Goal: Task Accomplishment & Management: Manage account settings

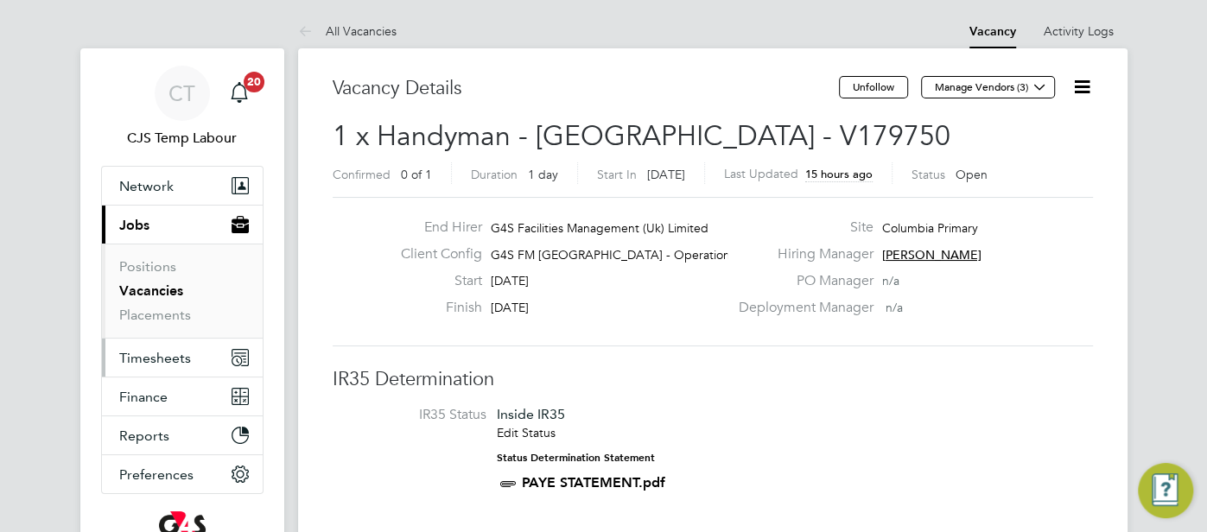
click at [181, 350] on span "Timesheets" at bounding box center [155, 358] width 72 height 16
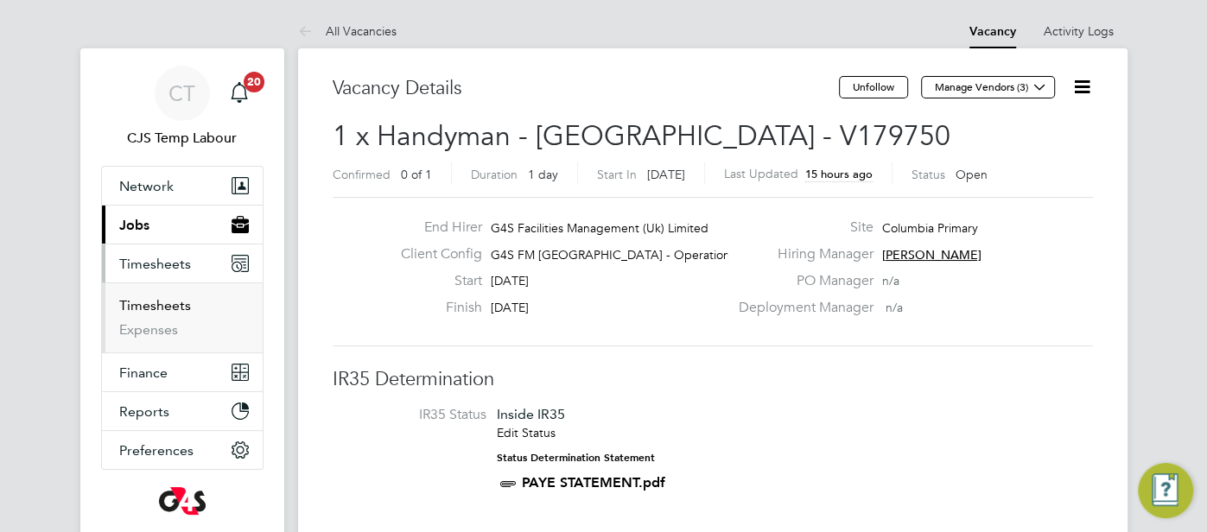
click at [170, 308] on link "Timesheets" at bounding box center [155, 305] width 72 height 16
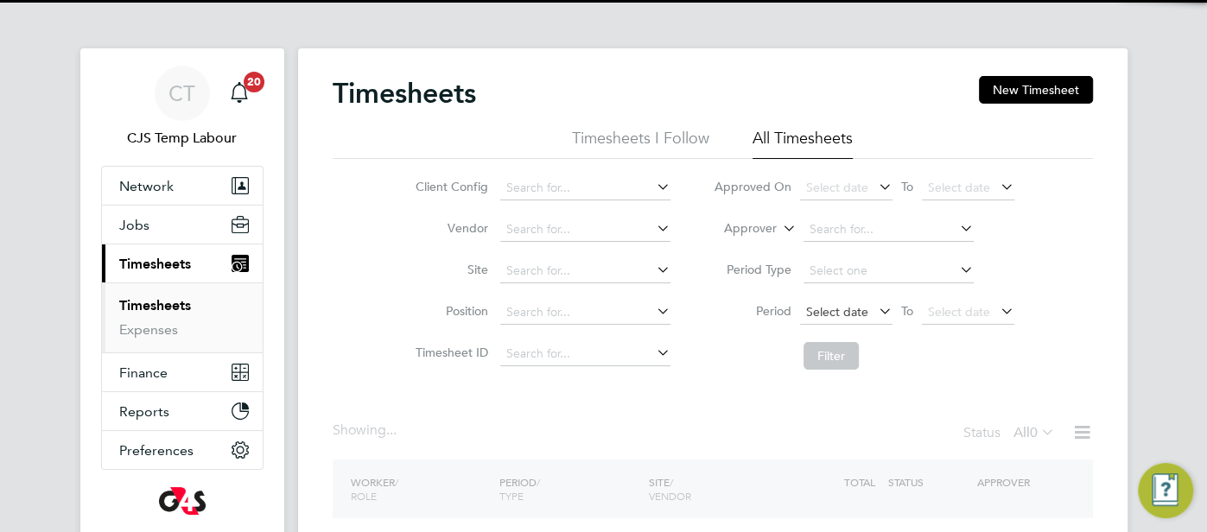
click at [830, 314] on span "Select date" at bounding box center [837, 312] width 62 height 16
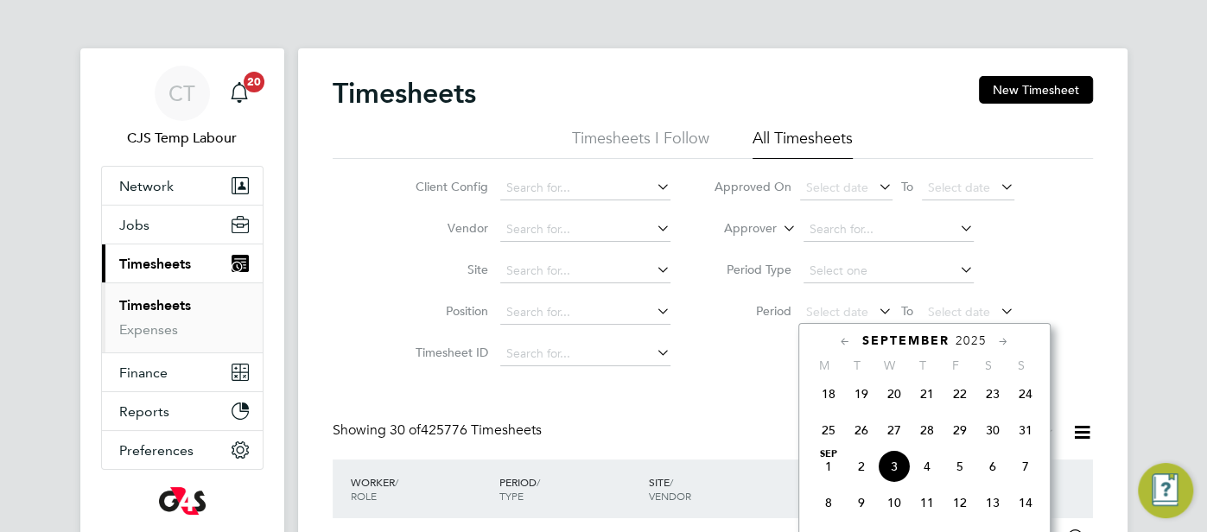
scroll to position [9, 9]
click at [819, 440] on span "25" at bounding box center [828, 430] width 33 height 33
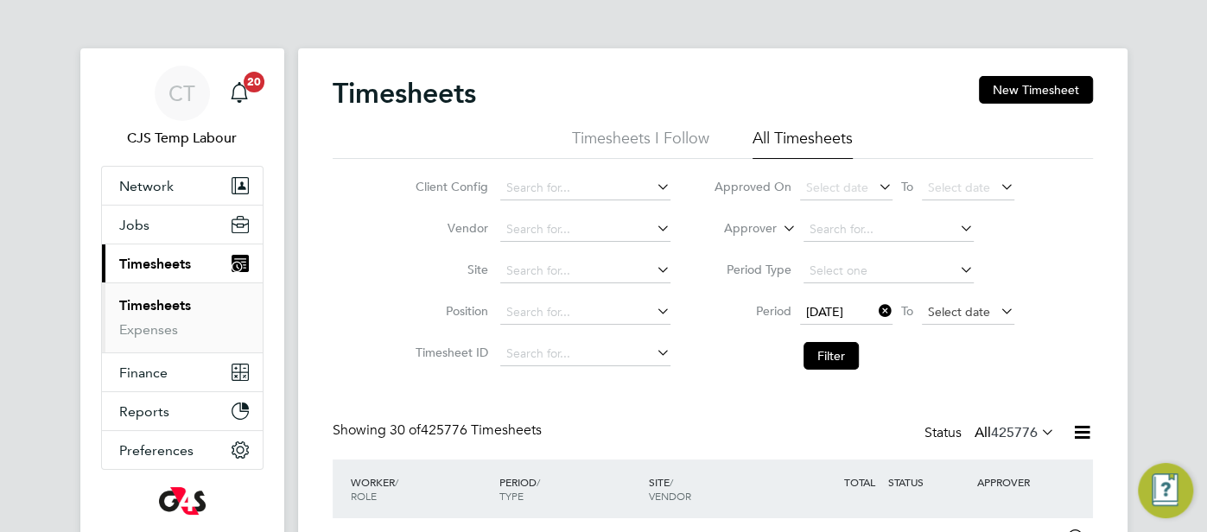
click at [945, 314] on span "Select date" at bounding box center [959, 312] width 62 height 16
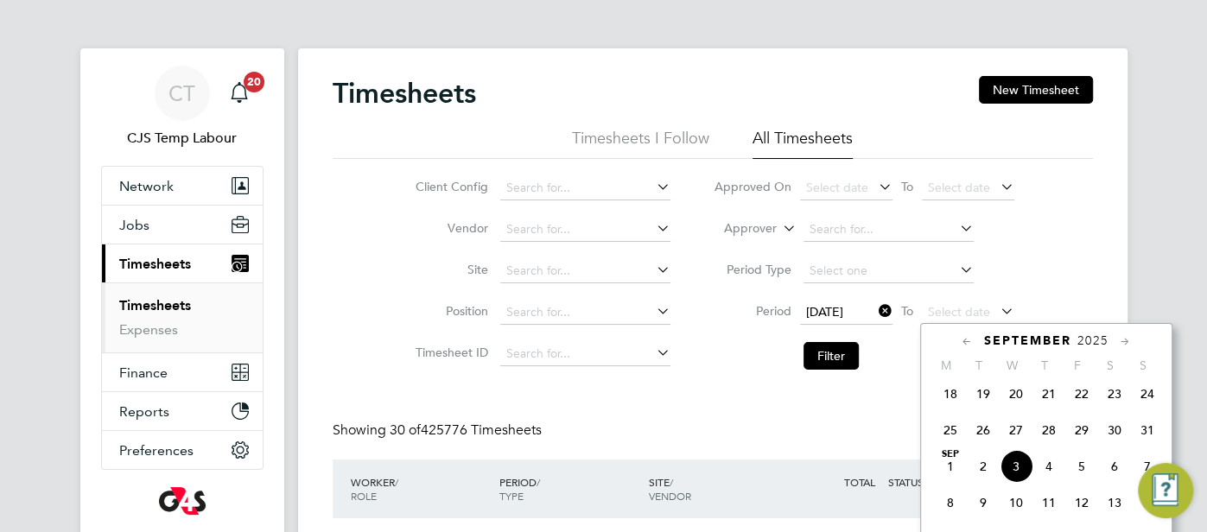
click at [1143, 438] on span "31" at bounding box center [1147, 430] width 33 height 33
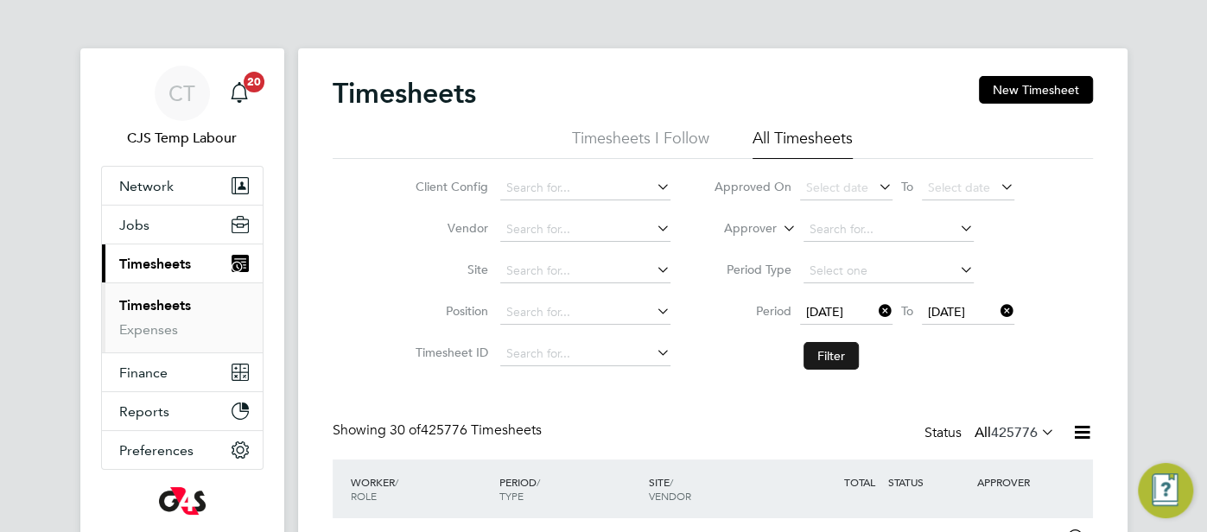
click at [835, 354] on button "Filter" at bounding box center [830, 356] width 55 height 28
click at [1037, 426] on icon at bounding box center [1037, 432] width 0 height 24
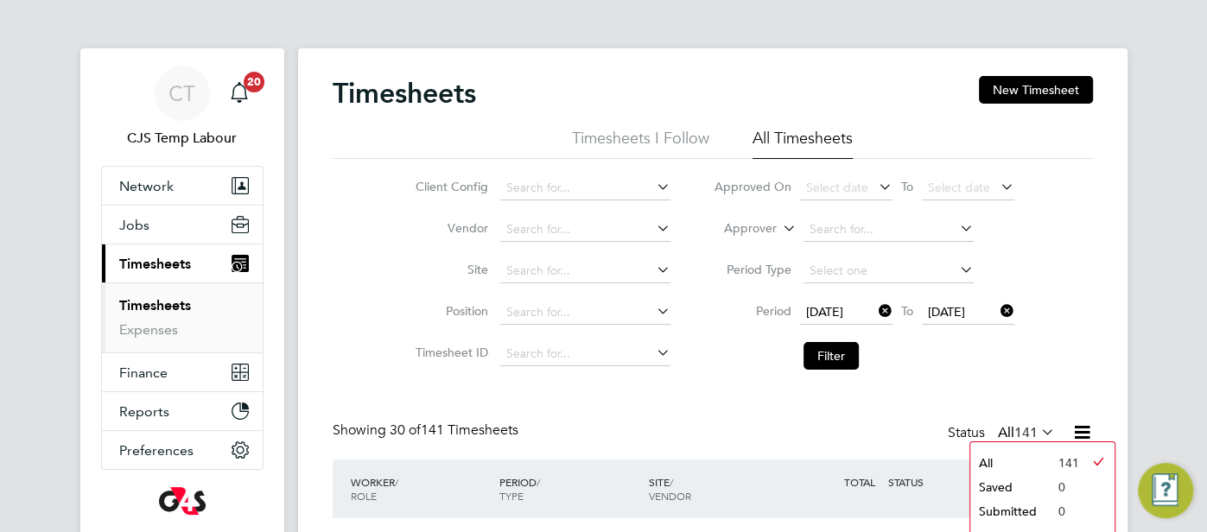
click at [1072, 428] on icon at bounding box center [1082, 432] width 22 height 22
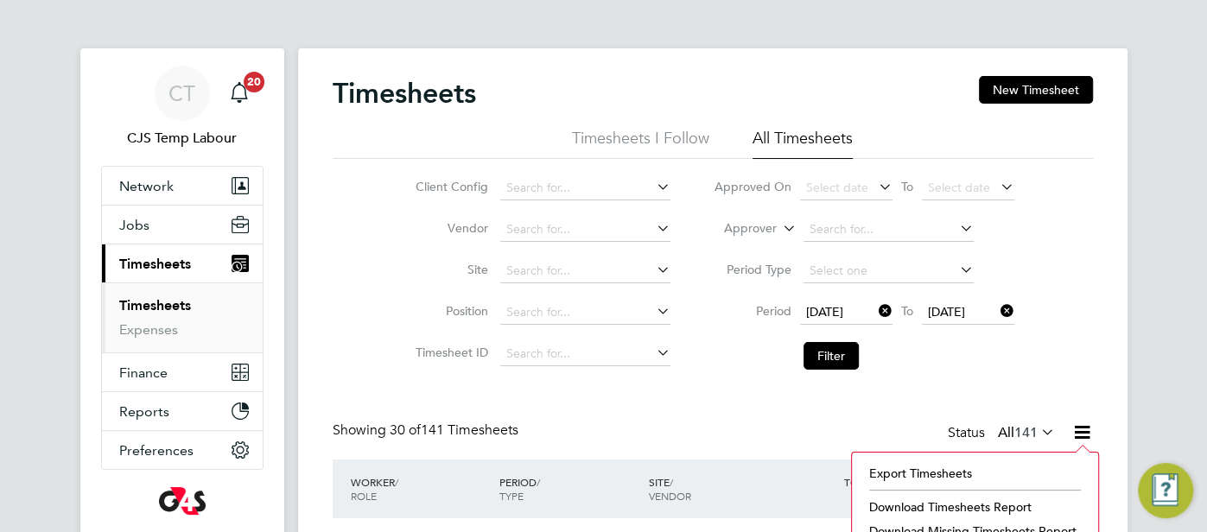
click at [1018, 500] on li "Download Timesheets Report" at bounding box center [974, 507] width 229 height 24
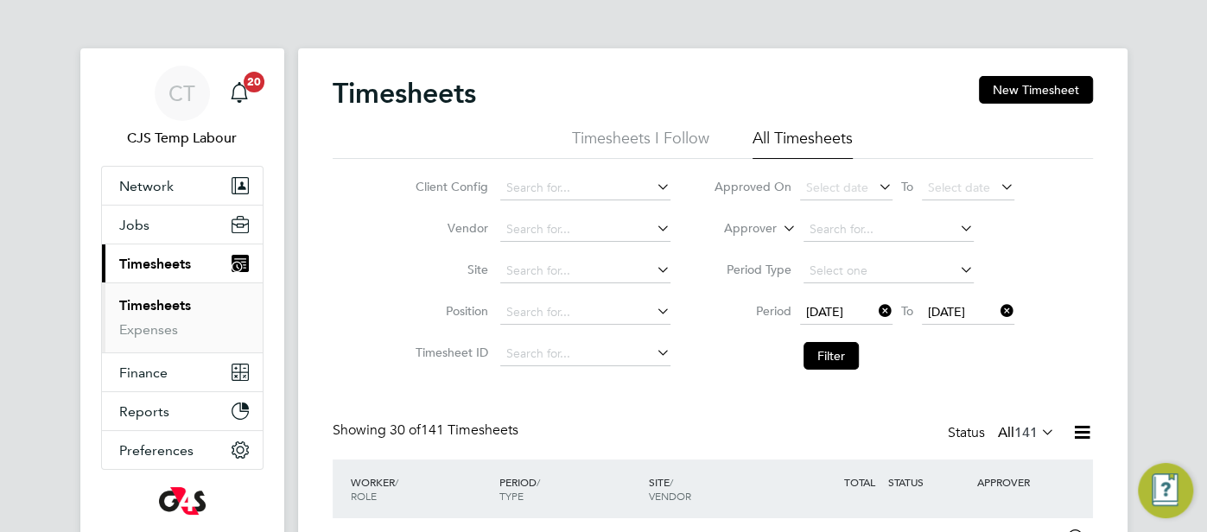
click at [875, 310] on icon at bounding box center [875, 311] width 0 height 24
click at [997, 307] on icon at bounding box center [997, 311] width 0 height 24
drag, startPoint x: 782, startPoint y: 223, endPoint x: 772, endPoint y: 231, distance: 13.0
click at [779, 224] on icon at bounding box center [779, 224] width 0 height 16
drag, startPoint x: 751, startPoint y: 242, endPoint x: 778, endPoint y: 241, distance: 27.7
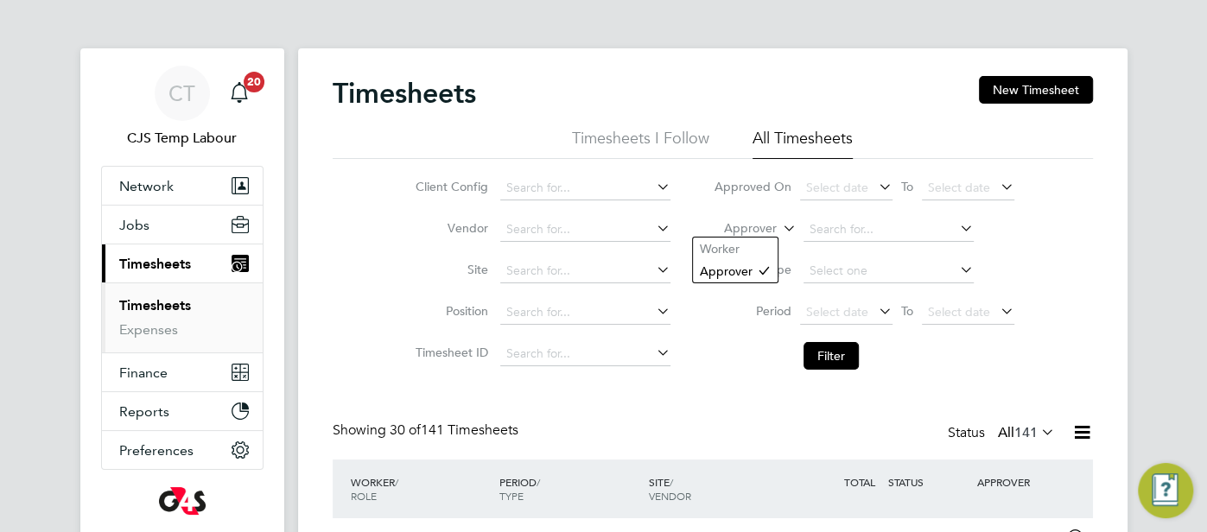
click at [751, 242] on li "Worker" at bounding box center [735, 249] width 85 height 22
click at [850, 231] on input at bounding box center [888, 230] width 170 height 24
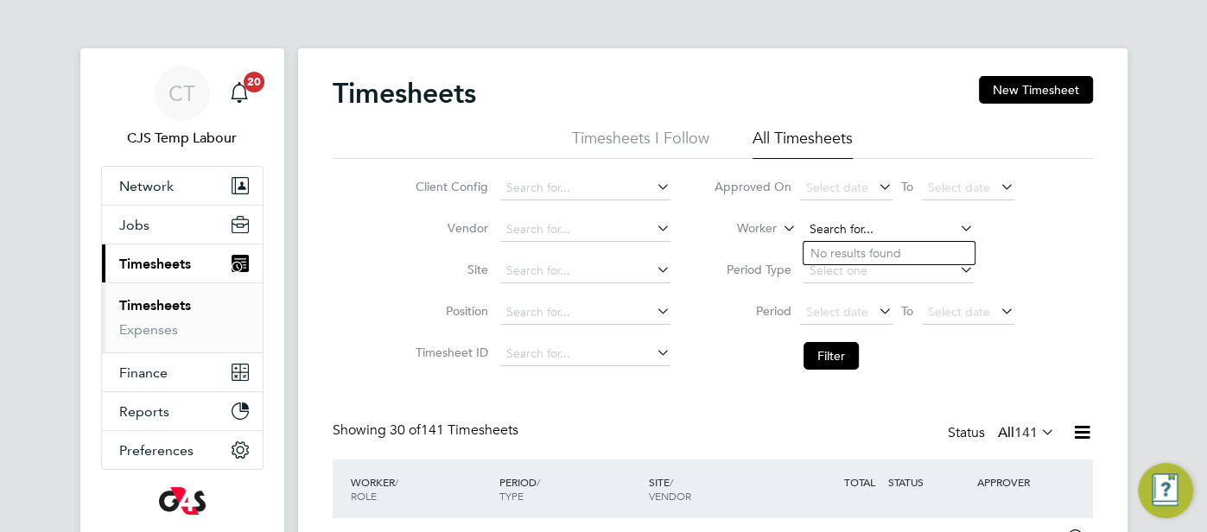
paste input "[PERSON_NAME]"
click at [926, 232] on input "[PERSON_NAME]" at bounding box center [888, 230] width 170 height 24
type input "[PERSON_NAME]"
click at [870, 223] on input at bounding box center [888, 230] width 170 height 24
paste input "[PERSON_NAME]"
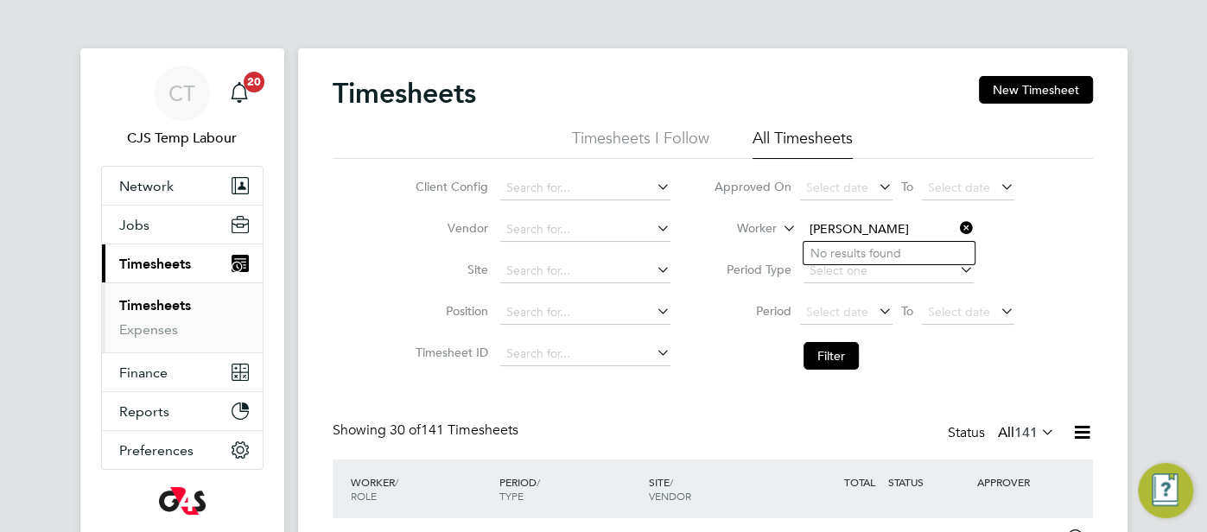
click at [874, 233] on input "[PERSON_NAME]" at bounding box center [888, 230] width 170 height 24
click at [901, 224] on input "[PERSON_NAME]" at bounding box center [888, 230] width 170 height 24
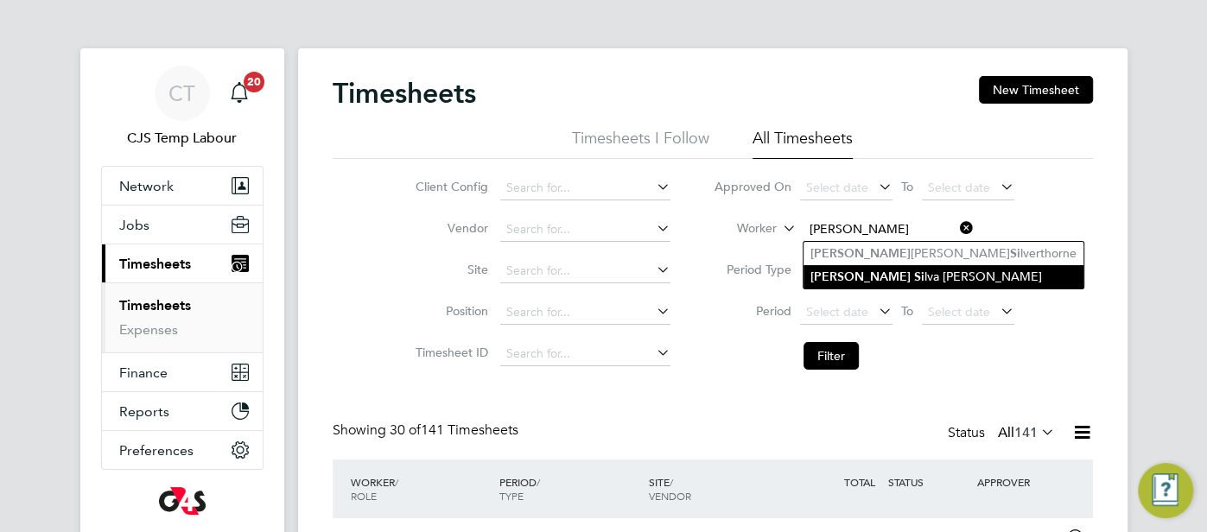
click at [903, 270] on li "[PERSON_NAME] [PERSON_NAME]" at bounding box center [943, 276] width 280 height 23
type input "[PERSON_NAME]"
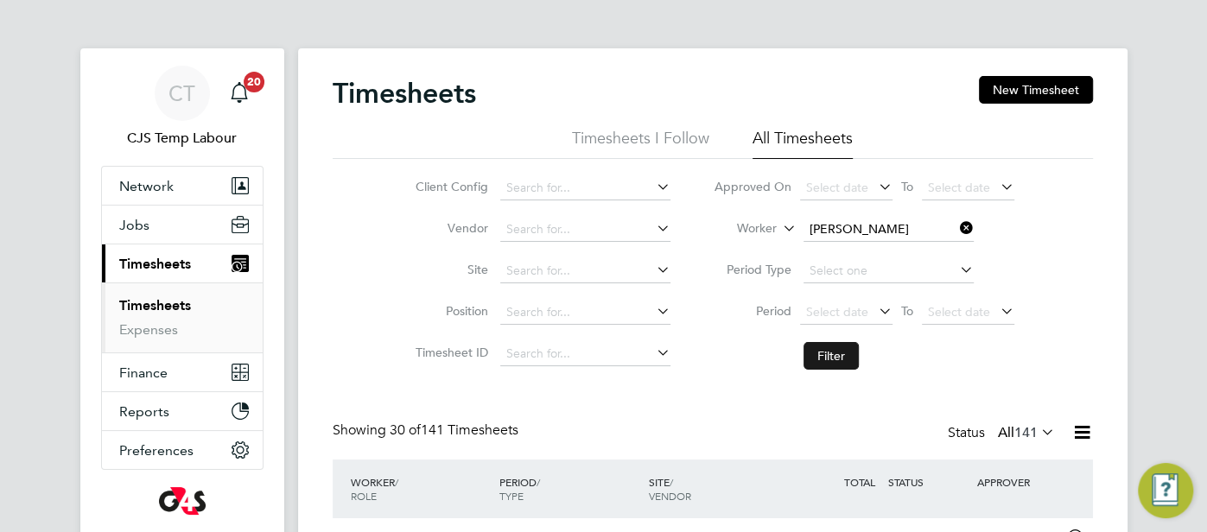
click at [823, 354] on button "Filter" at bounding box center [830, 356] width 55 height 28
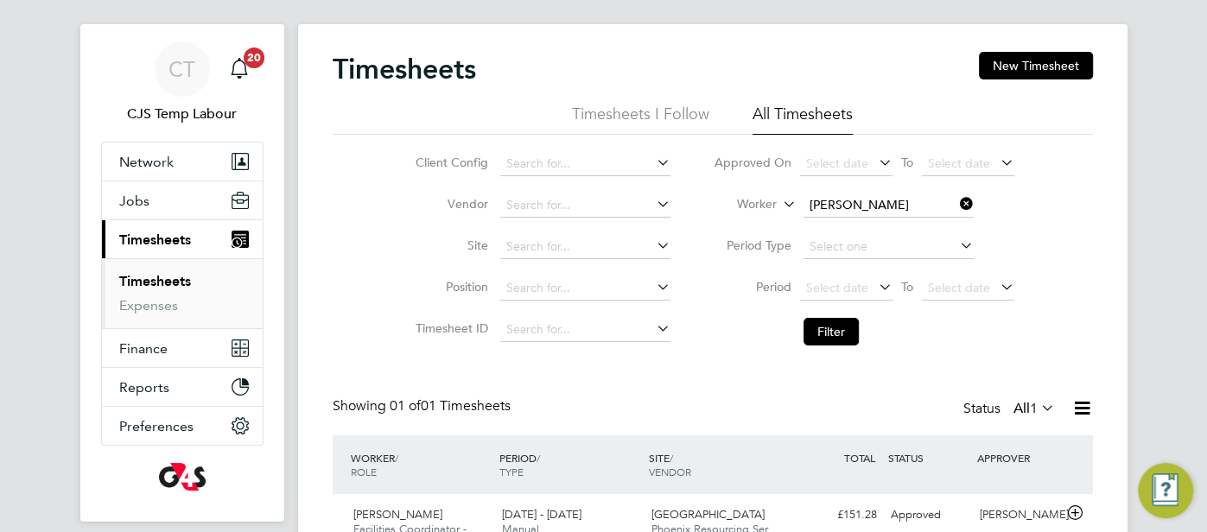
scroll to position [119, 0]
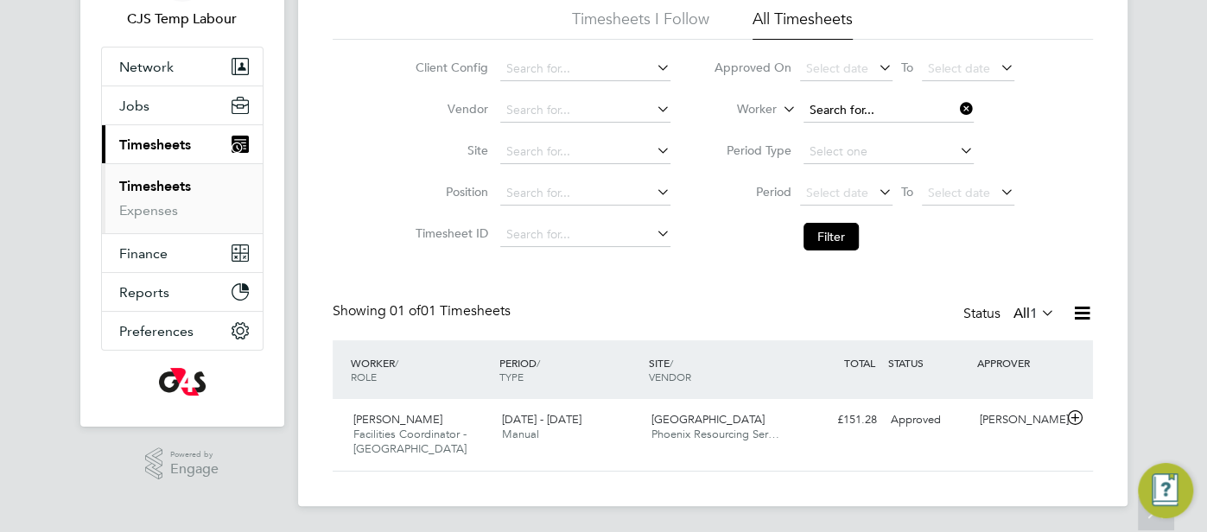
click at [915, 115] on input at bounding box center [888, 110] width 170 height 24
paste input "Waliu [PERSON_NAME]"
click at [928, 131] on li "Waliu [PERSON_NAME]" at bounding box center [888, 133] width 171 height 23
type input "Waliu [PERSON_NAME]"
click at [830, 238] on button "Filter" at bounding box center [830, 237] width 55 height 28
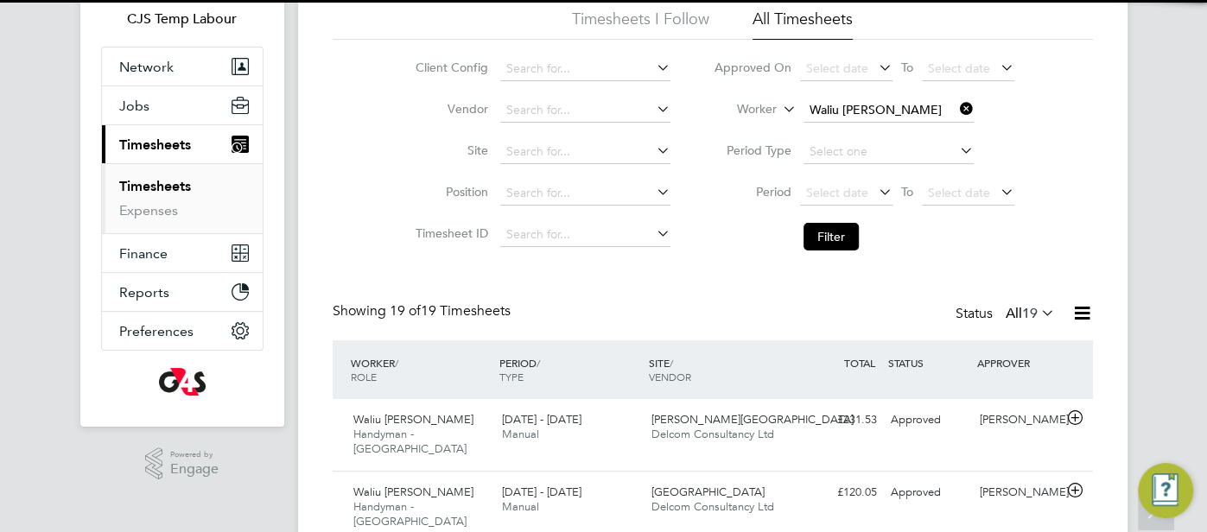
scroll to position [58, 149]
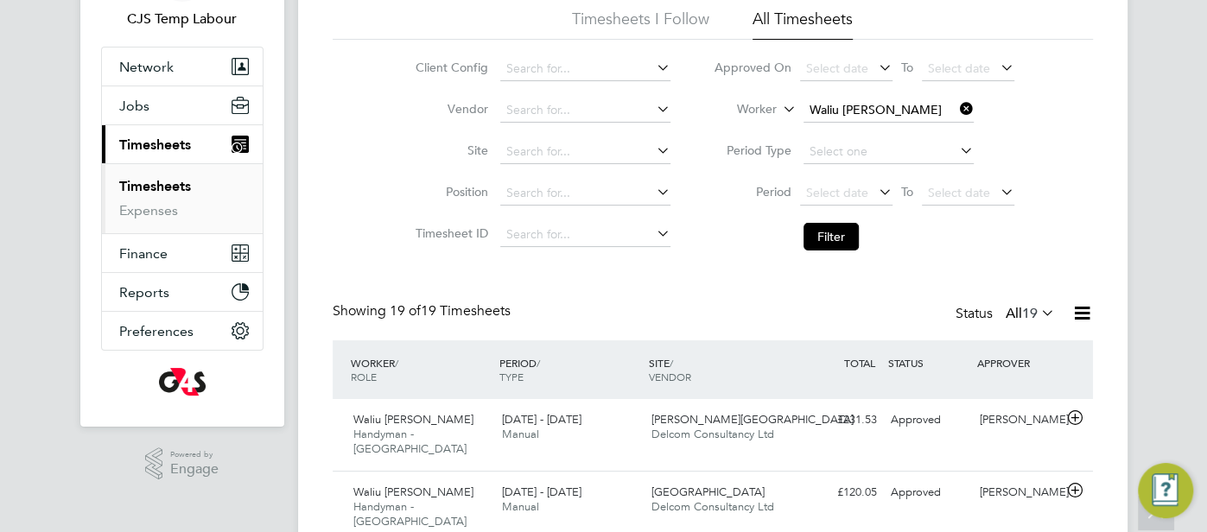
click at [1037, 313] on icon at bounding box center [1037, 313] width 0 height 24
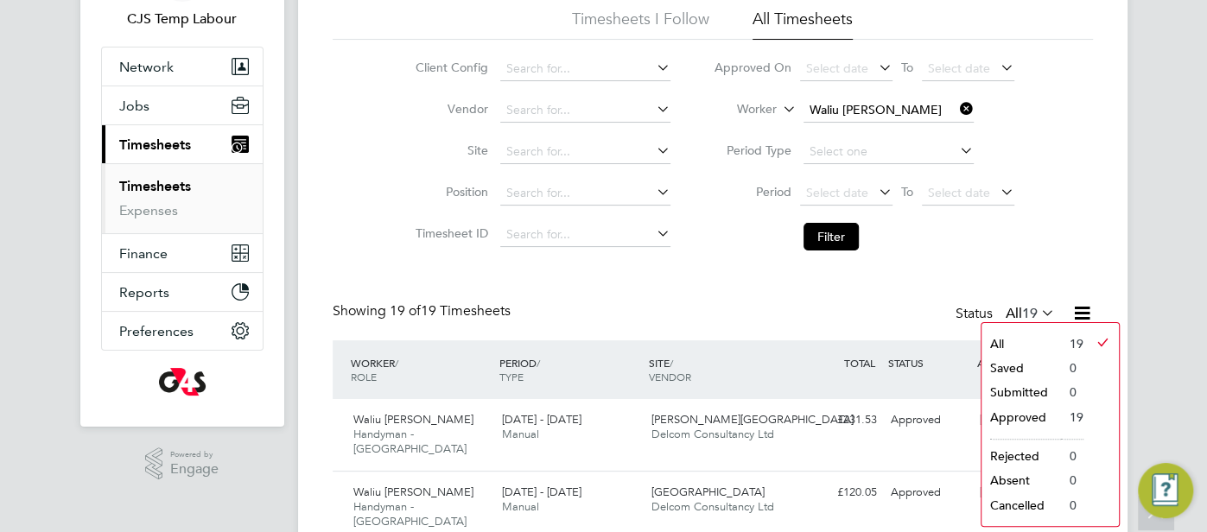
click at [890, 235] on li "Filter" at bounding box center [864, 236] width 344 height 45
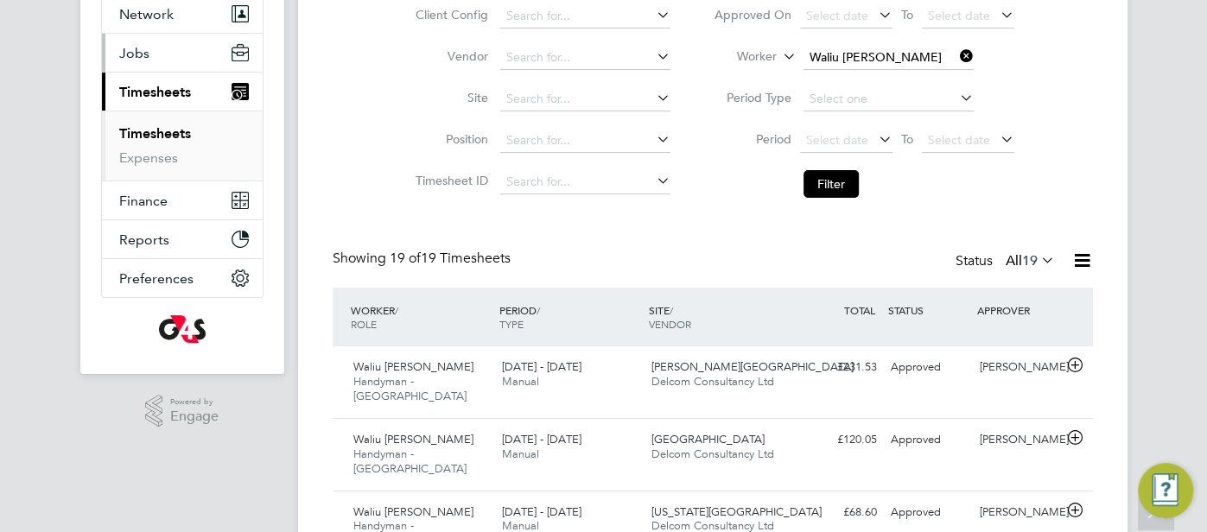
click at [186, 56] on button "Jobs" at bounding box center [182, 53] width 161 height 38
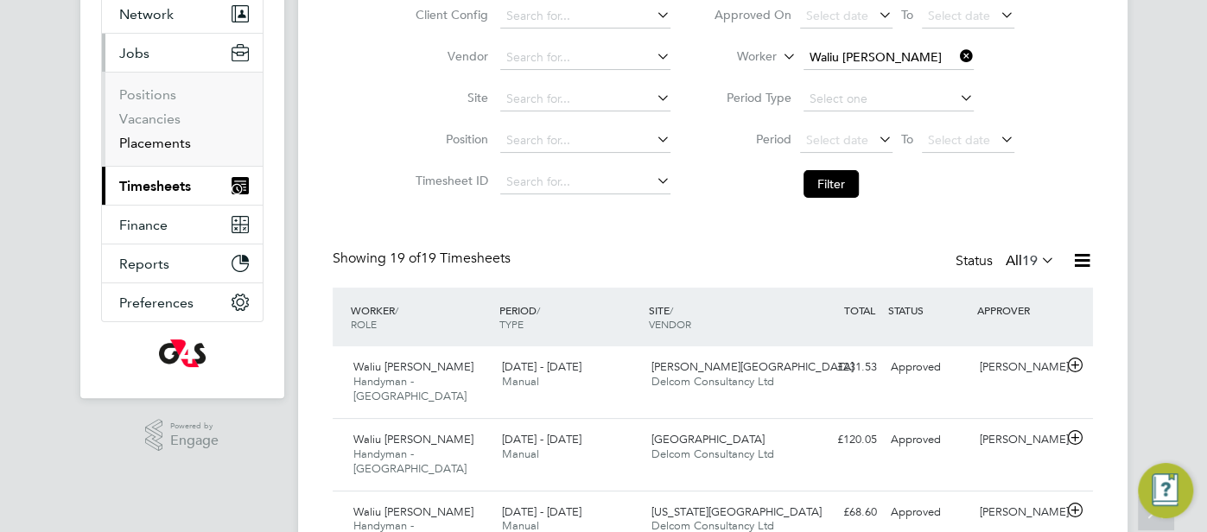
click at [175, 142] on link "Placements" at bounding box center [155, 143] width 72 height 16
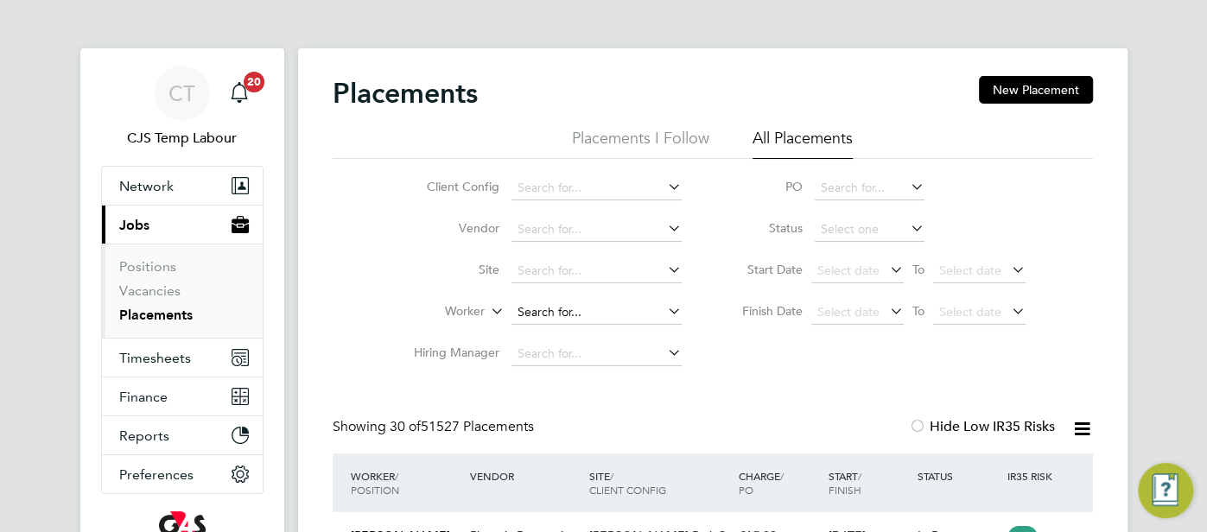
click at [528, 314] on input at bounding box center [596, 313] width 170 height 24
paste input "Waliu [PERSON_NAME]"
type input "Waliu [PERSON_NAME]"
click at [616, 331] on b "Alausa" at bounding box center [605, 336] width 38 height 15
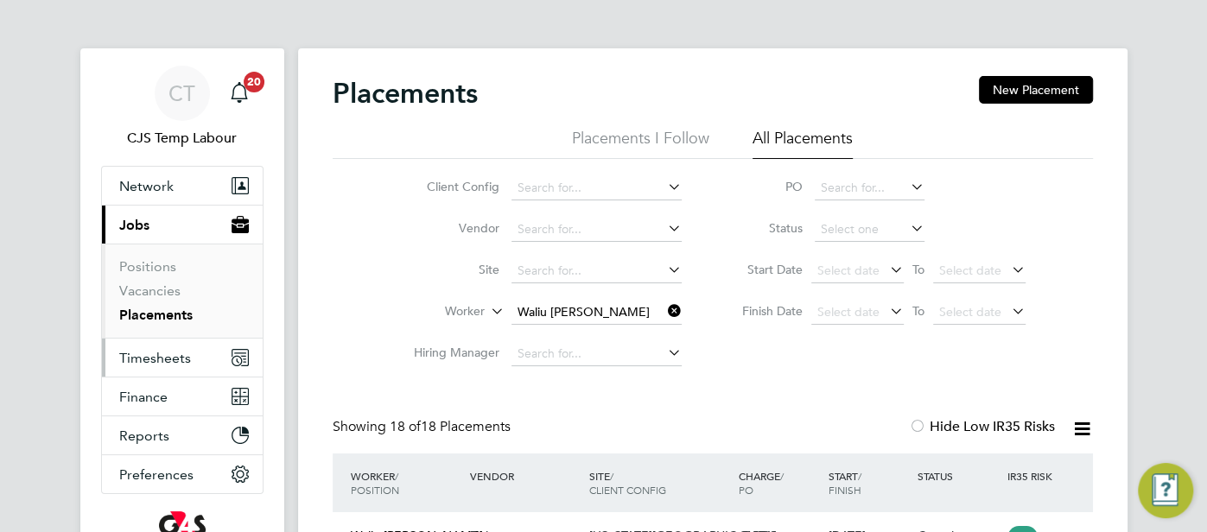
click at [157, 354] on span "Timesheets" at bounding box center [155, 358] width 72 height 16
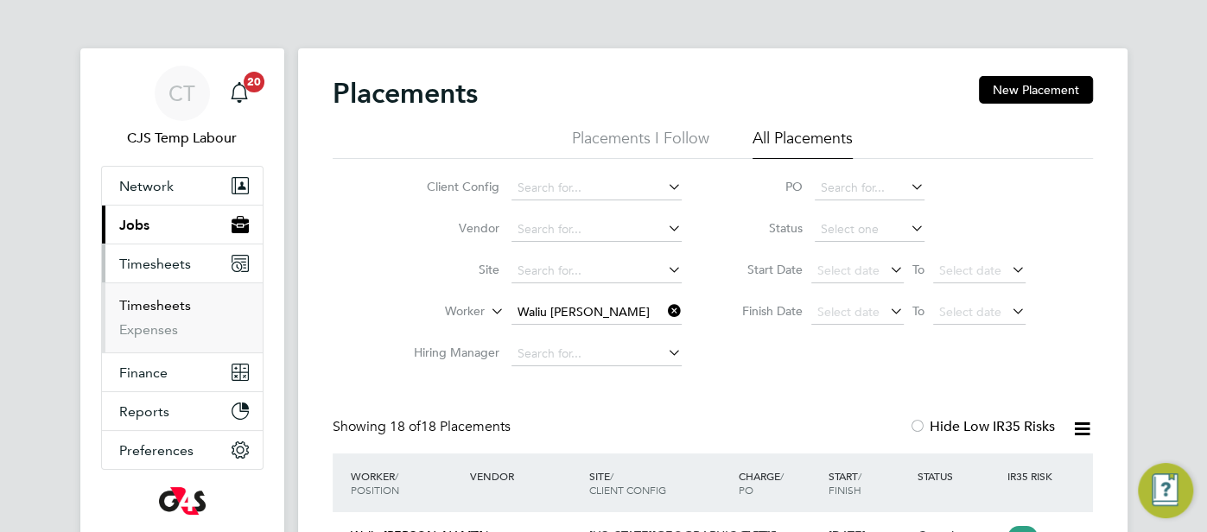
drag, startPoint x: 172, startPoint y: 302, endPoint x: 187, endPoint y: 301, distance: 14.7
click at [172, 301] on link "Timesheets" at bounding box center [155, 305] width 72 height 16
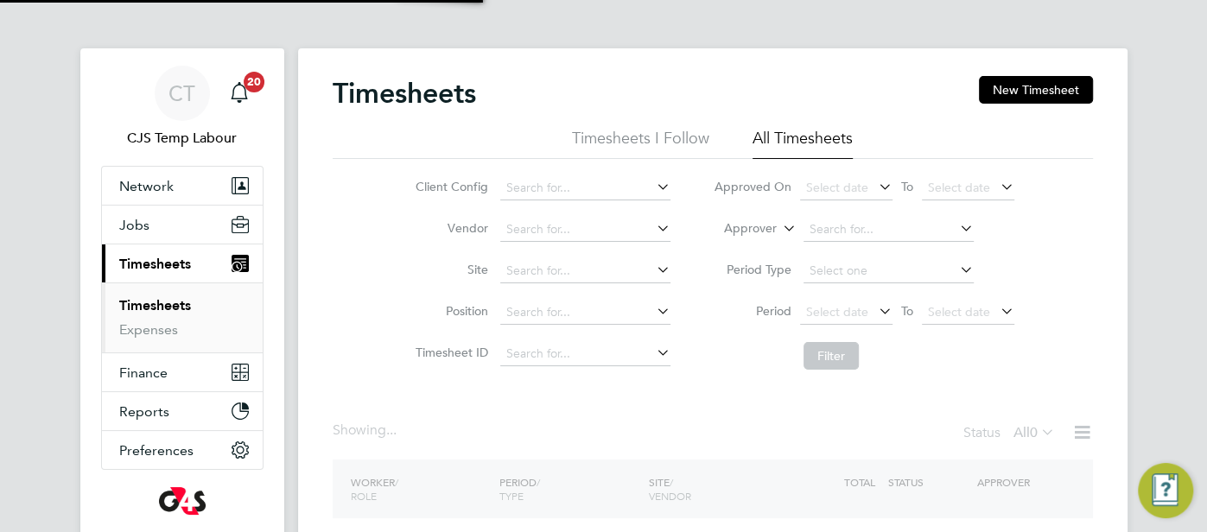
click at [779, 224] on icon at bounding box center [779, 224] width 0 height 16
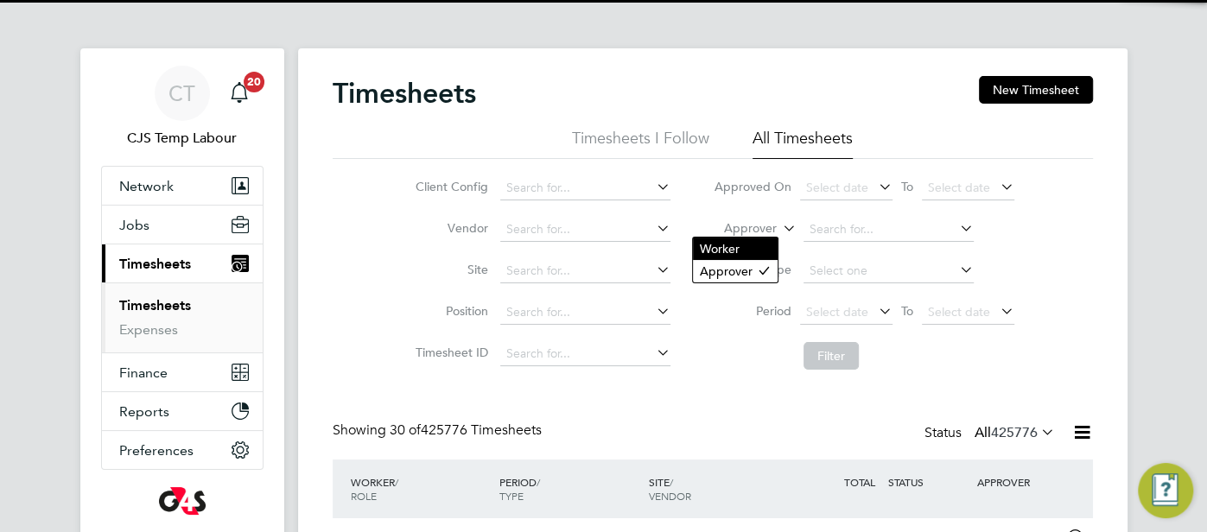
scroll to position [58, 149]
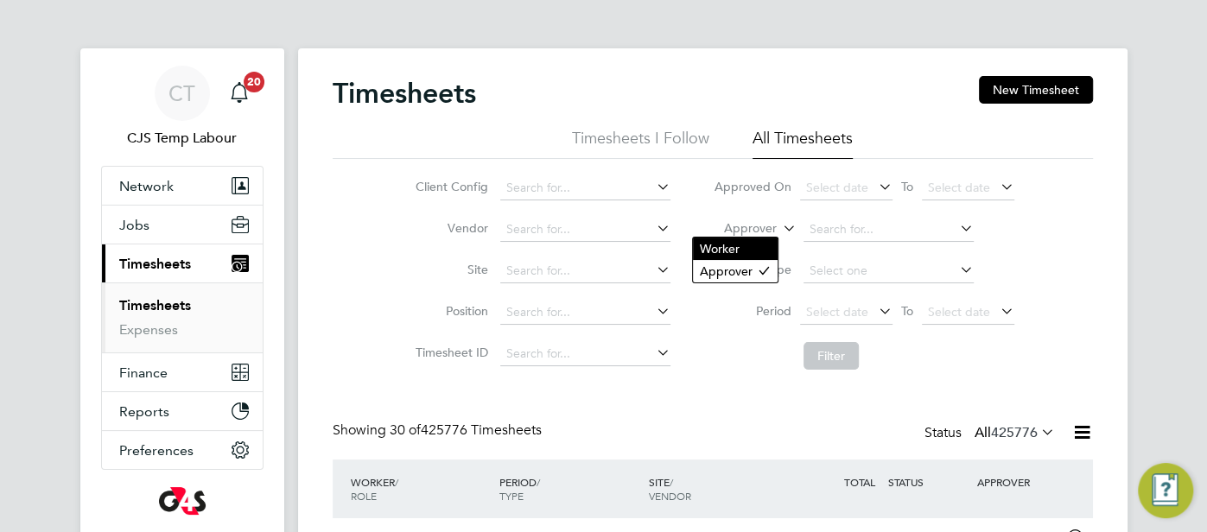
click at [740, 250] on li "Worker" at bounding box center [735, 249] width 85 height 22
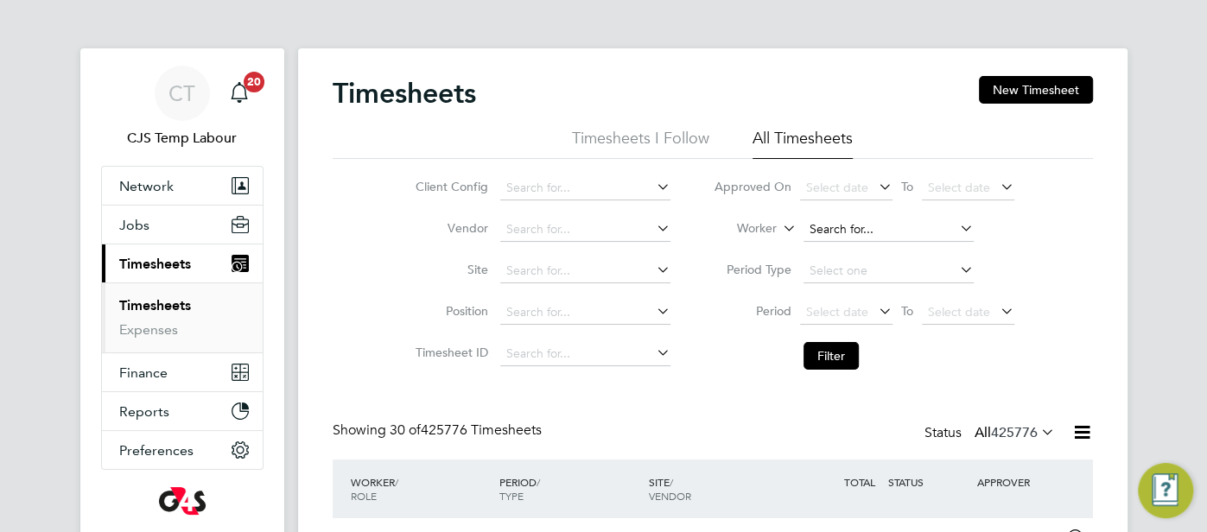
click at [841, 231] on input at bounding box center [888, 230] width 170 height 24
paste input "[PERSON_NAME]"
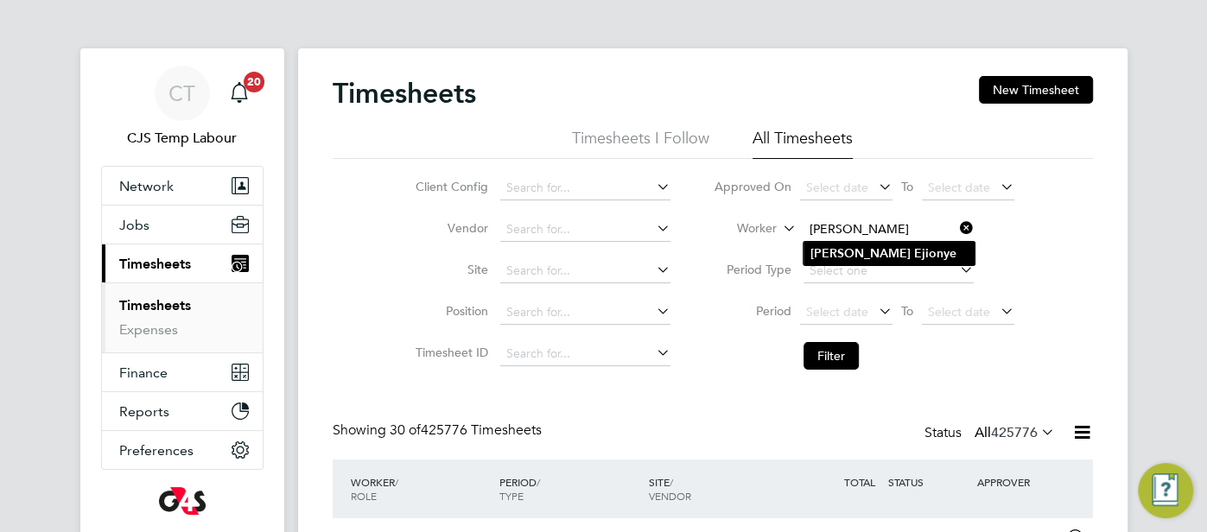
type input "[PERSON_NAME]"
click at [914, 254] on b "Ejionye" at bounding box center [935, 253] width 42 height 15
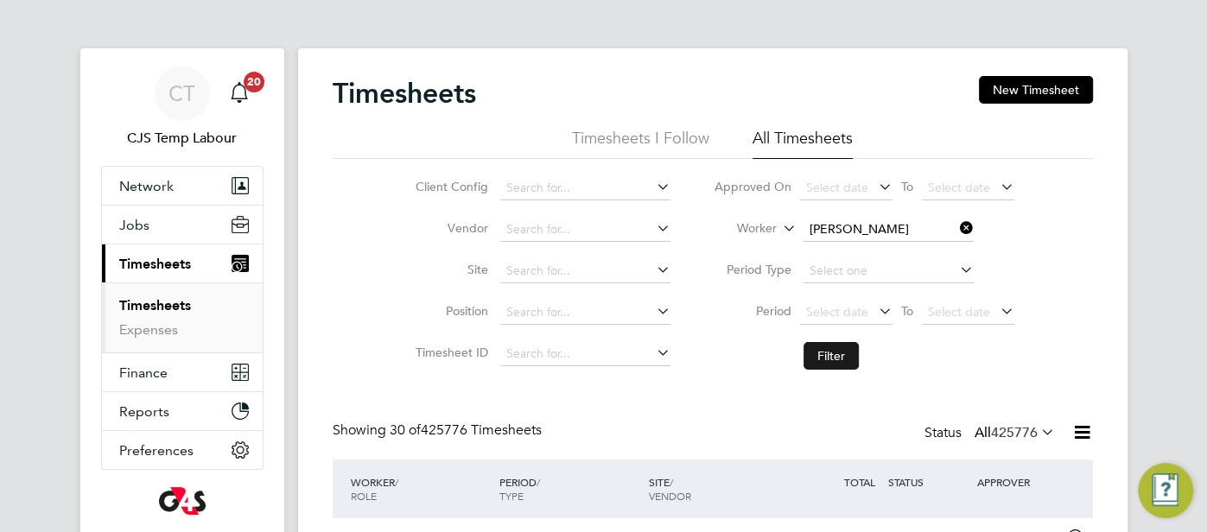
click at [833, 358] on button "Filter" at bounding box center [830, 356] width 55 height 28
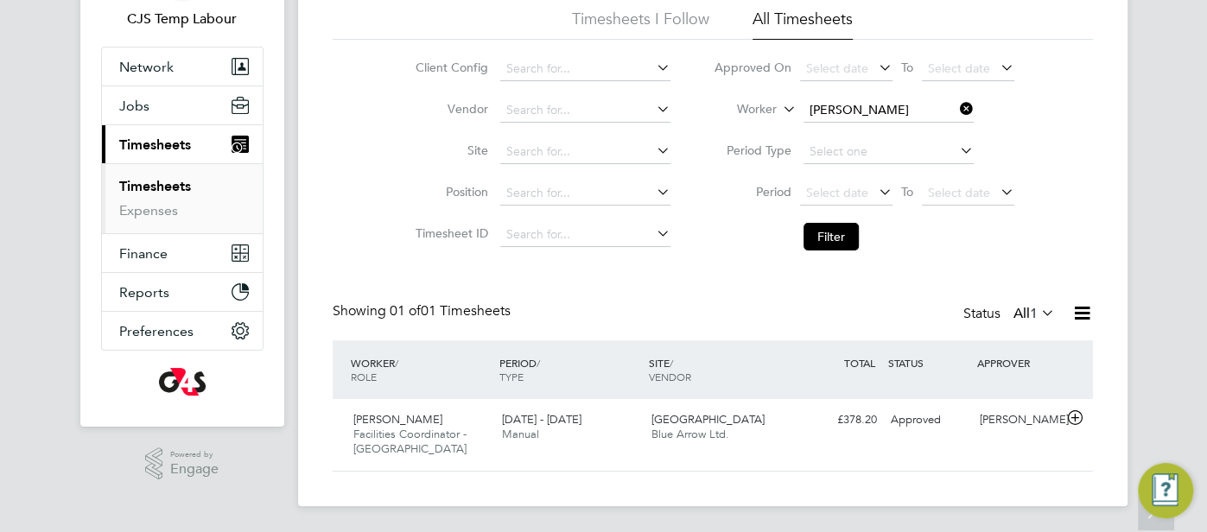
click at [1037, 320] on icon at bounding box center [1037, 313] width 0 height 24
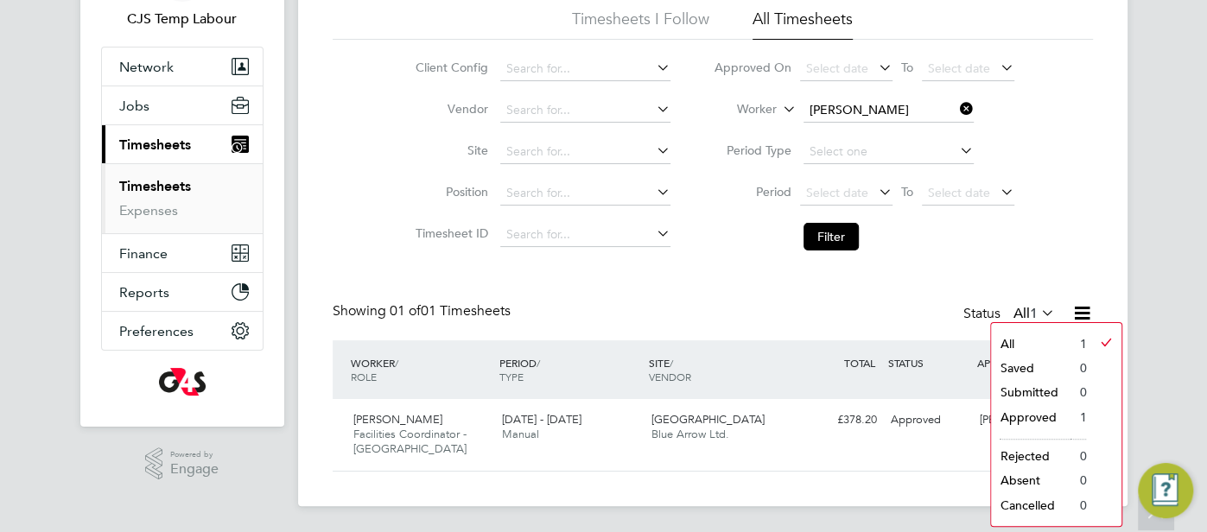
click at [866, 305] on div "Showing 01 of 01 Timesheets Status All 1" at bounding box center [713, 321] width 760 height 38
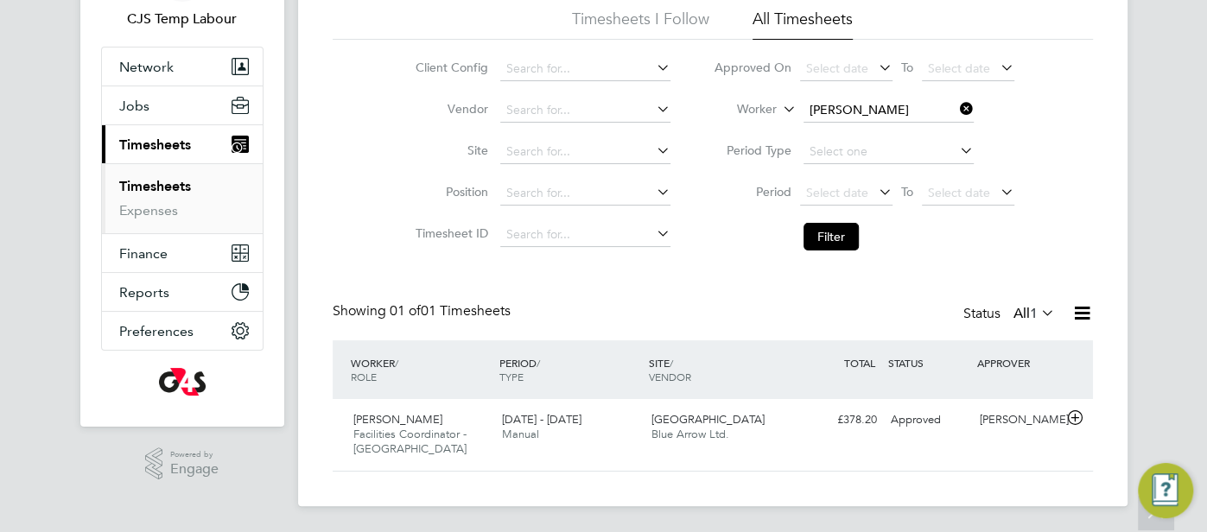
click at [1074, 310] on icon at bounding box center [1082, 313] width 22 height 22
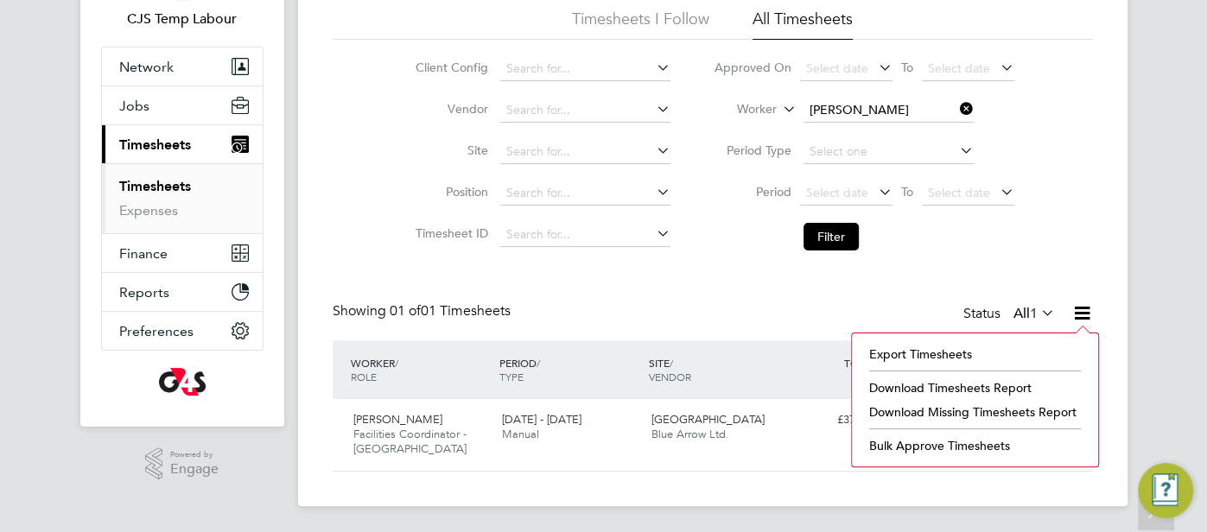
click at [1010, 385] on li "Download Timesheets Report" at bounding box center [974, 388] width 229 height 24
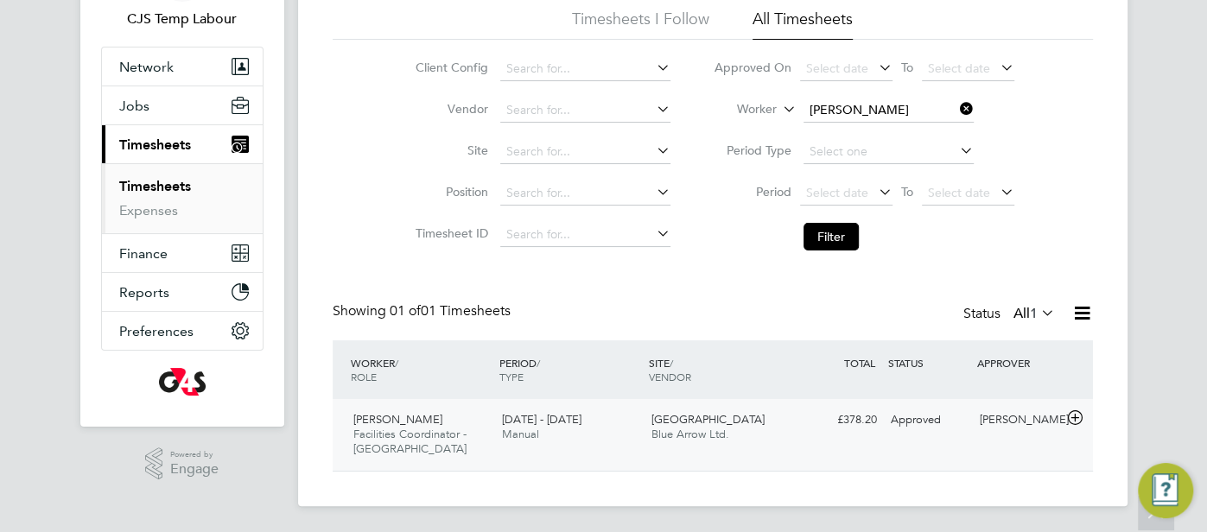
click at [701, 409] on div "[GEOGRAPHIC_DATA] Blue Arrow Ltd." at bounding box center [718, 427] width 149 height 43
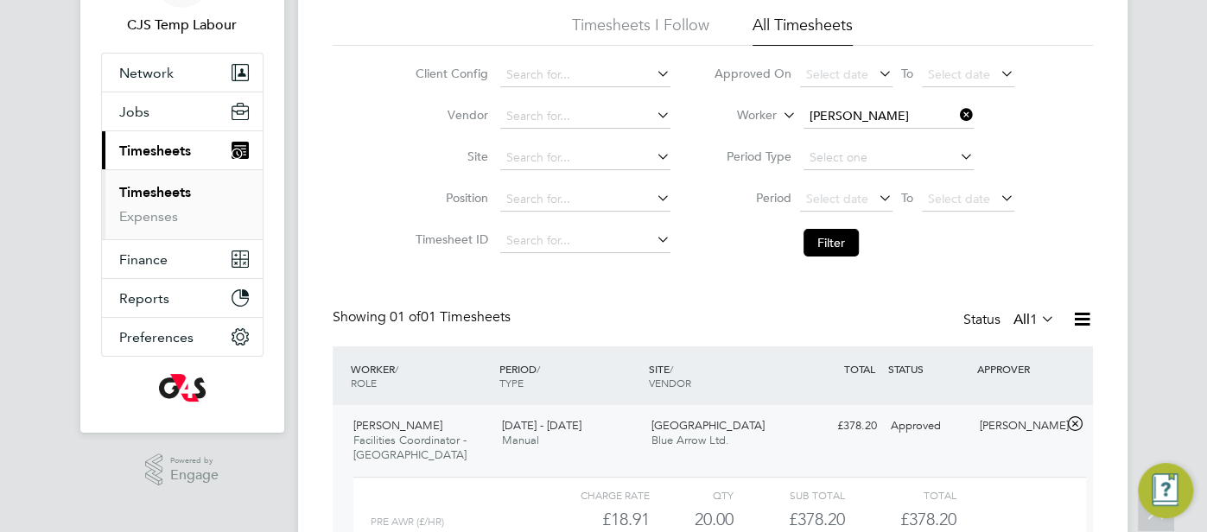
scroll to position [66, 0]
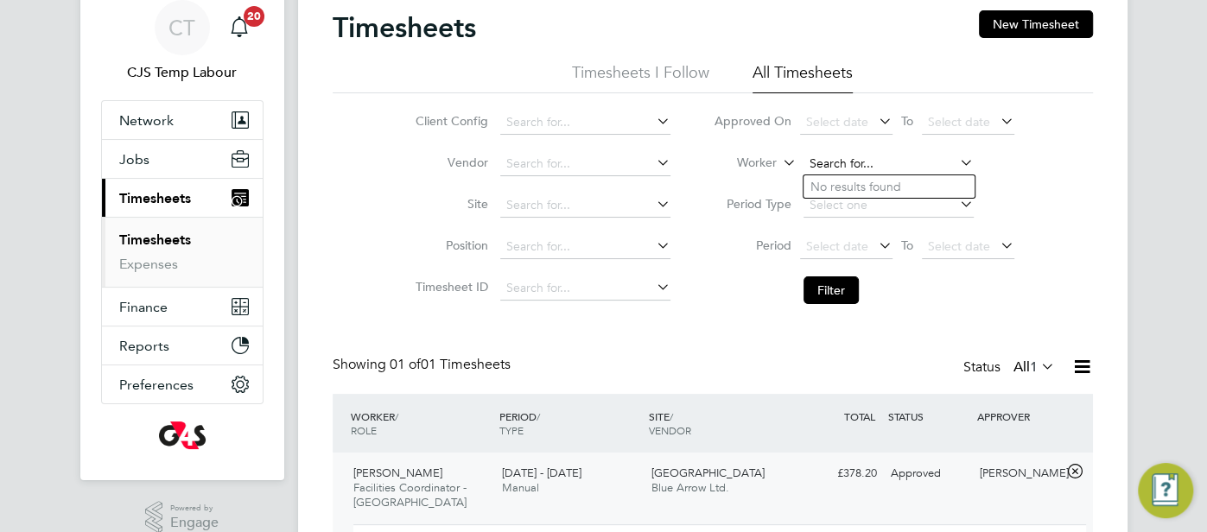
click at [876, 166] on input at bounding box center [888, 164] width 170 height 24
paste input "[PERSON_NAME]"
click at [899, 168] on input "[PERSON_NAME]" at bounding box center [888, 164] width 170 height 24
click at [923, 203] on li "[PERSON_NAME]" at bounding box center [888, 209] width 171 height 22
type input "[PERSON_NAME]"
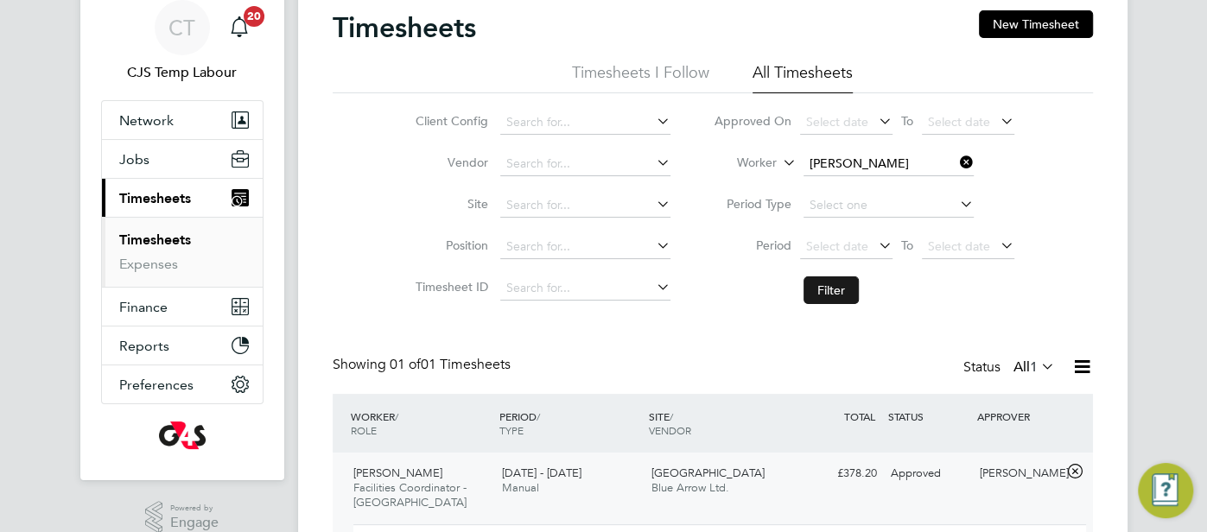
click at [833, 286] on button "Filter" at bounding box center [830, 290] width 55 height 28
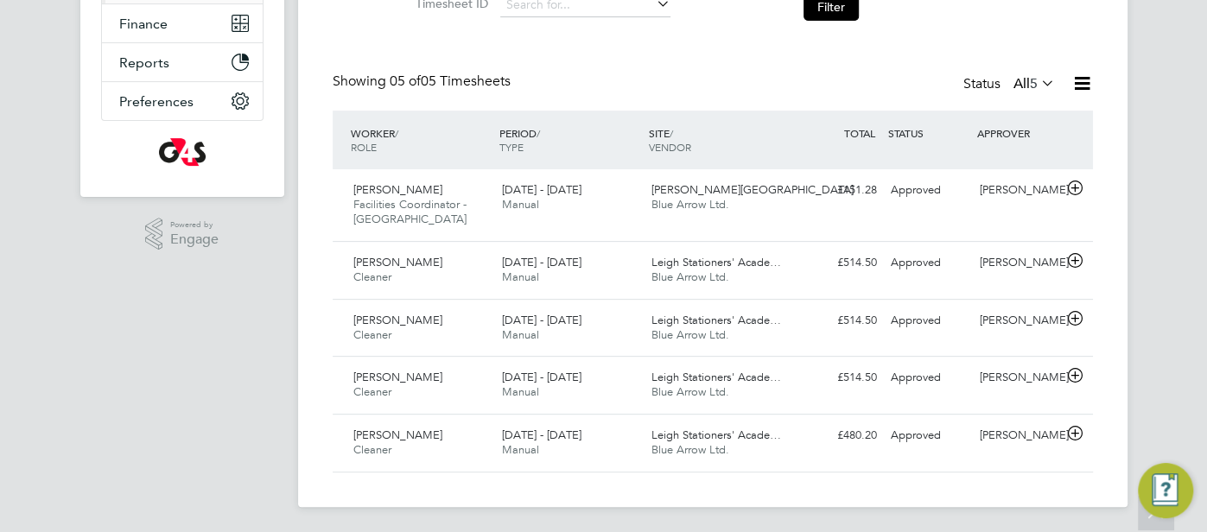
scroll to position [0, 0]
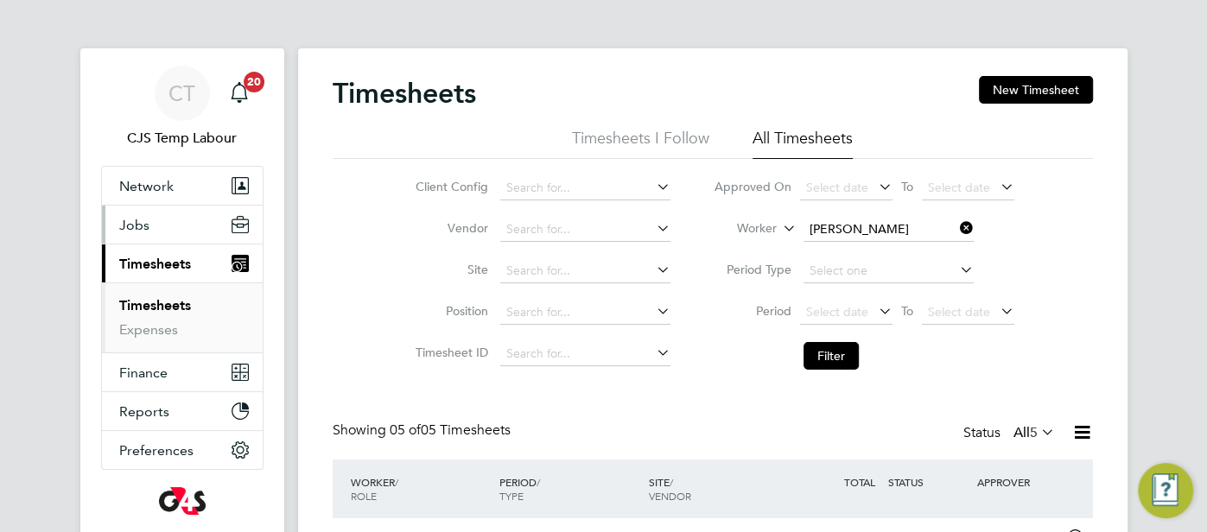
click at [152, 212] on button "Jobs" at bounding box center [182, 225] width 161 height 38
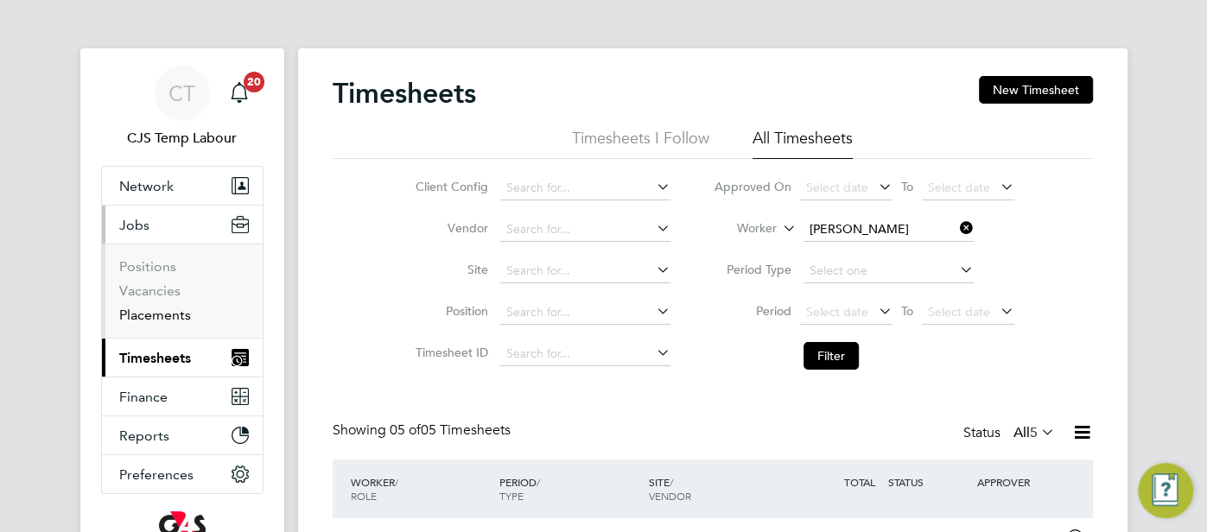
click at [168, 317] on link "Placements" at bounding box center [155, 315] width 72 height 16
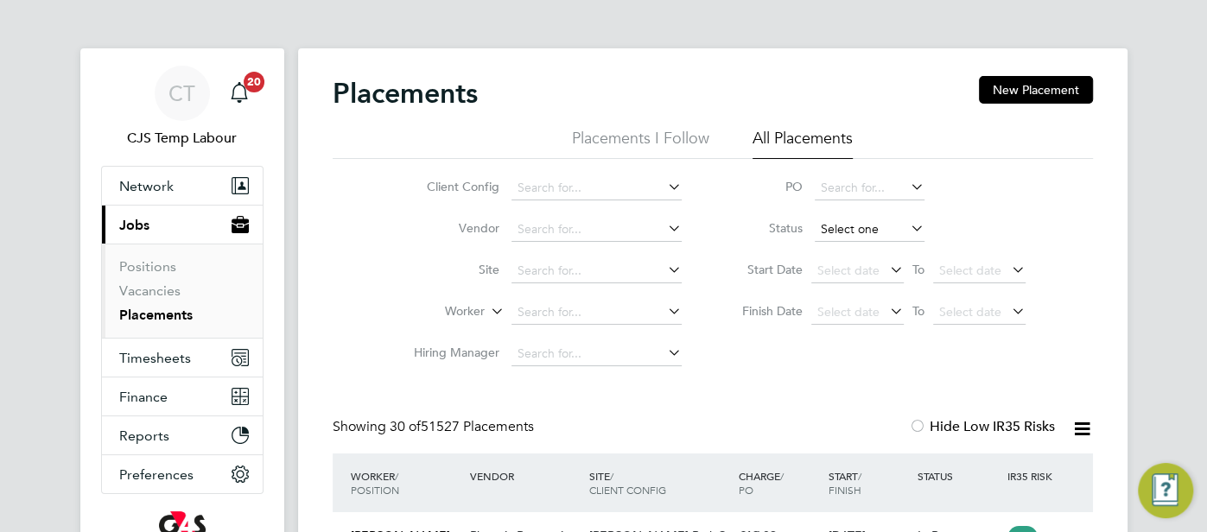
click at [862, 225] on input at bounding box center [869, 230] width 110 height 24
click at [849, 254] on li "Active" at bounding box center [869, 253] width 111 height 22
type input "Active"
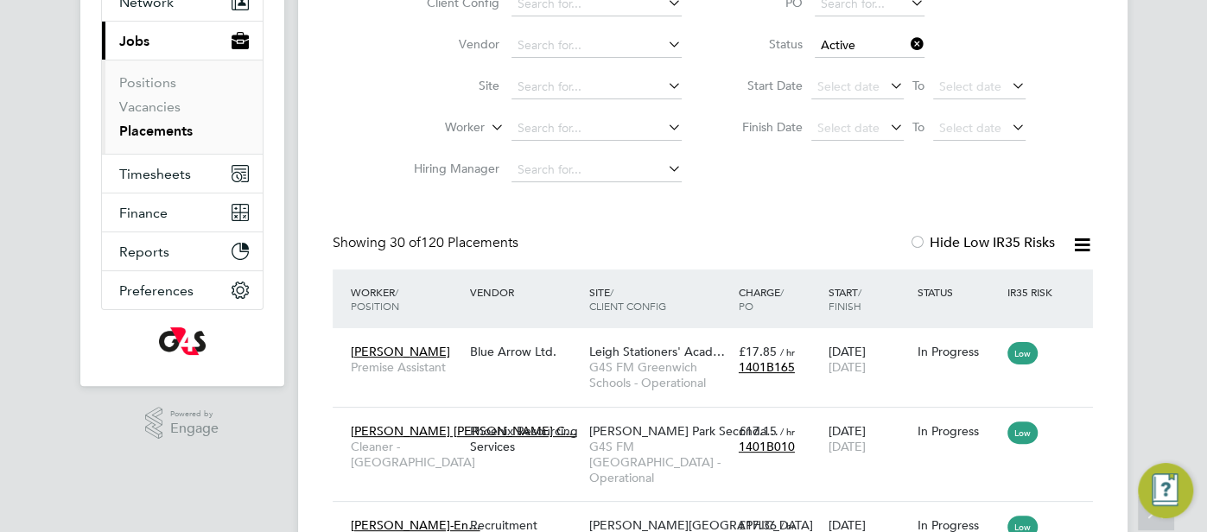
click at [1087, 250] on icon at bounding box center [1082, 245] width 22 height 22
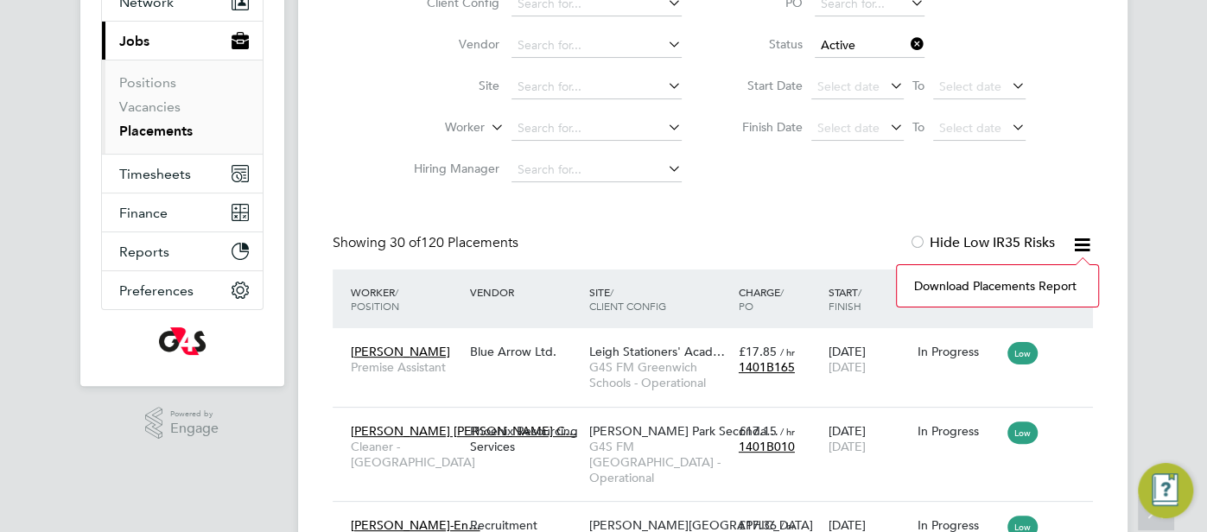
click at [997, 283] on li "Download Placements Report" at bounding box center [997, 286] width 184 height 24
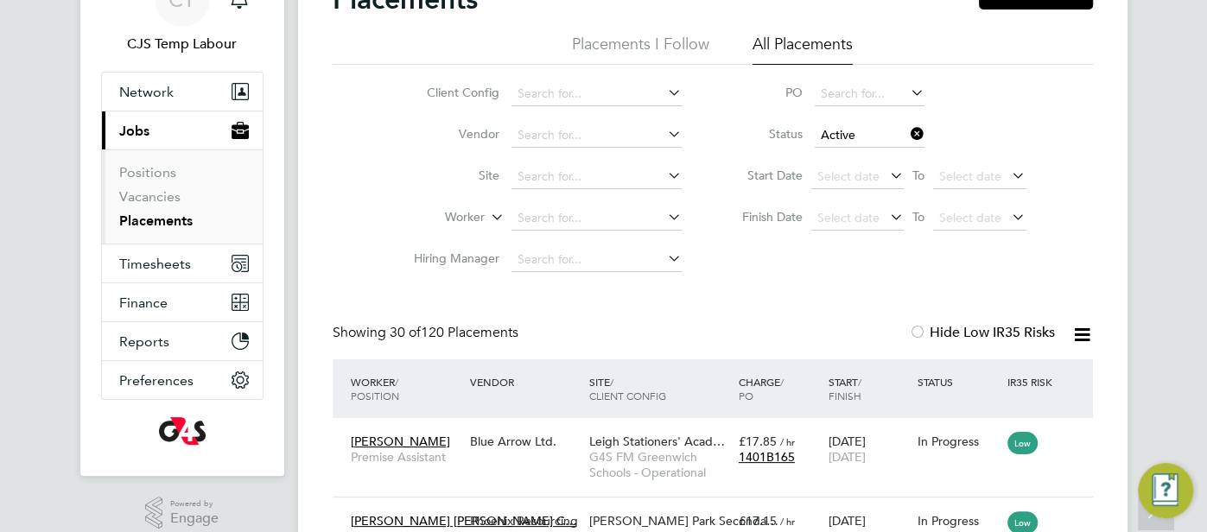
scroll to position [92, 0]
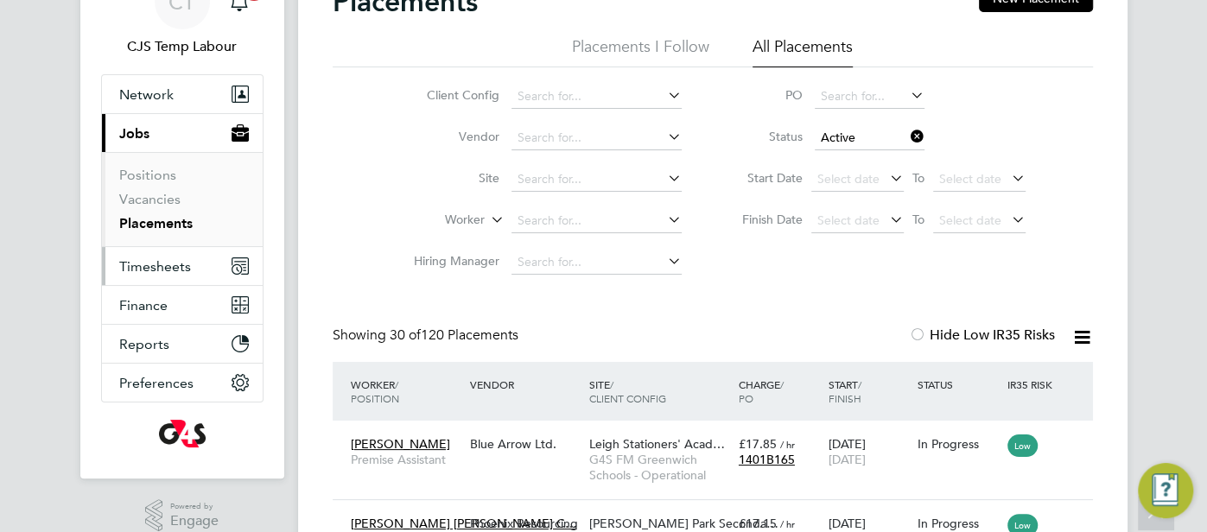
click at [155, 259] on span "Timesheets" at bounding box center [155, 266] width 72 height 16
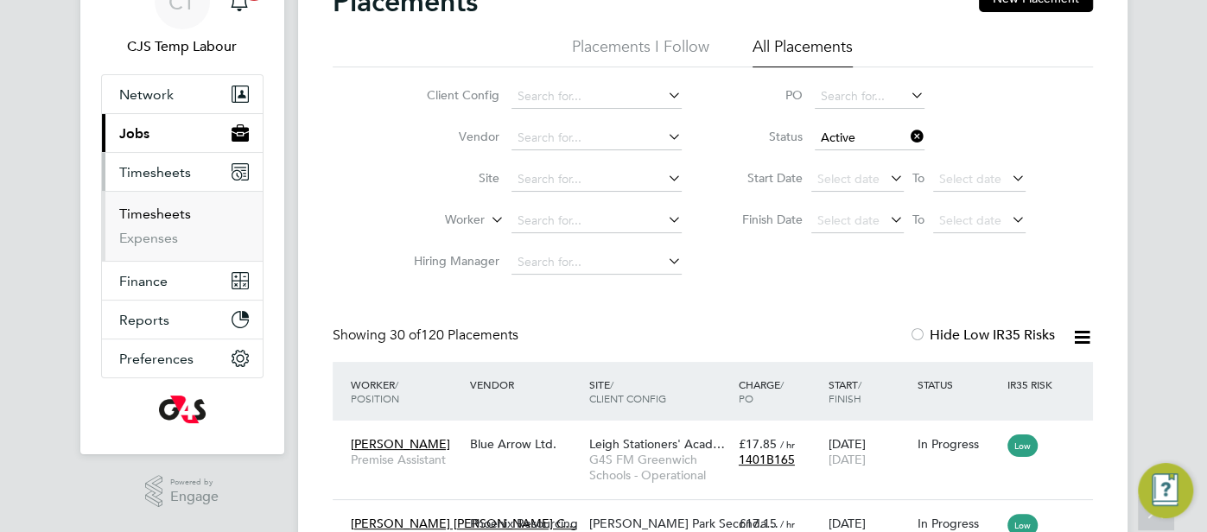
click at [153, 212] on link "Timesheets" at bounding box center [155, 214] width 72 height 16
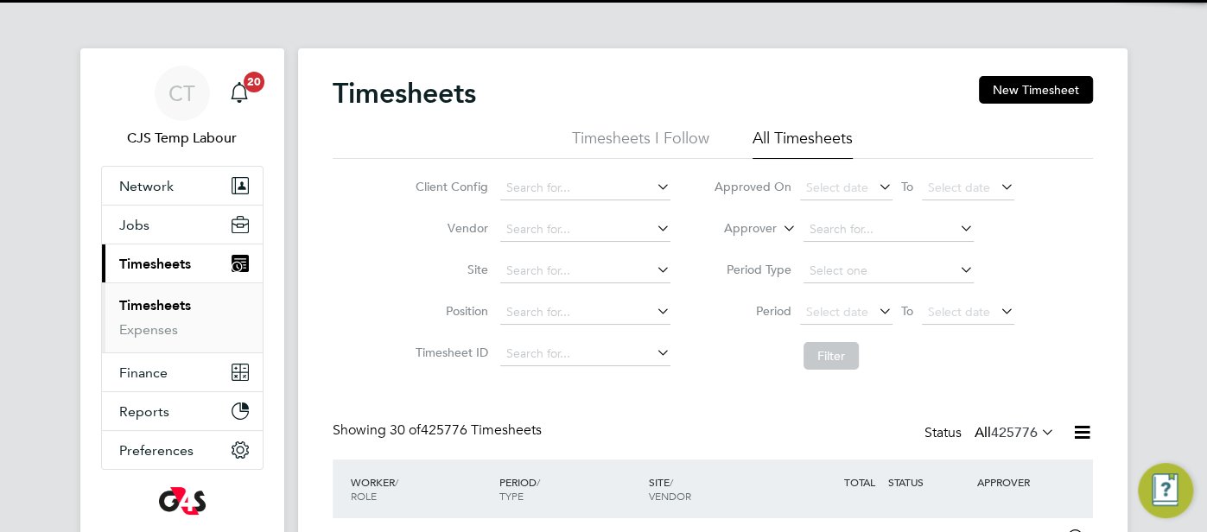
scroll to position [58, 149]
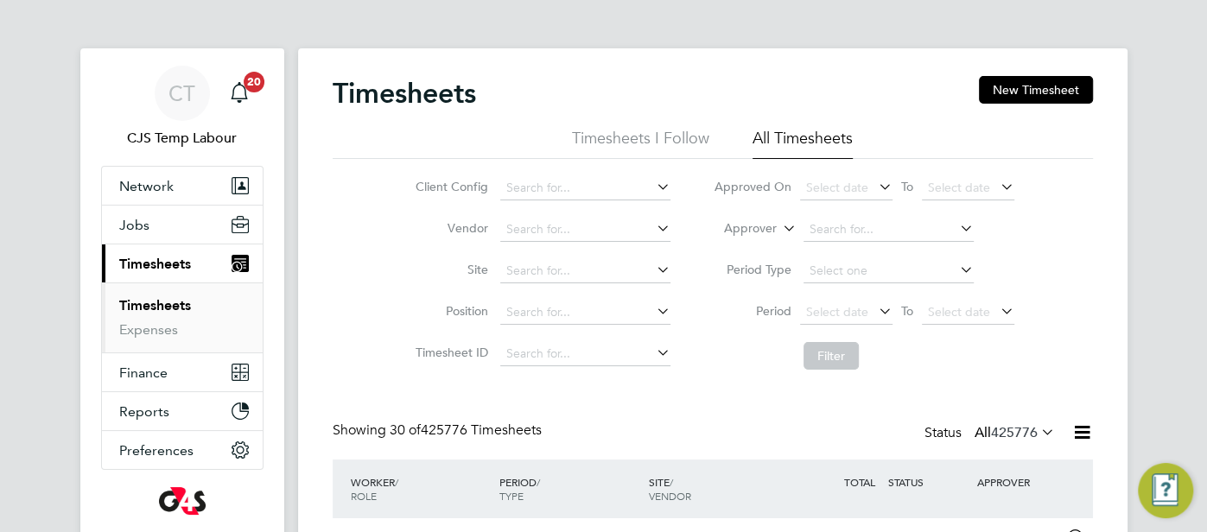
click at [779, 225] on icon at bounding box center [779, 224] width 0 height 16
drag, startPoint x: 750, startPoint y: 249, endPoint x: 774, endPoint y: 245, distance: 24.4
click at [757, 247] on li "Worker" at bounding box center [735, 249] width 85 height 22
click at [838, 225] on input at bounding box center [888, 230] width 170 height 24
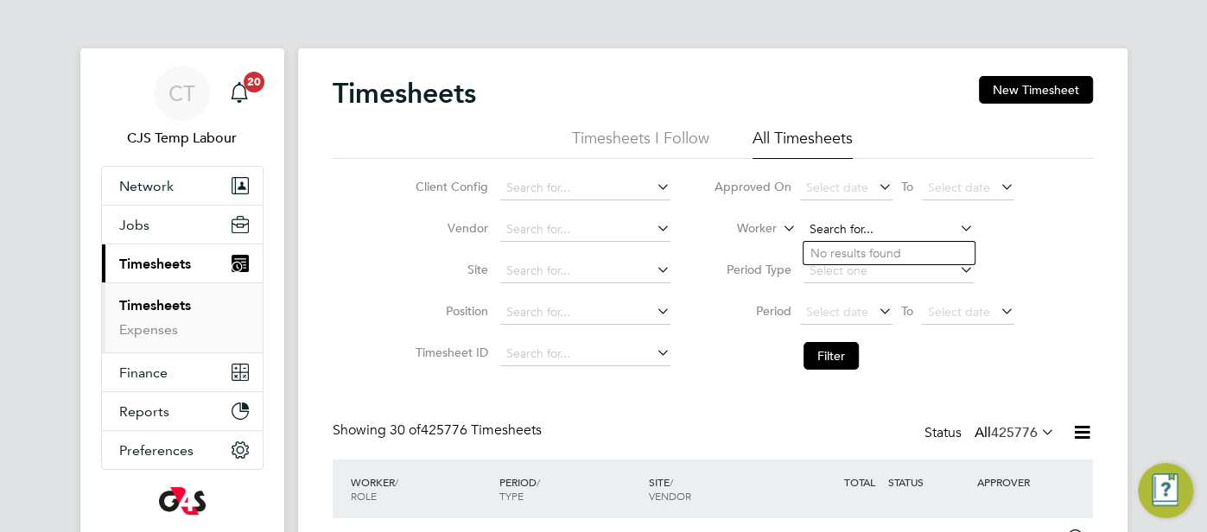
paste input "[PERSON_NAME]"
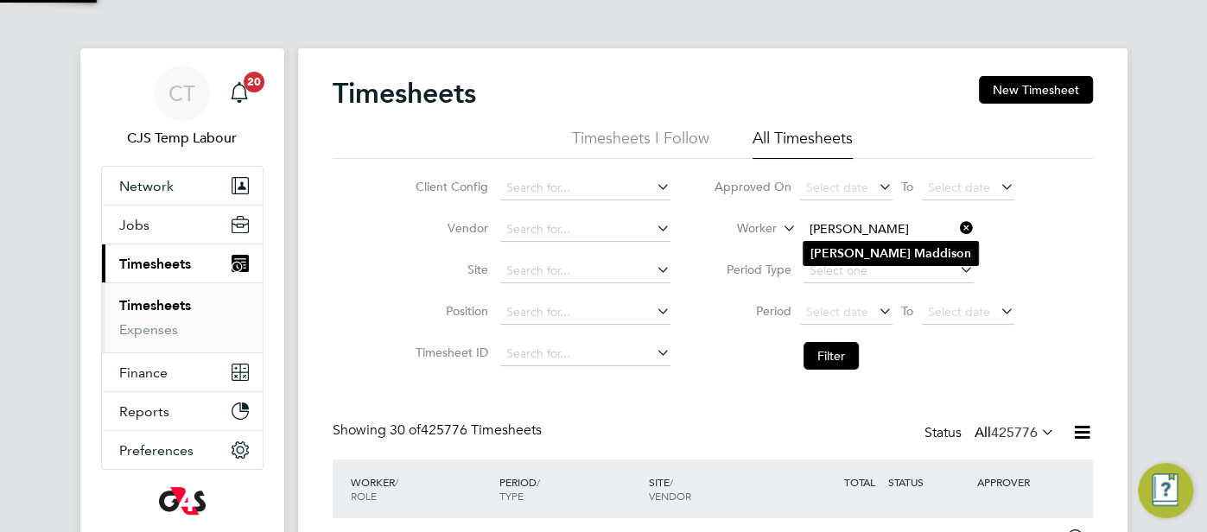
type input "[PERSON_NAME]"
click at [858, 243] on li "[PERSON_NAME]" at bounding box center [890, 253] width 174 height 23
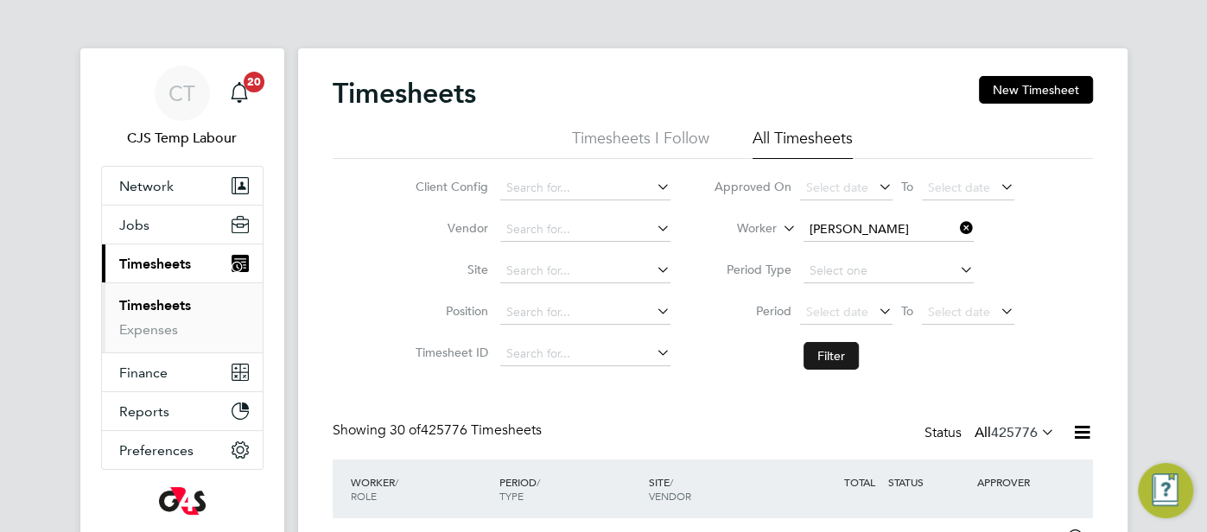
click at [842, 352] on button "Filter" at bounding box center [830, 356] width 55 height 28
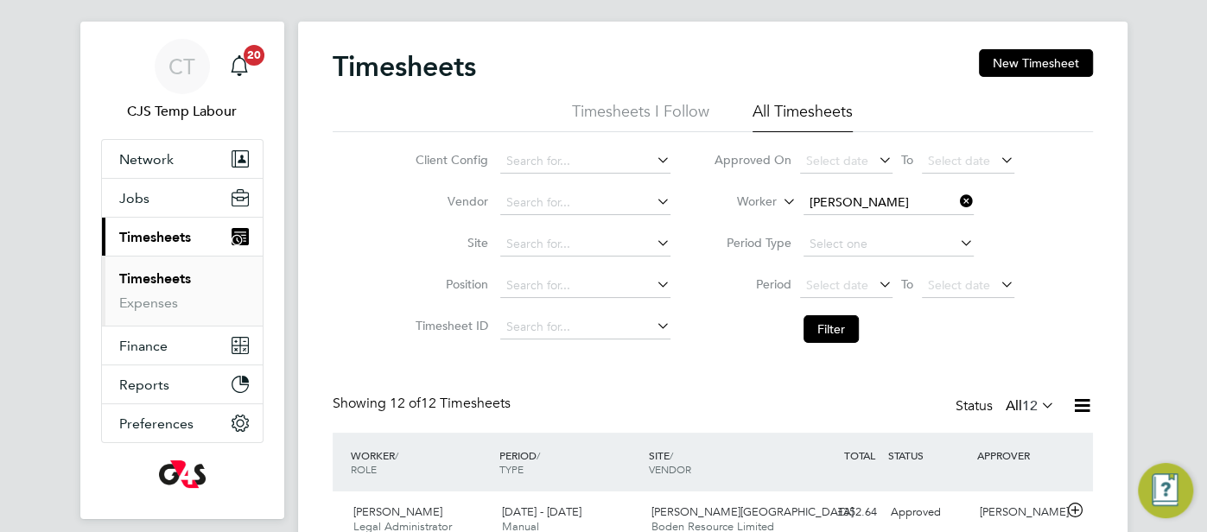
click at [1037, 404] on icon at bounding box center [1037, 405] width 0 height 24
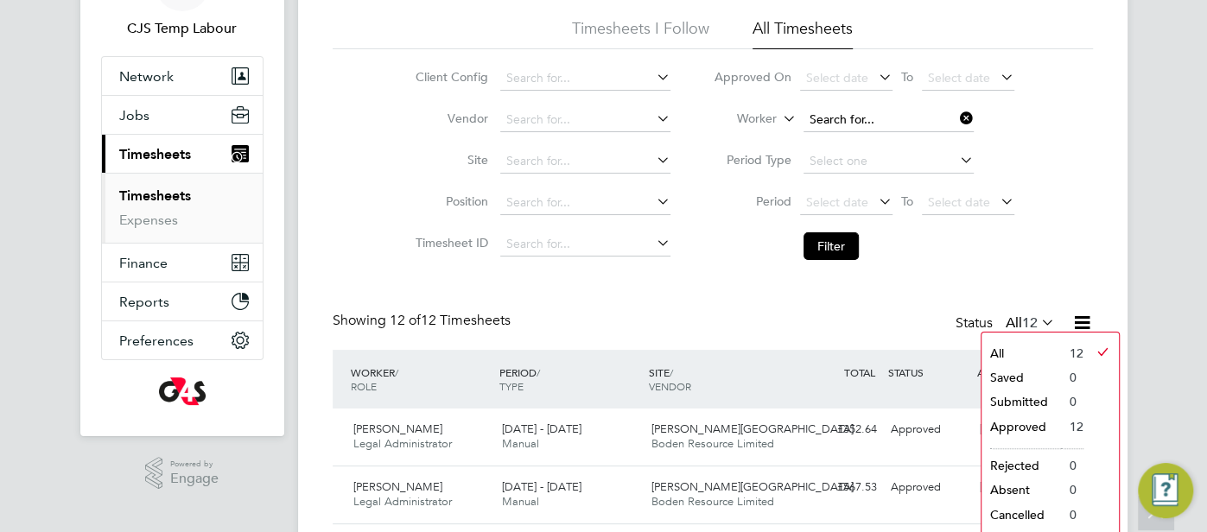
click at [846, 124] on input at bounding box center [888, 120] width 170 height 24
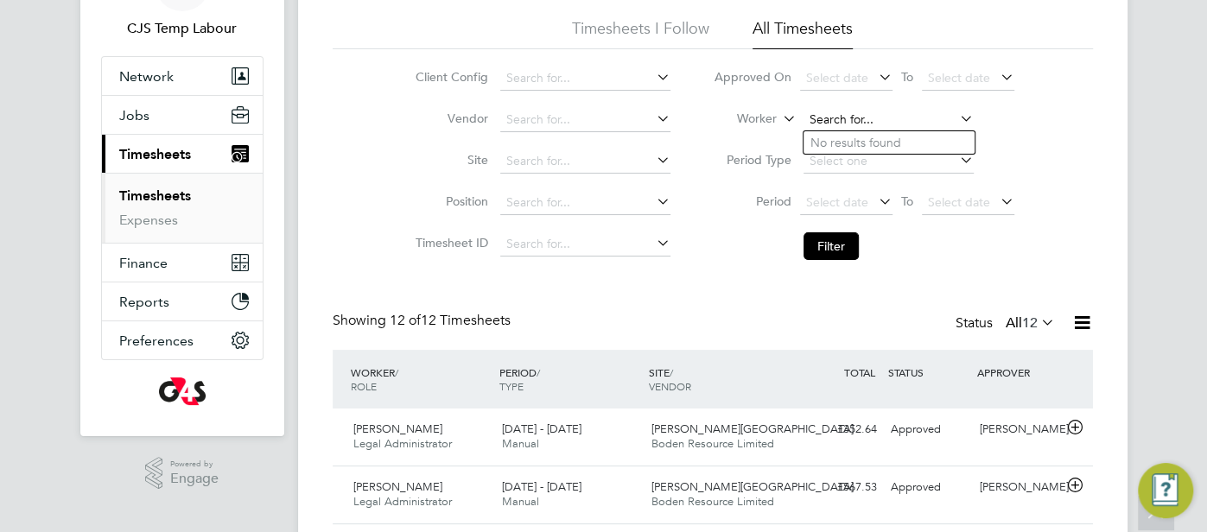
paste input "[PERSON_NAME]"
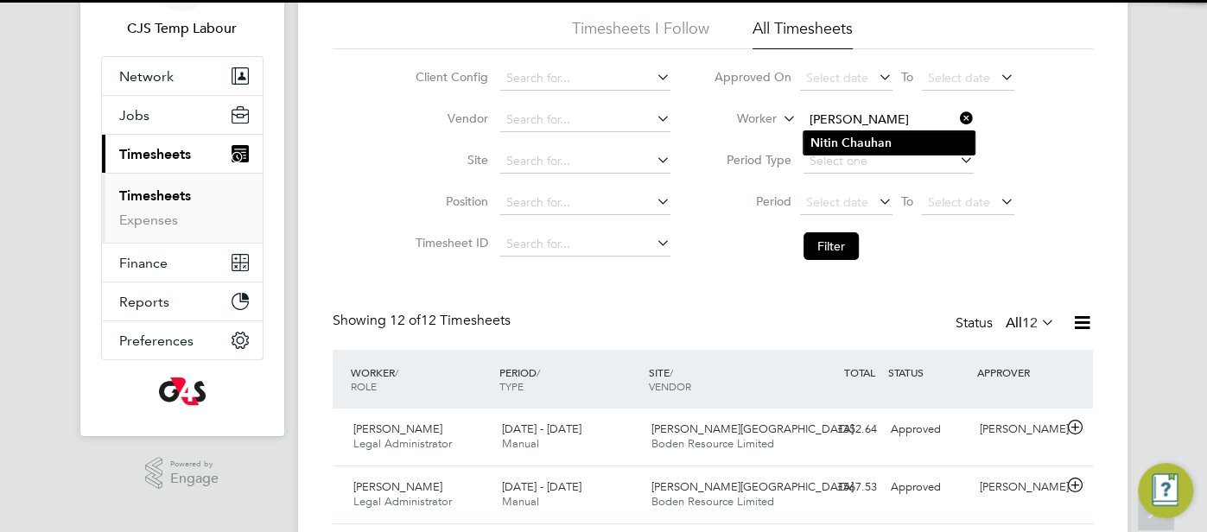
type input "[PERSON_NAME]"
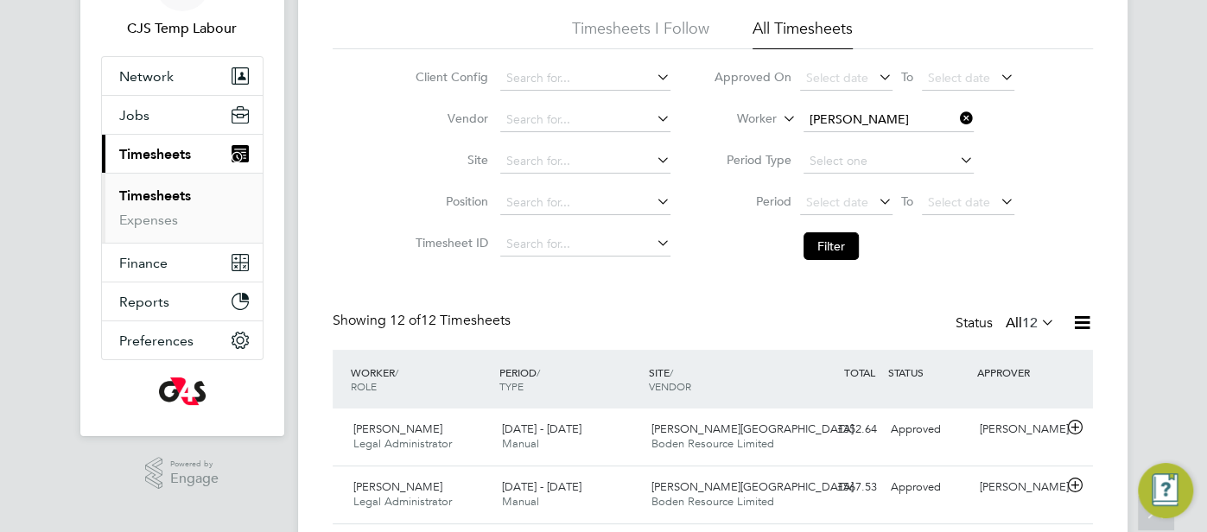
click at [852, 137] on b "Chauhan" at bounding box center [866, 143] width 50 height 15
click at [847, 242] on button "Filter" at bounding box center [830, 246] width 55 height 28
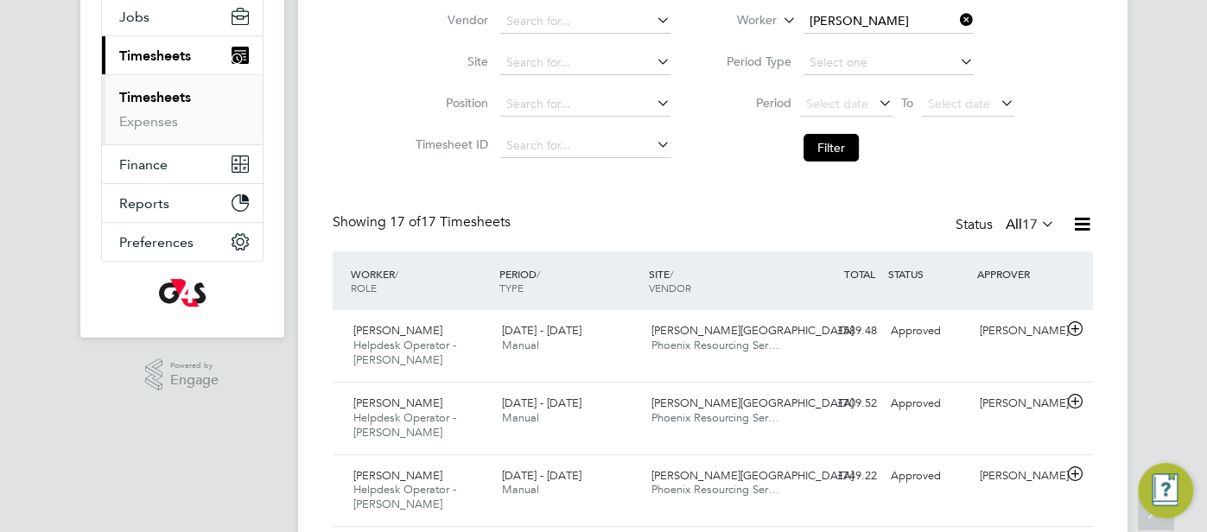
click at [1037, 219] on icon at bounding box center [1037, 224] width 0 height 24
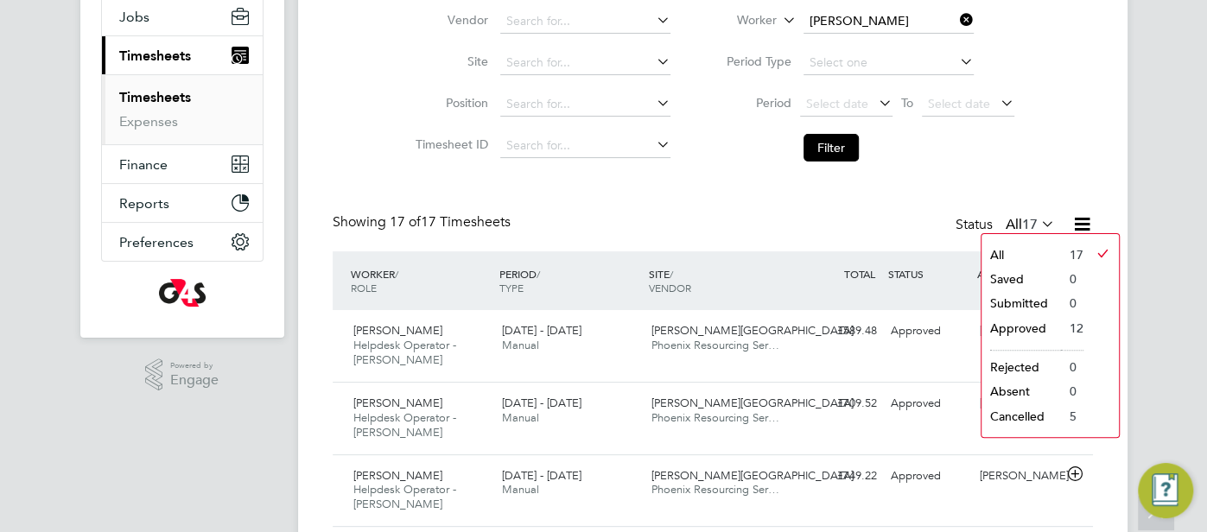
click at [1017, 166] on li "Filter" at bounding box center [864, 147] width 344 height 45
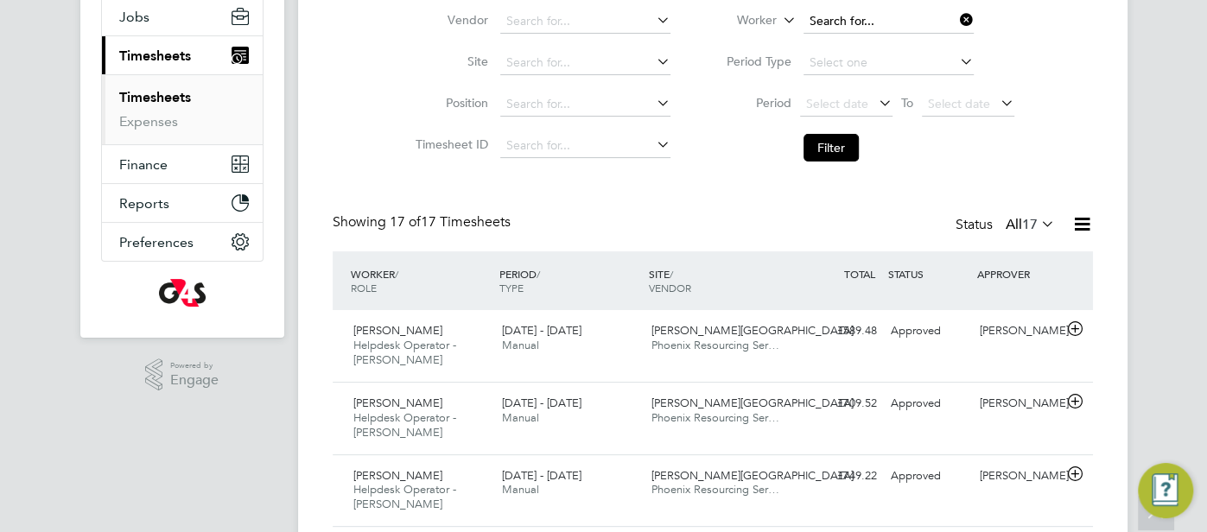
click at [836, 22] on input at bounding box center [888, 22] width 170 height 24
paste input "Tioluwase Fawole"
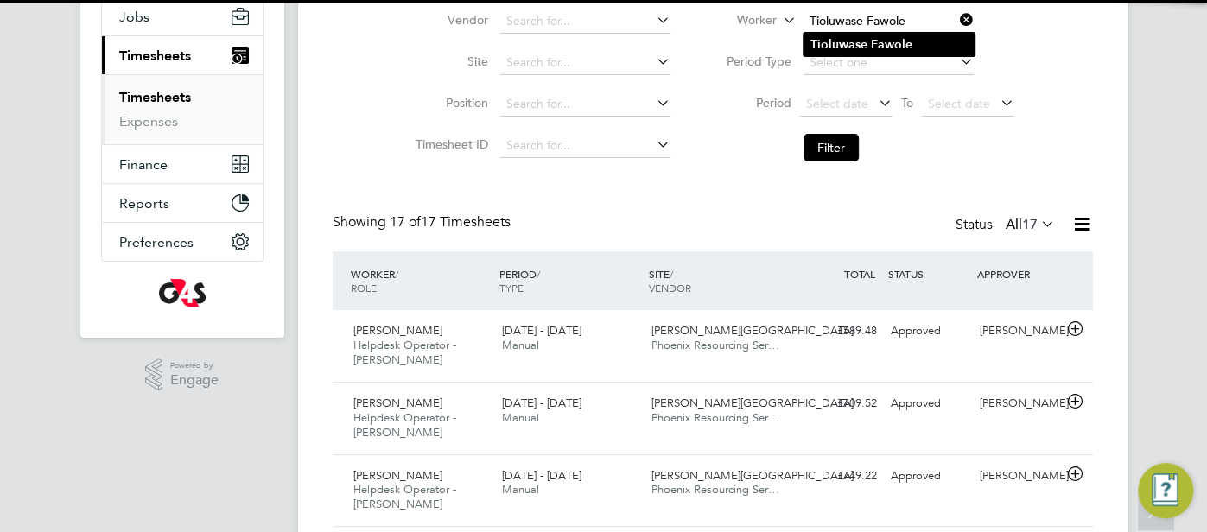
type input "Tioluwase Fawole"
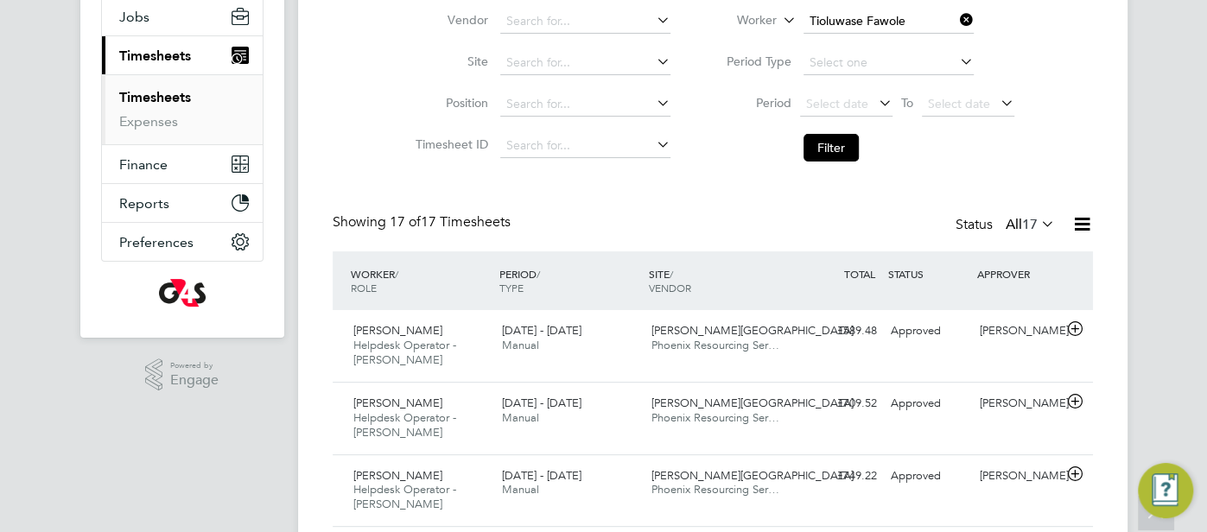
drag, startPoint x: 930, startPoint y: 47, endPoint x: 922, endPoint y: 67, distance: 21.3
click at [929, 47] on li "Tioluwase Fawole" at bounding box center [888, 44] width 171 height 23
click at [839, 146] on button "Filter" at bounding box center [830, 148] width 55 height 28
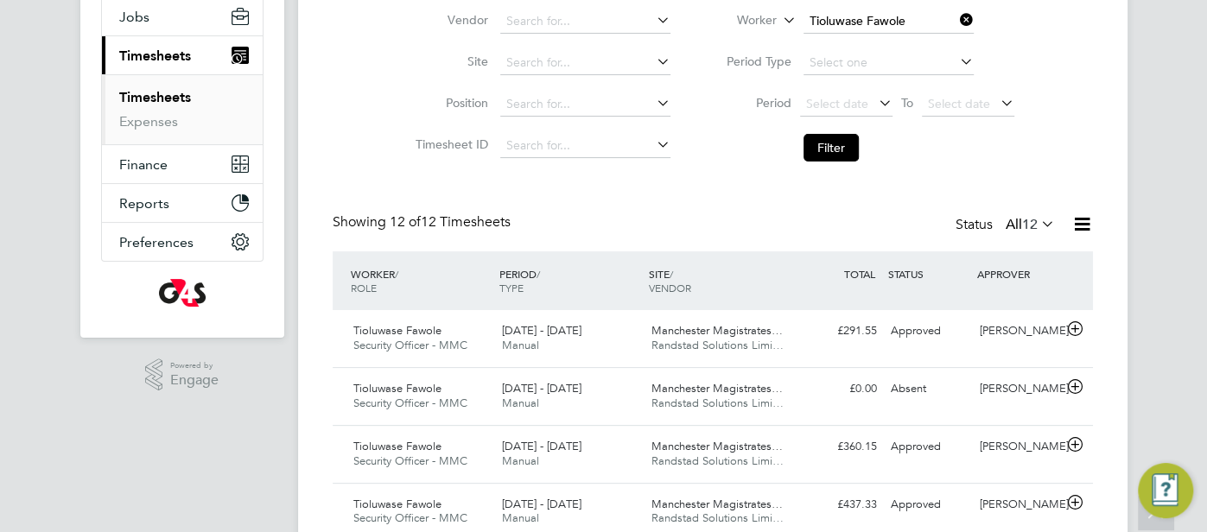
click at [1037, 223] on icon at bounding box center [1037, 224] width 0 height 24
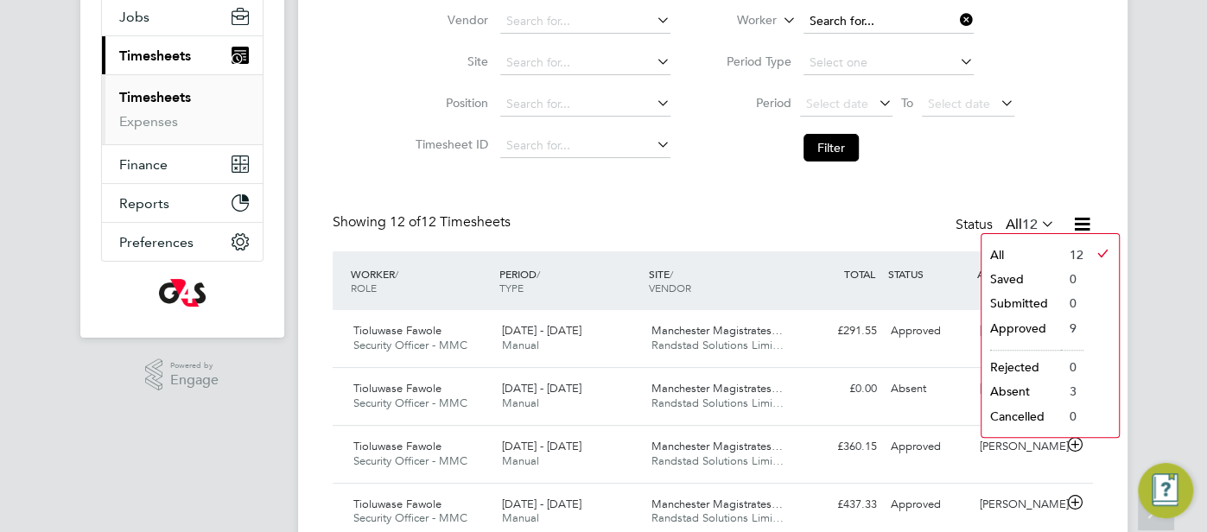
click at [838, 25] on input at bounding box center [888, 22] width 170 height 24
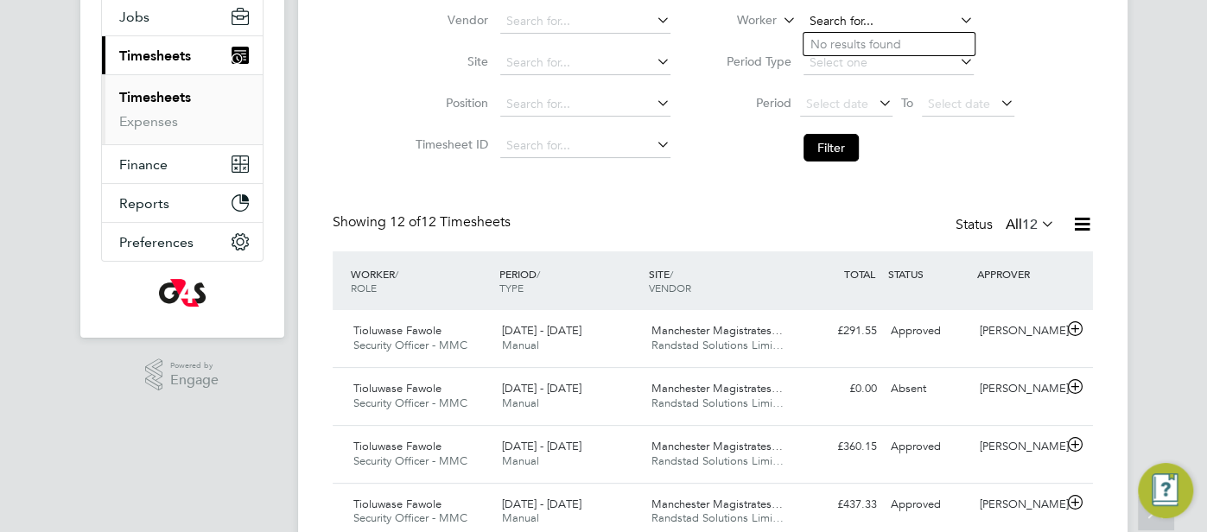
paste input "[PERSON_NAME]"
type input "[PERSON_NAME]"
click at [869, 45] on b "Olasunkanmi" at bounding box center [847, 44] width 74 height 15
click at [827, 148] on button "Filter" at bounding box center [830, 148] width 55 height 28
click at [1037, 224] on icon at bounding box center [1037, 224] width 0 height 24
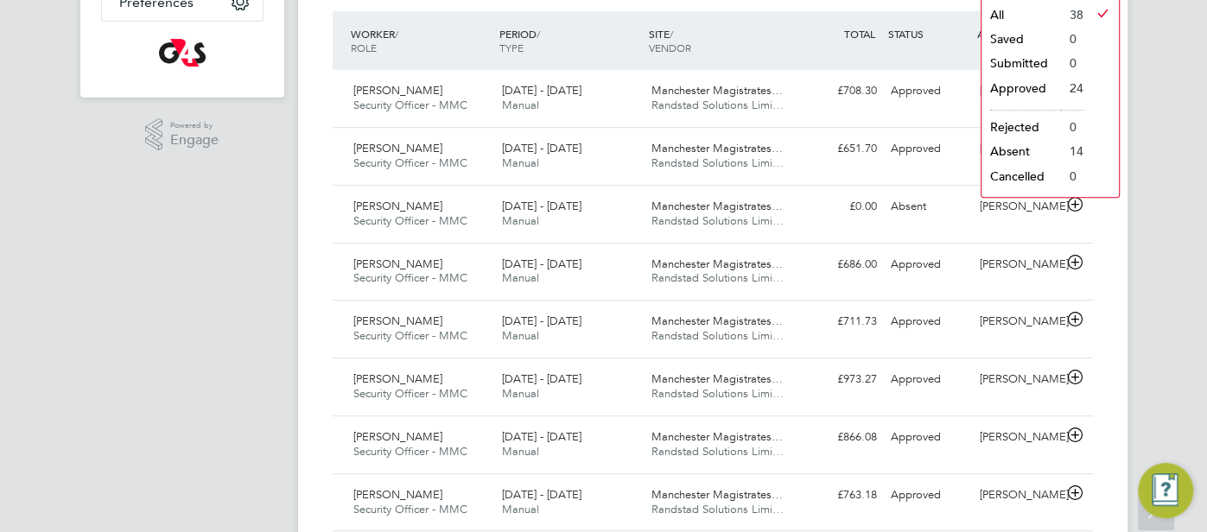
scroll to position [0, 0]
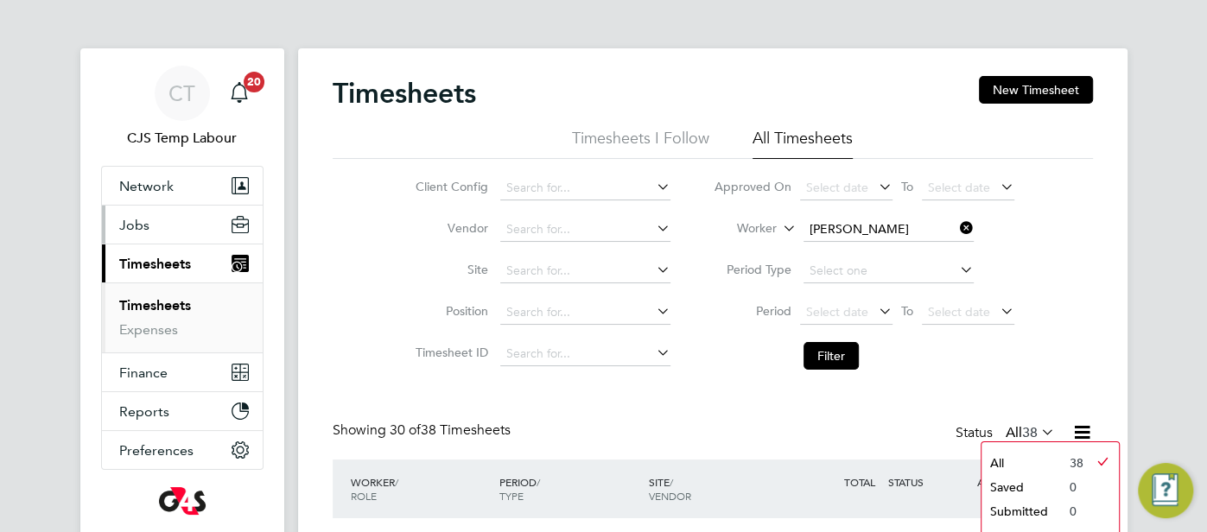
click at [164, 224] on button "Jobs" at bounding box center [182, 225] width 161 height 38
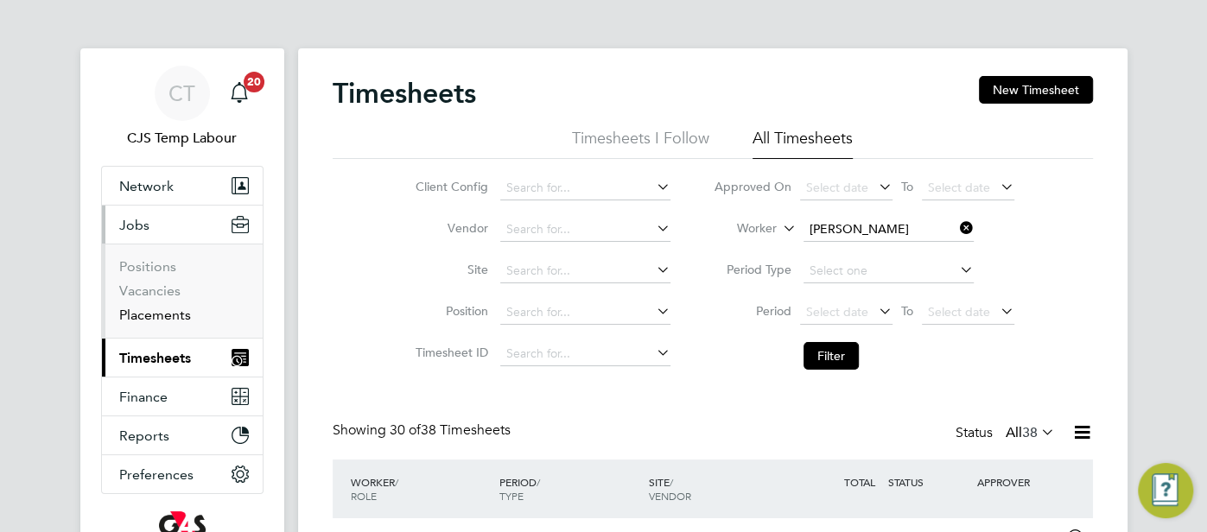
click at [172, 318] on link "Placements" at bounding box center [155, 315] width 72 height 16
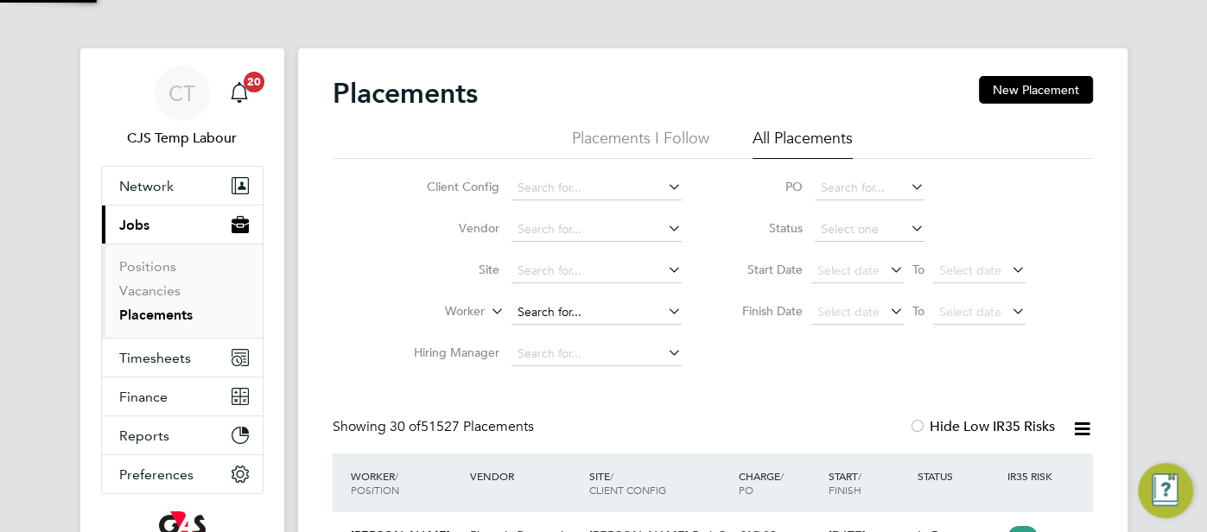
click at [542, 309] on input at bounding box center [596, 313] width 170 height 24
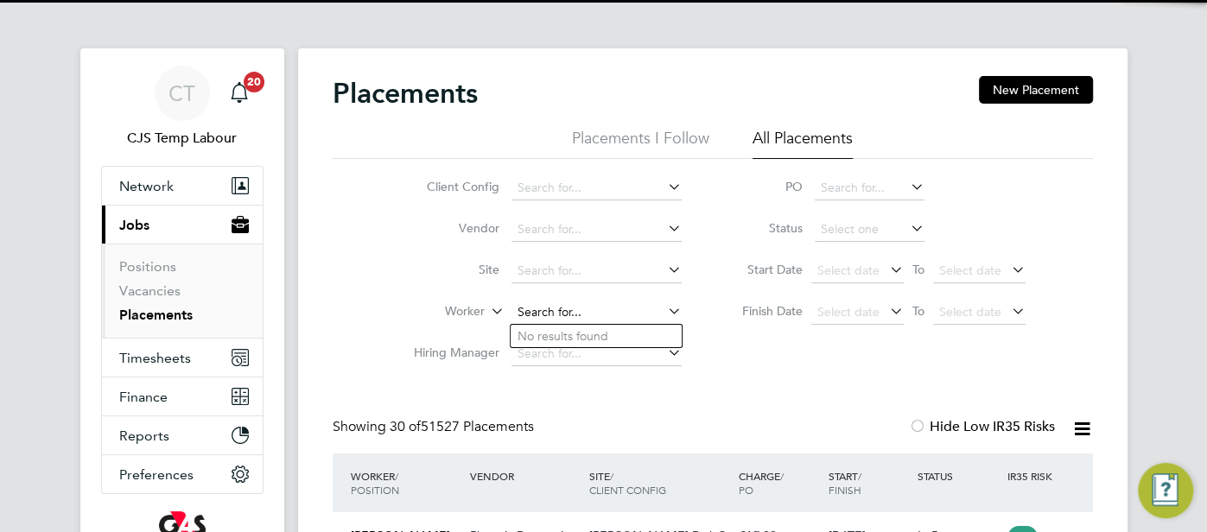
scroll to position [65, 149]
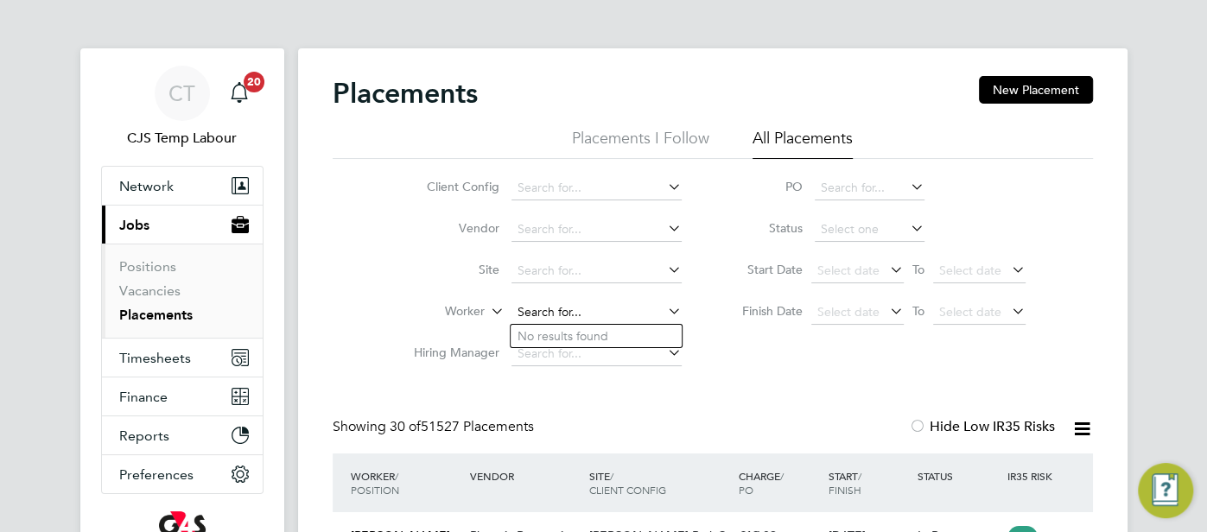
paste input "[PERSON_NAME]"
type input "[PERSON_NAME]"
click at [638, 343] on li "[PERSON_NAME]" at bounding box center [595, 336] width 171 height 23
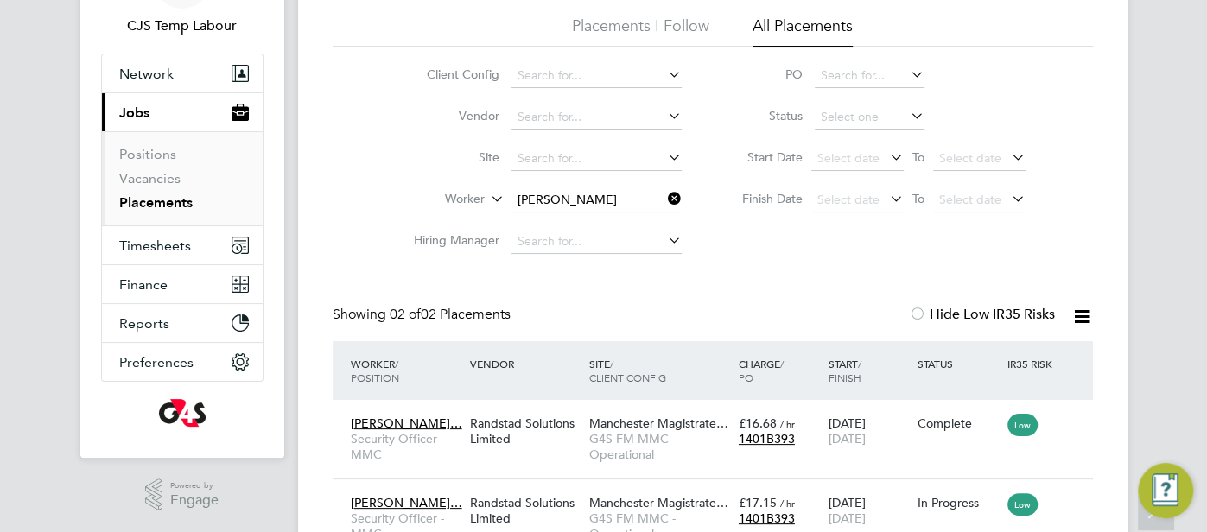
scroll to position [111, 0]
click at [176, 250] on span "Timesheets" at bounding box center [155, 247] width 72 height 16
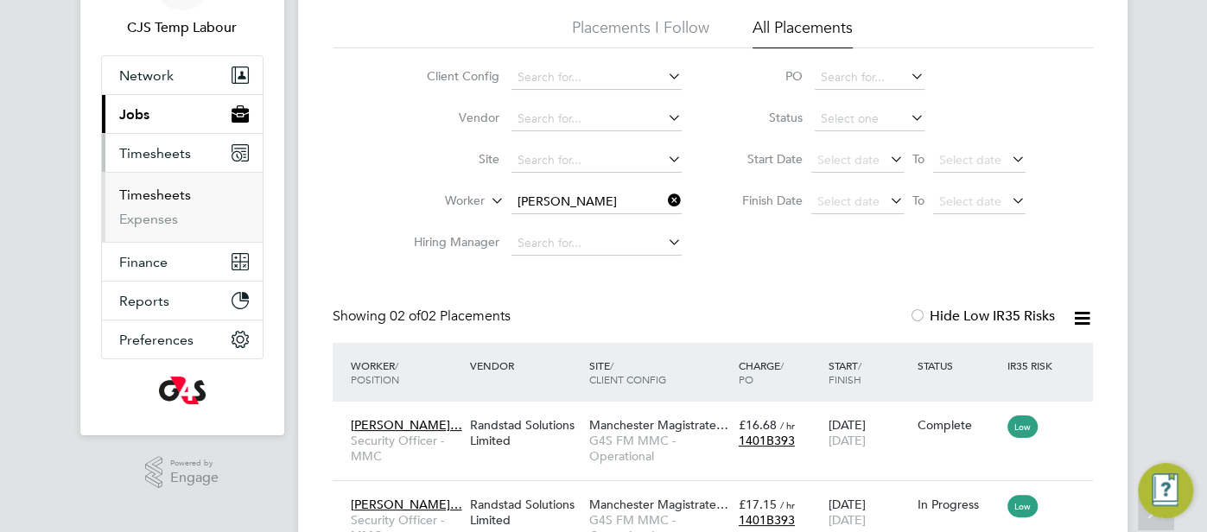
click at [164, 198] on link "Timesheets" at bounding box center [155, 195] width 72 height 16
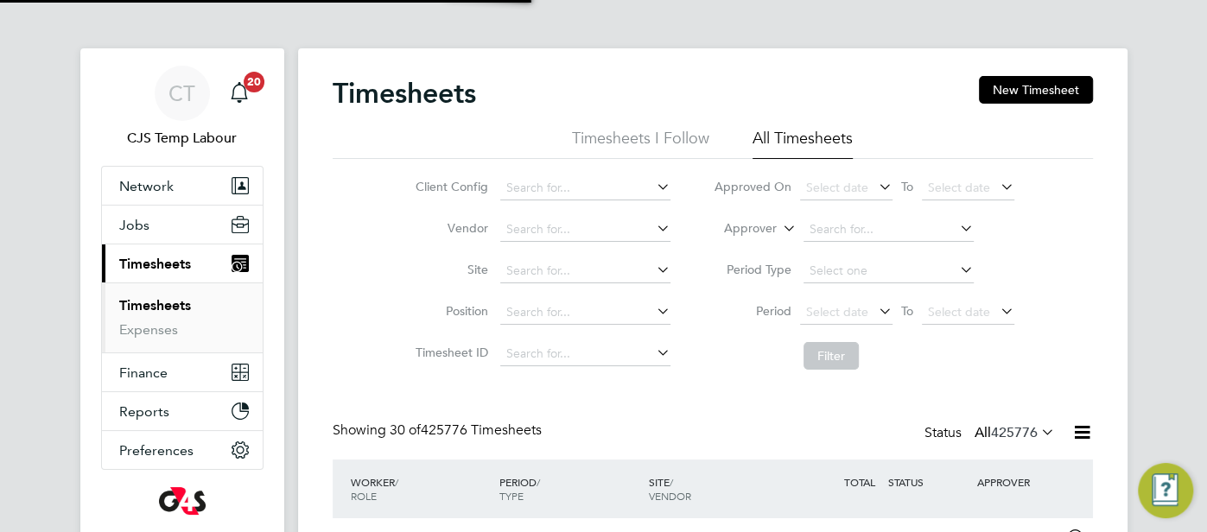
click at [779, 228] on icon at bounding box center [779, 224] width 0 height 16
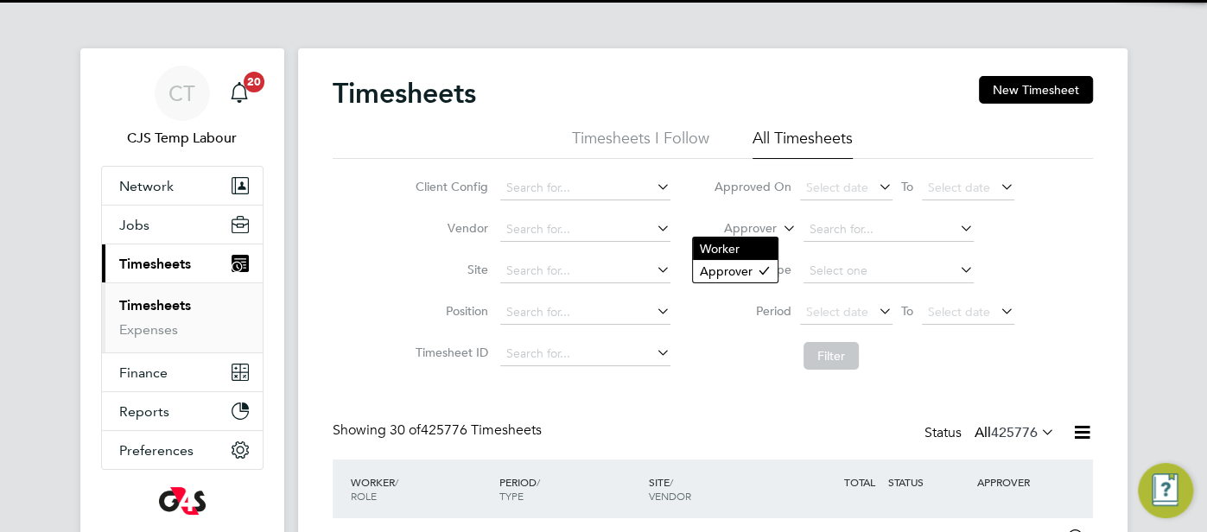
scroll to position [58, 149]
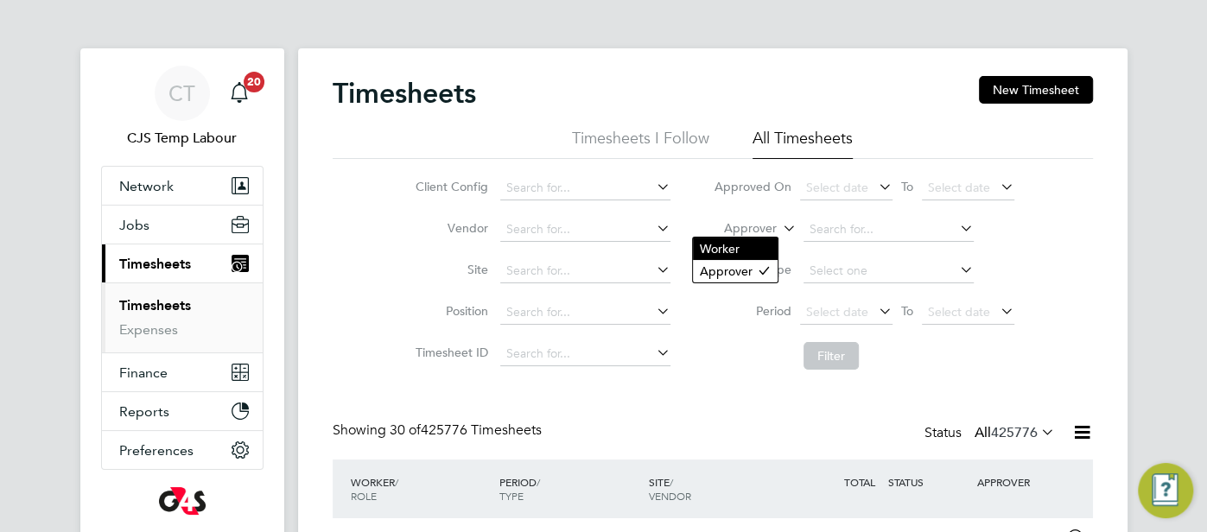
click at [747, 244] on li "Worker" at bounding box center [735, 249] width 85 height 22
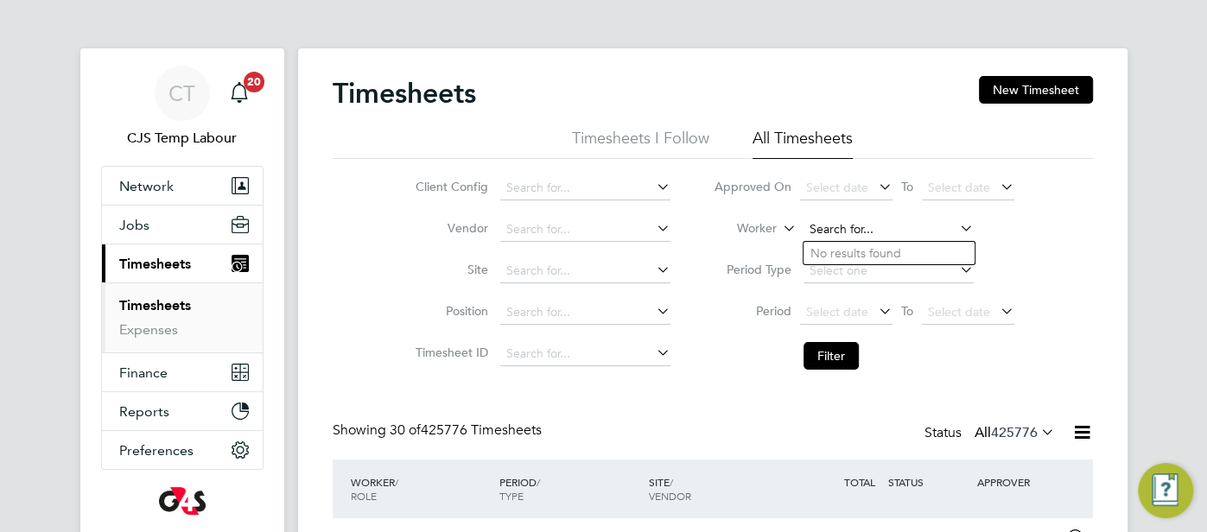
click at [840, 227] on input at bounding box center [888, 230] width 170 height 24
paste input "[PERSON_NAME]"
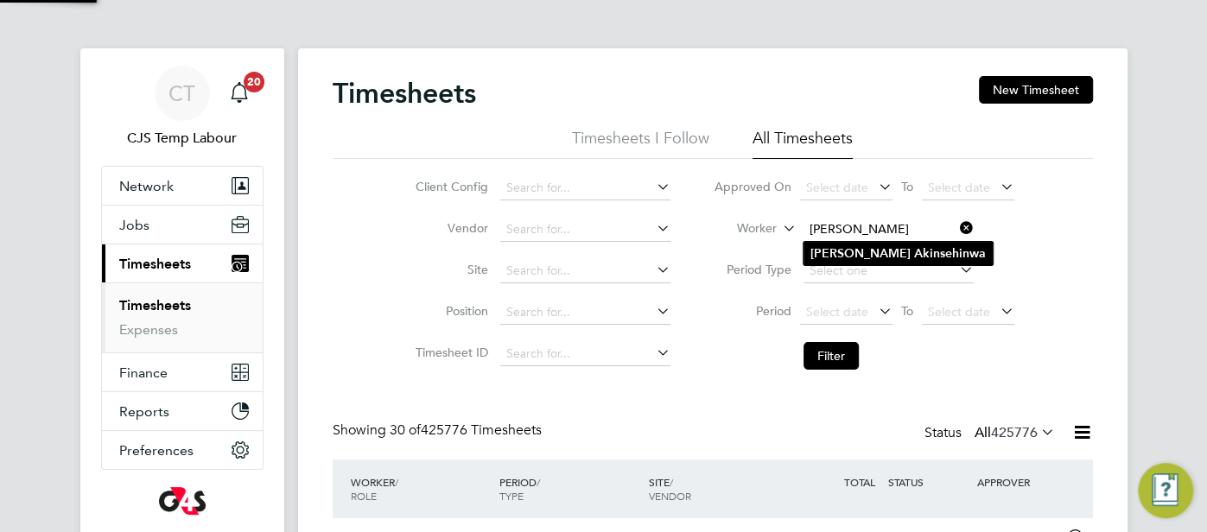
type input "[PERSON_NAME]"
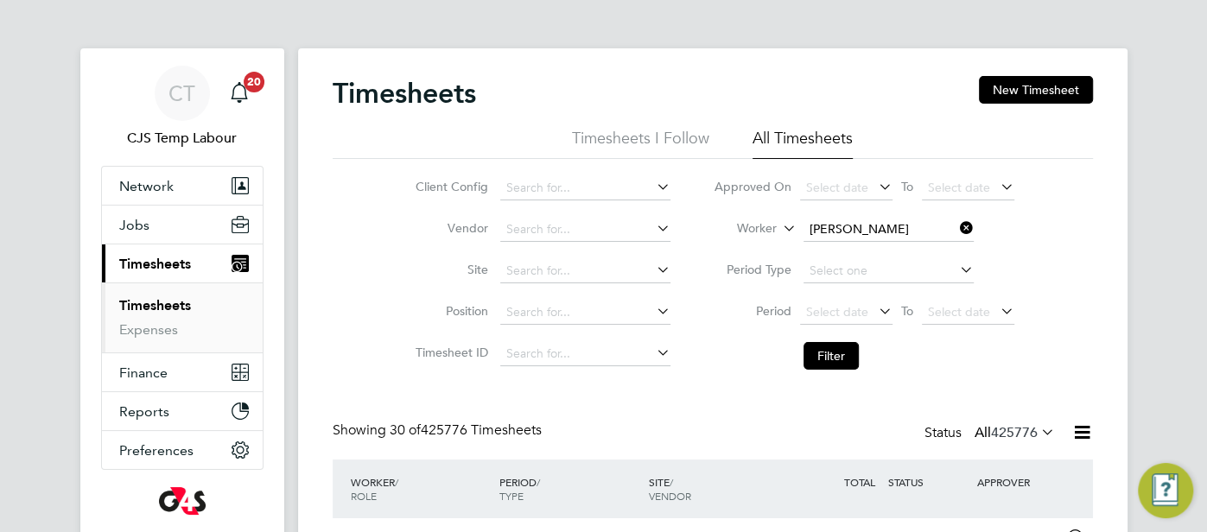
click at [914, 253] on b "Akinsehinwa" at bounding box center [950, 253] width 72 height 15
click at [841, 358] on button "Filter" at bounding box center [830, 356] width 55 height 28
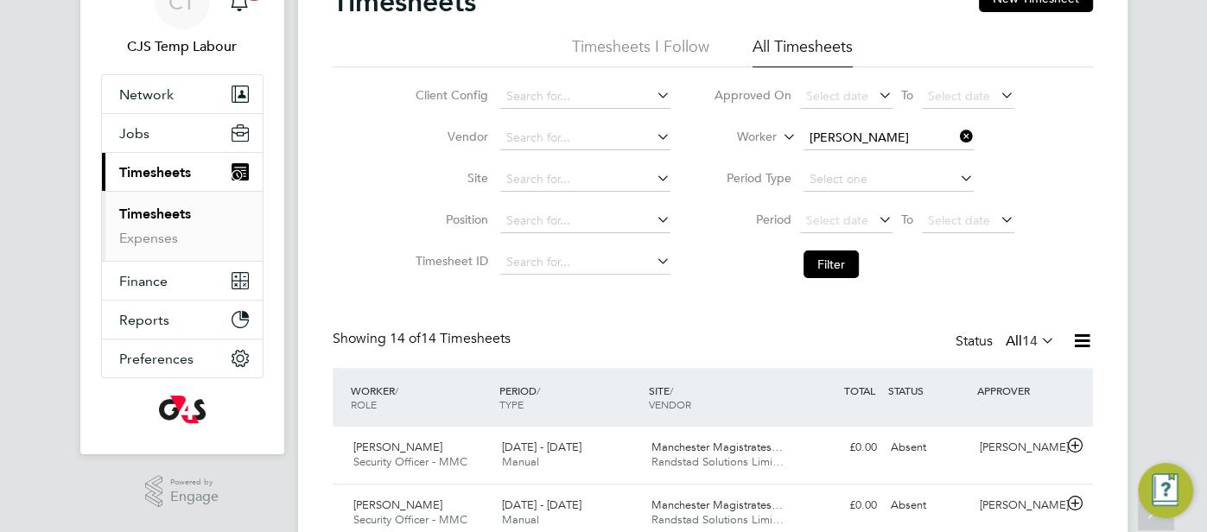
click at [1037, 342] on icon at bounding box center [1037, 340] width 0 height 24
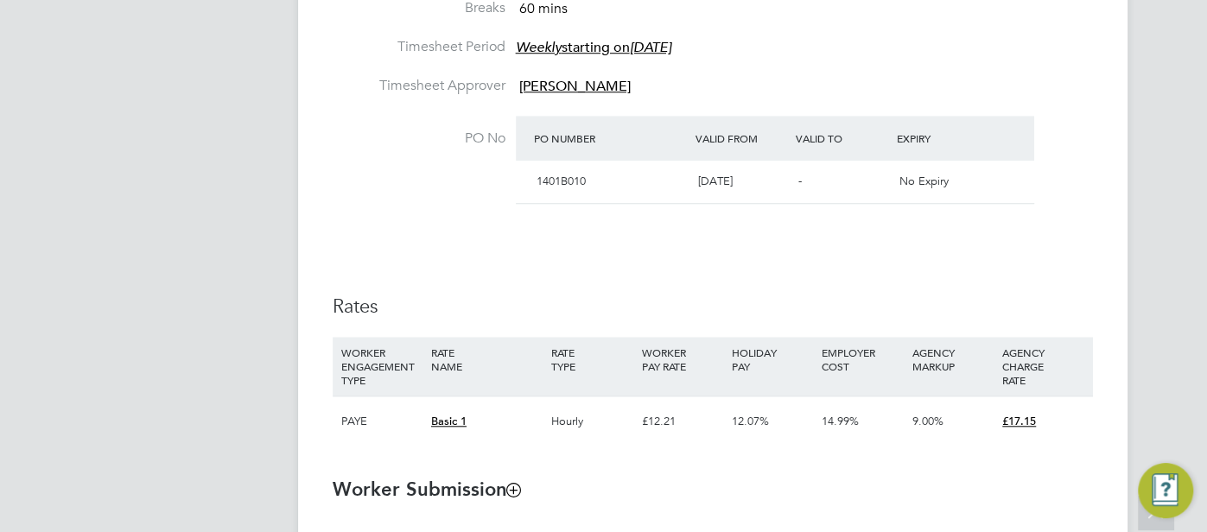
scroll to position [1189, 0]
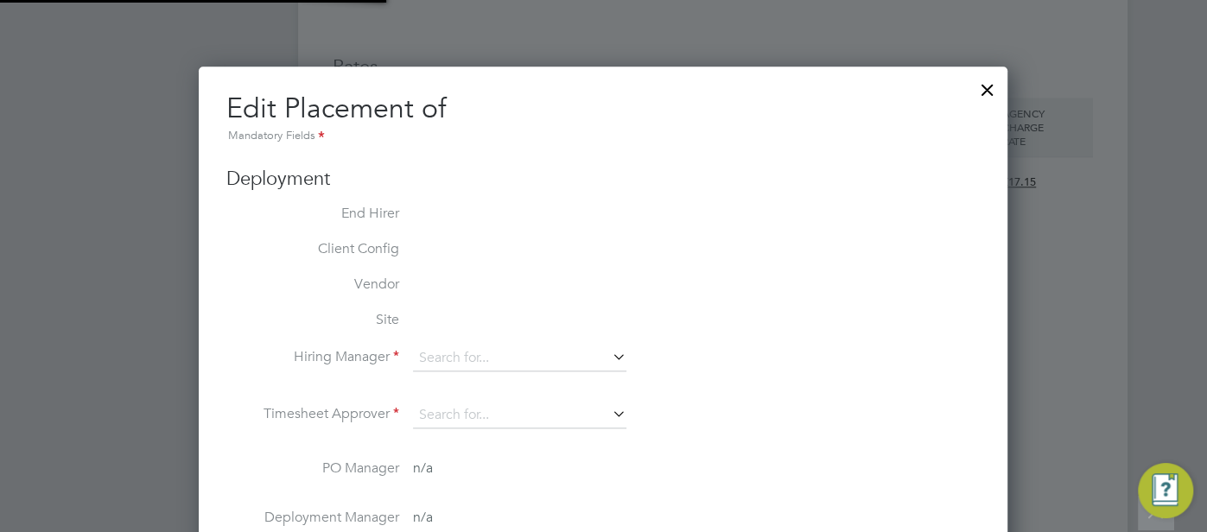
type input "[PERSON_NAME]"
type input "[DATE]"
type input "09:00"
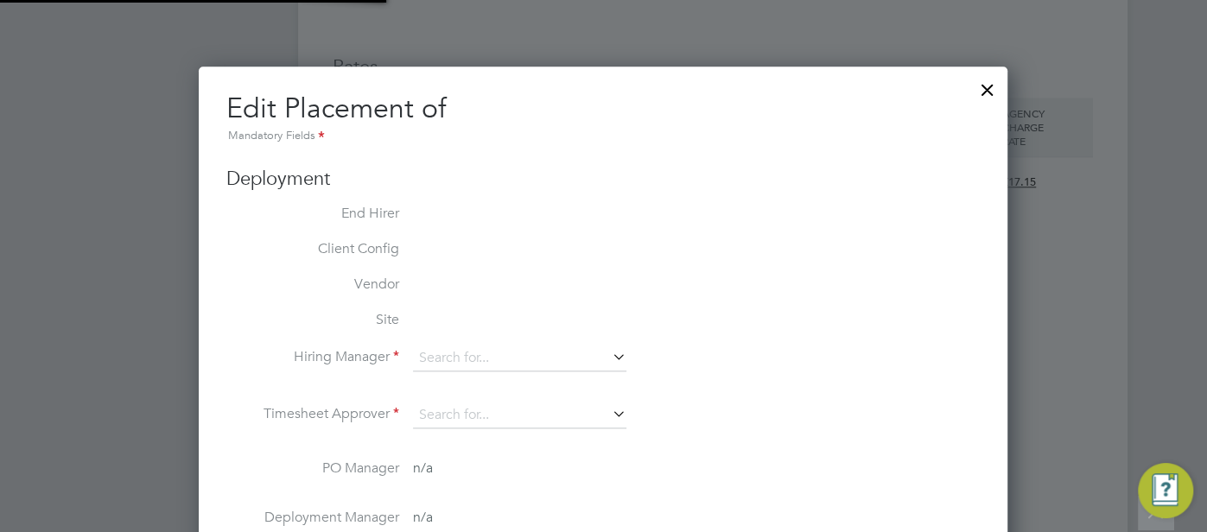
type input "15:00"
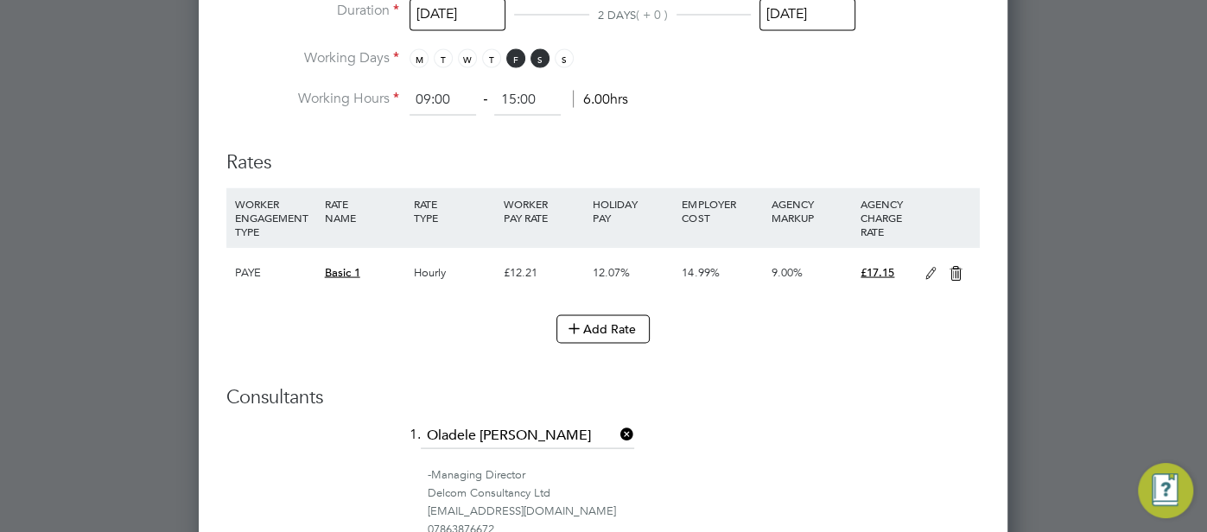
click at [921, 266] on icon at bounding box center [931, 273] width 22 height 14
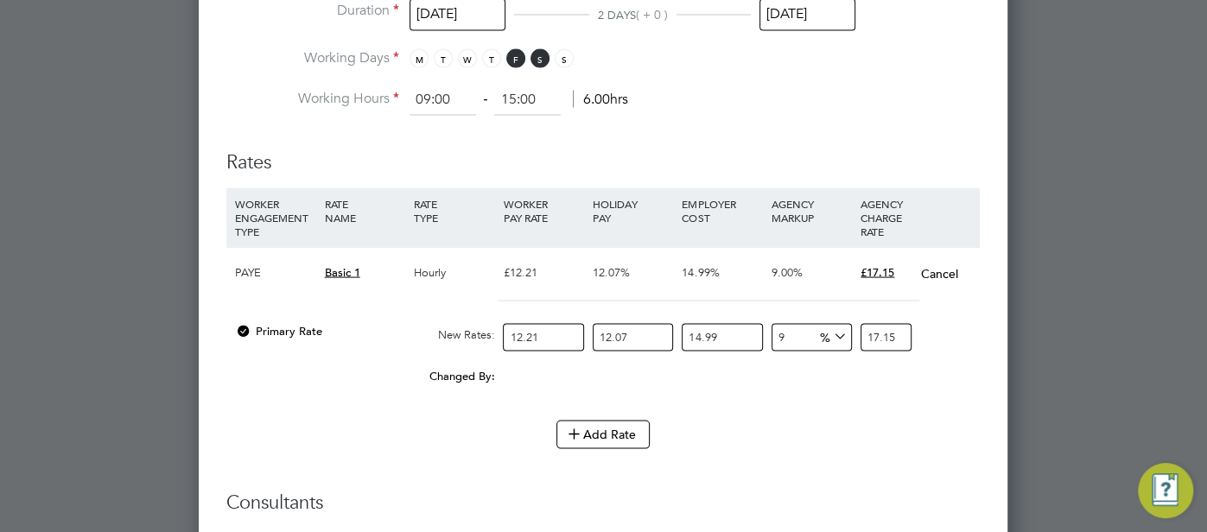
click at [760, 327] on div "Primary Rate New Rates: 12.21 12.07 n/a 14.99 n/a 9 0 % 17.15" at bounding box center [602, 337] width 753 height 46
type input "6"
type input "16.679037115818"
type input "6"
click at [885, 402] on li "WORKER ENGAGEMENT TYPE RATE NAME RATE TYPE WORKER PAY RATE HOLIDAY PAY EMPLOYER…" at bounding box center [602, 303] width 753 height 232
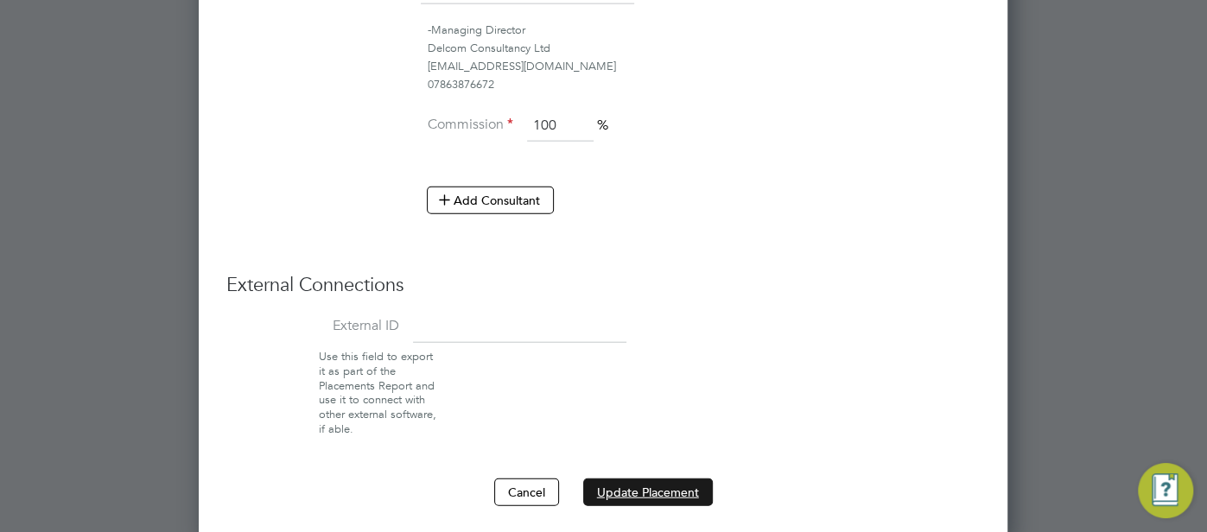
click at [677, 485] on button "Update Placement" at bounding box center [648, 492] width 130 height 28
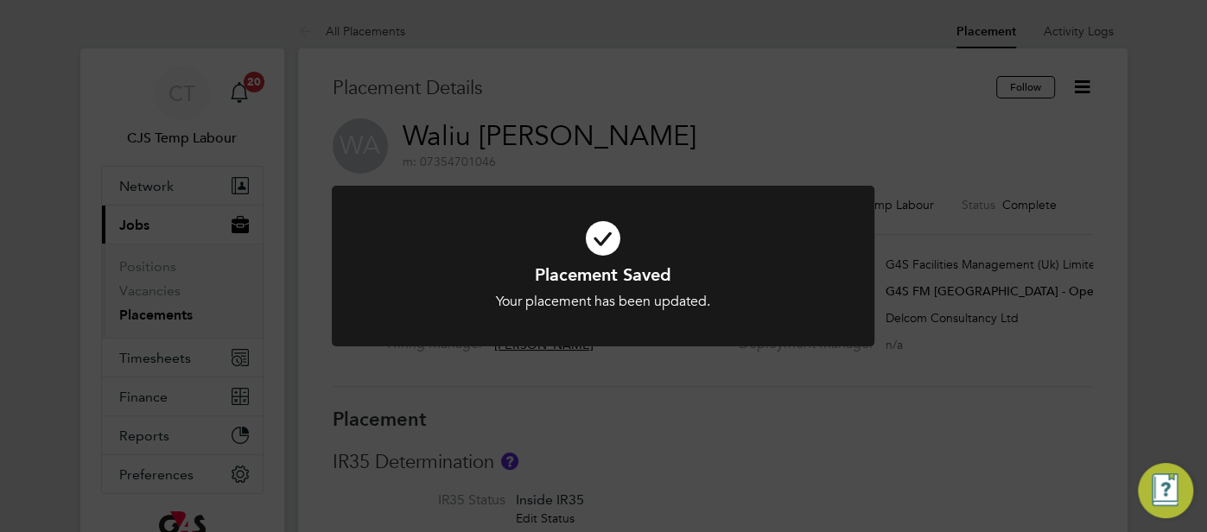
click at [597, 239] on icon at bounding box center [602, 238] width 449 height 67
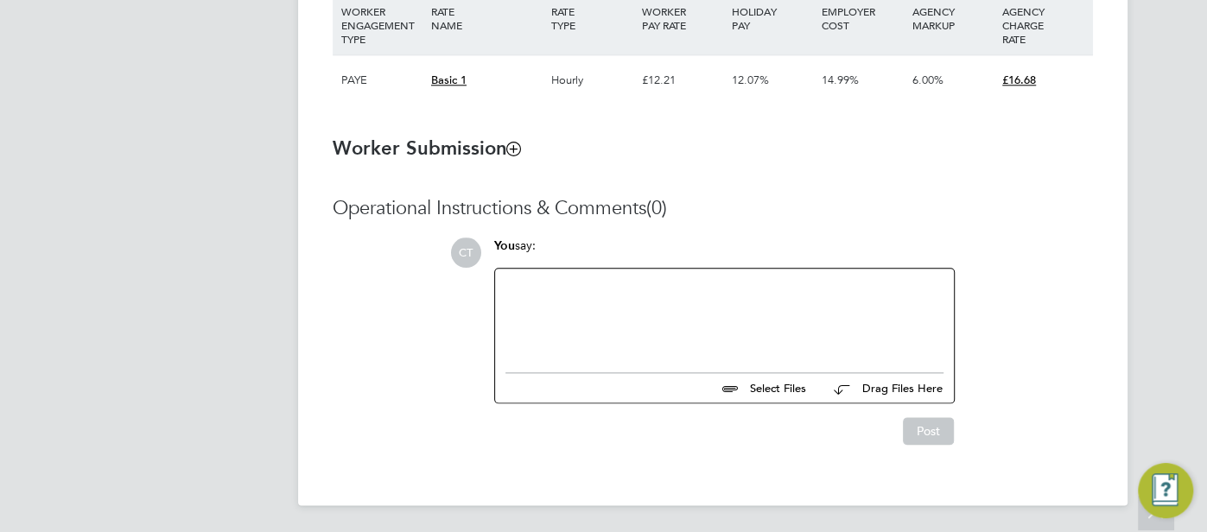
click at [656, 330] on div at bounding box center [724, 316] width 438 height 74
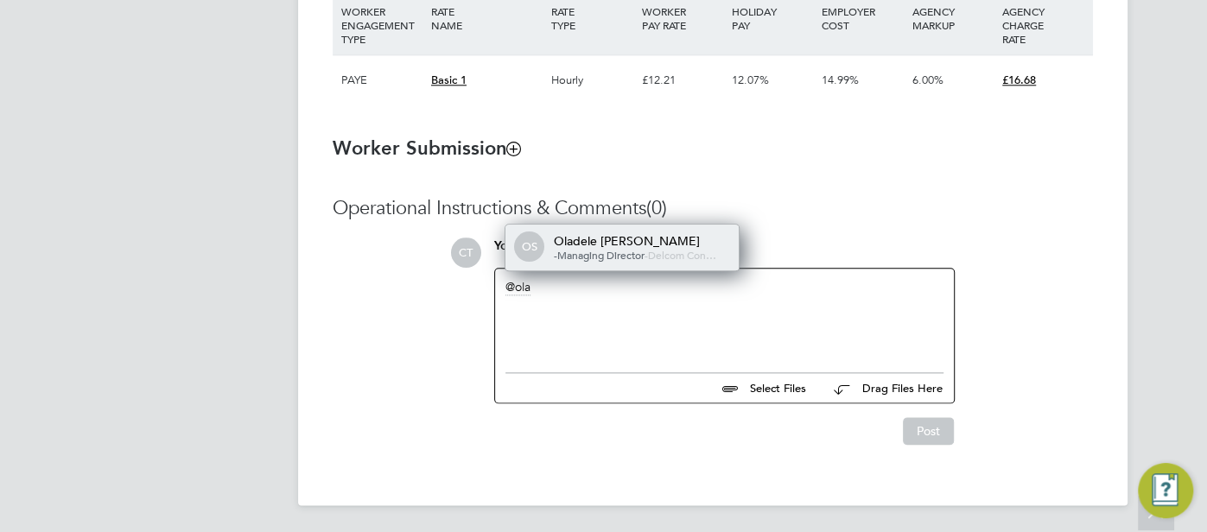
click at [636, 244] on div "Oladele [PERSON_NAME]" at bounding box center [640, 241] width 173 height 16
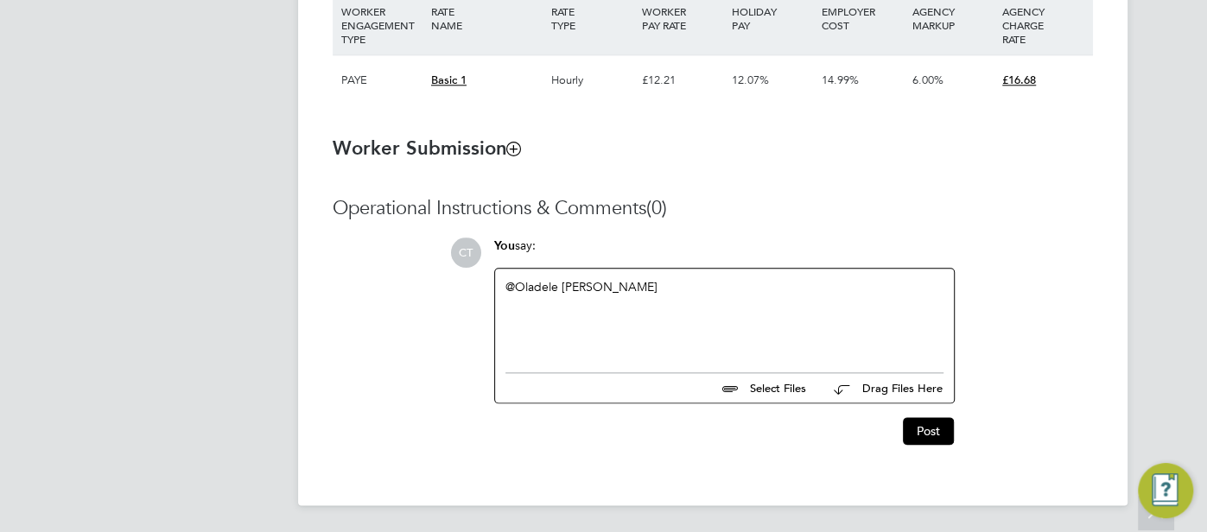
paste div
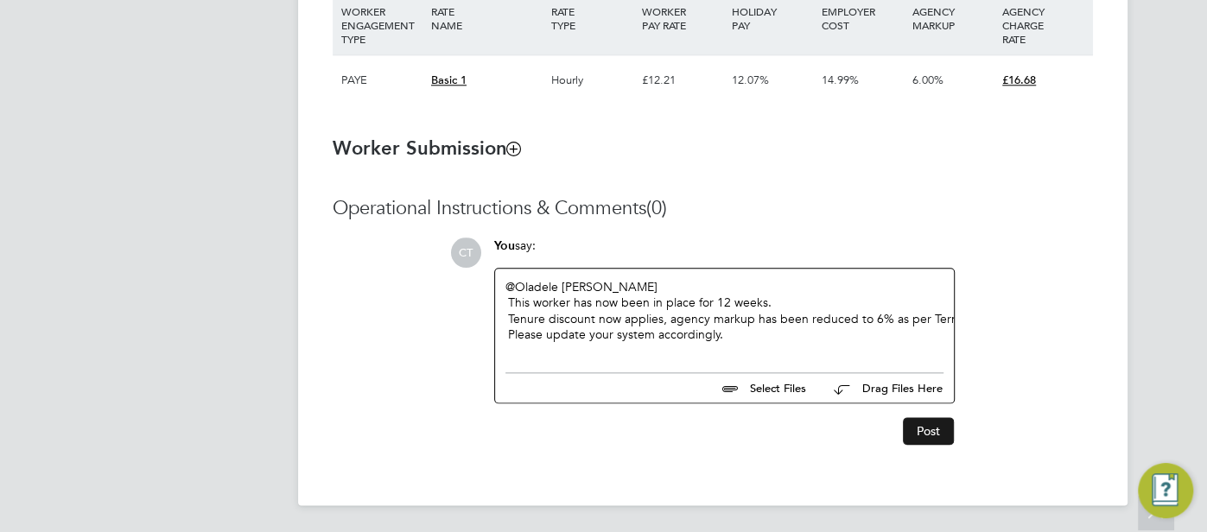
click at [922, 429] on button "Post" at bounding box center [928, 431] width 51 height 28
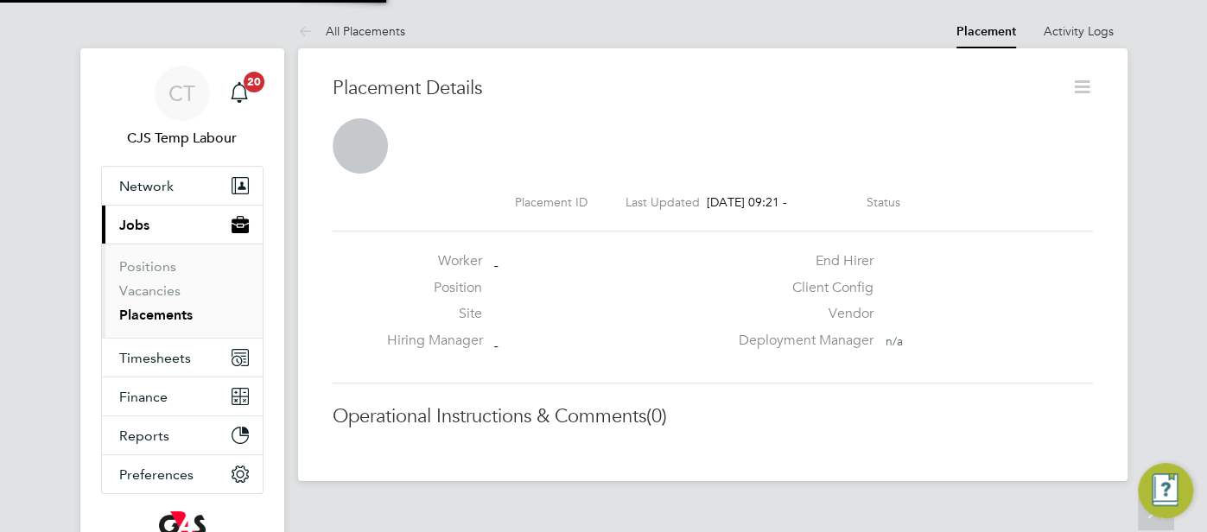
scroll to position [9, 8]
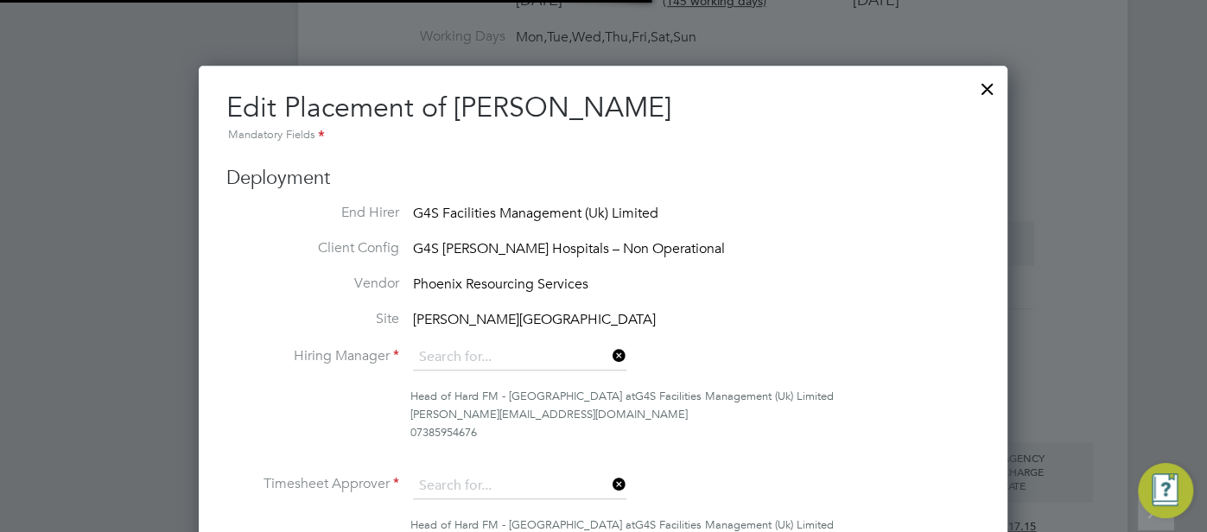
type input "[PERSON_NAME]"
type input "09 Jun 2025"
type input "[DATE]"
type input "20:00"
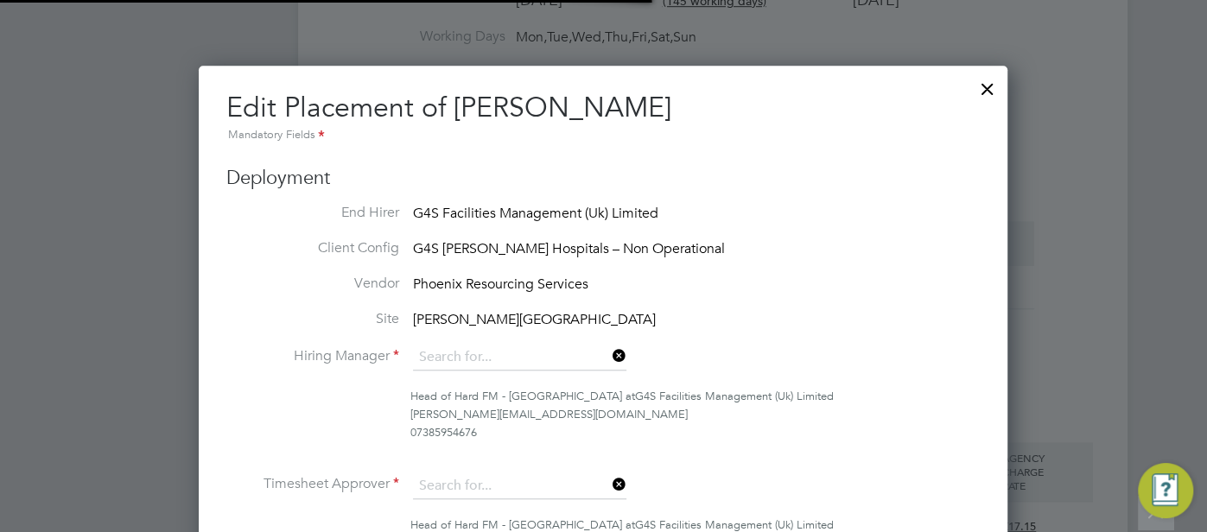
type input "08:00"
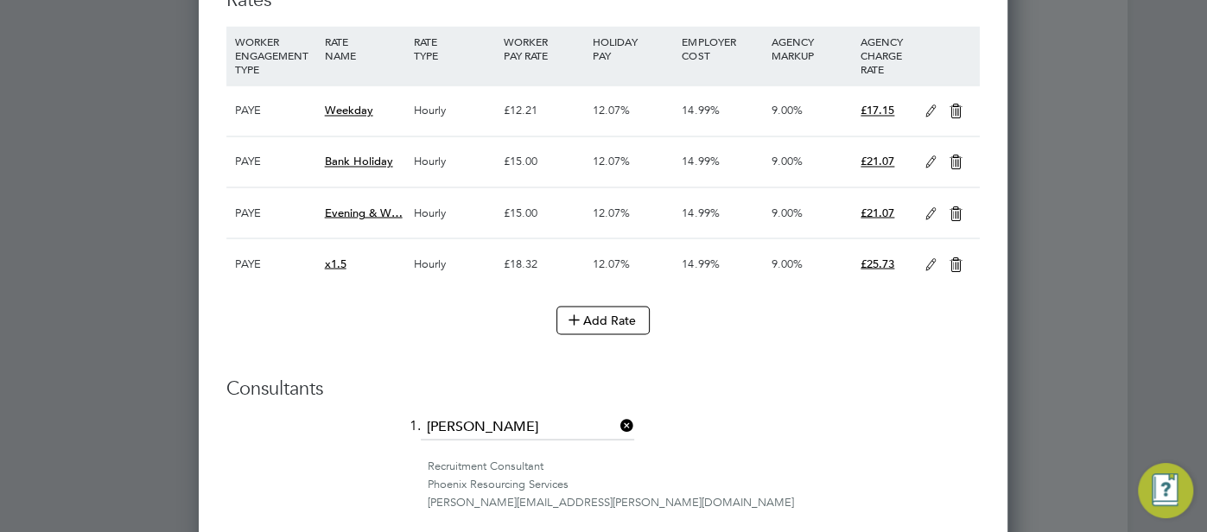
click at [927, 105] on icon at bounding box center [931, 112] width 22 height 14
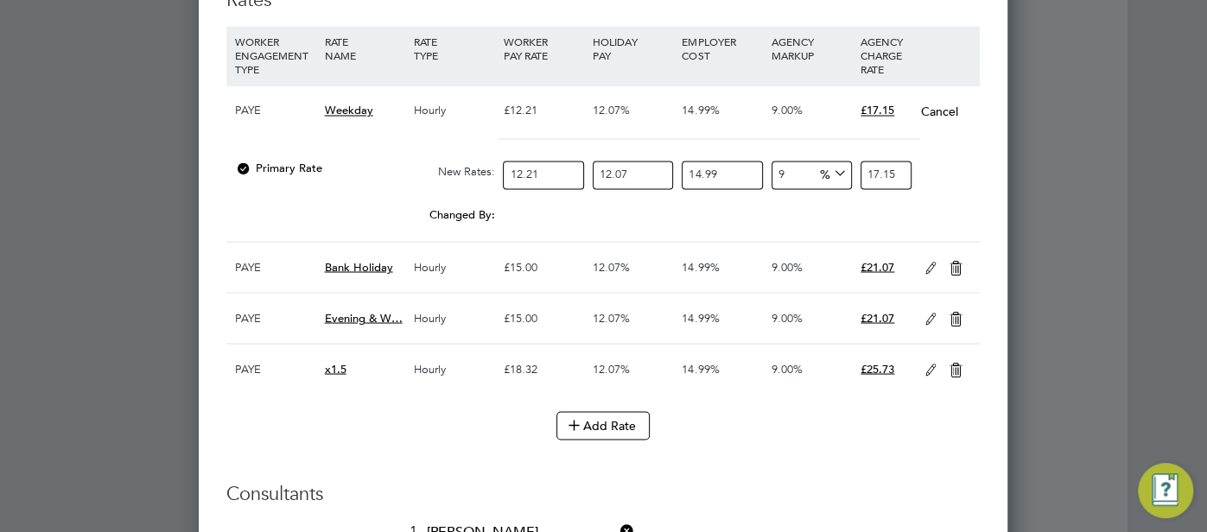
click at [768, 163] on div "9 0 %" at bounding box center [811, 175] width 89 height 46
type input "6"
type input "16.679037115818"
type input "6"
click at [922, 267] on icon at bounding box center [931, 268] width 22 height 14
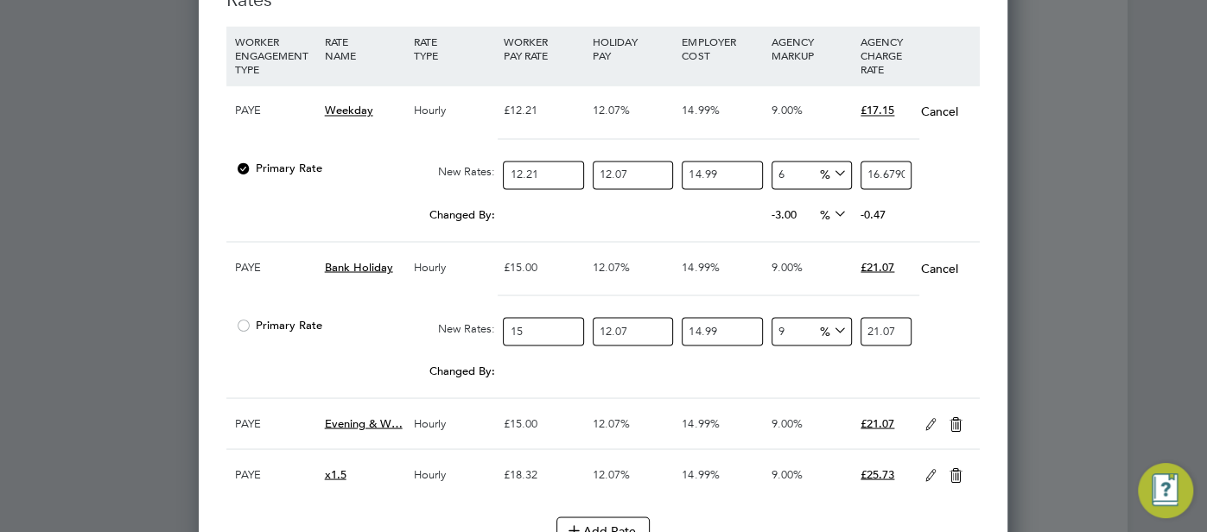
click at [778, 321] on input "9" at bounding box center [811, 331] width 80 height 29
drag, startPoint x: 787, startPoint y: 318, endPoint x: 778, endPoint y: 319, distance: 8.7
click at [778, 319] on input "9" at bounding box center [811, 331] width 80 height 29
type input "6"
type input "20.490217587"
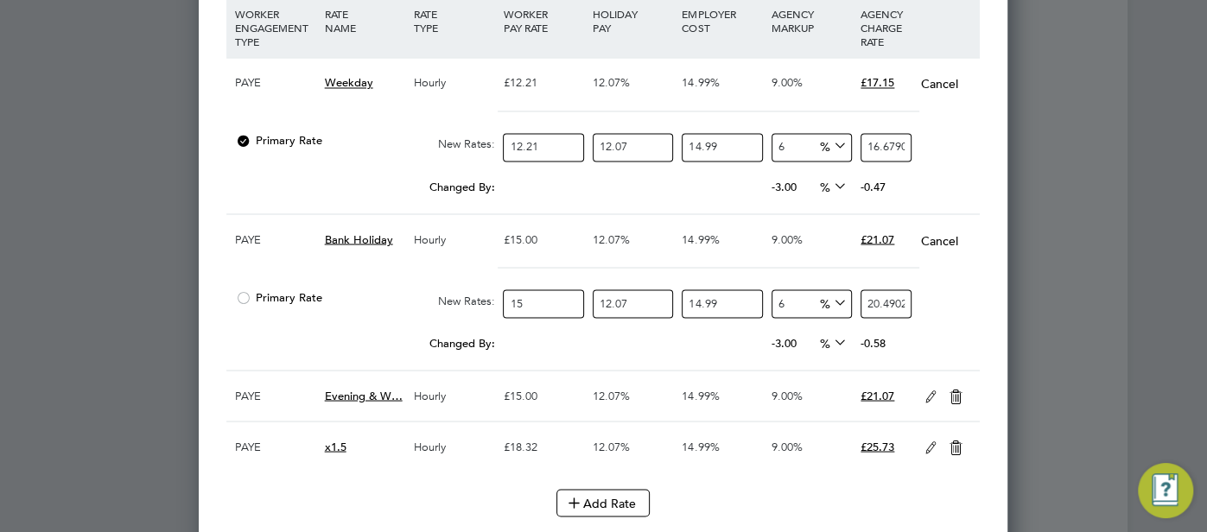
type input "6"
click at [935, 393] on icon at bounding box center [931, 397] width 22 height 14
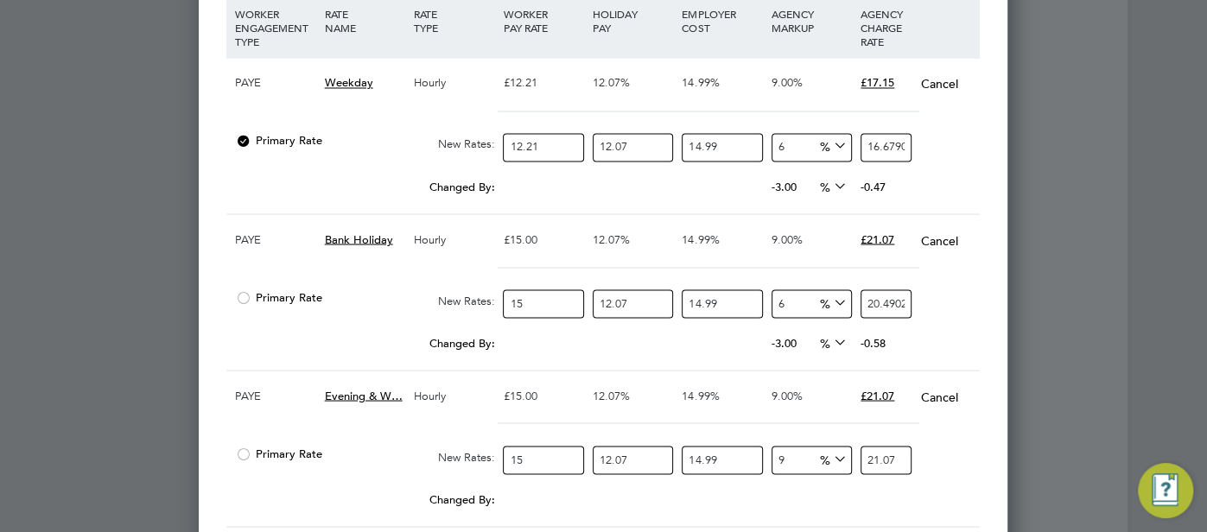
click at [771, 449] on input "9" at bounding box center [811, 460] width 80 height 29
type input "6"
type input "20.490217587"
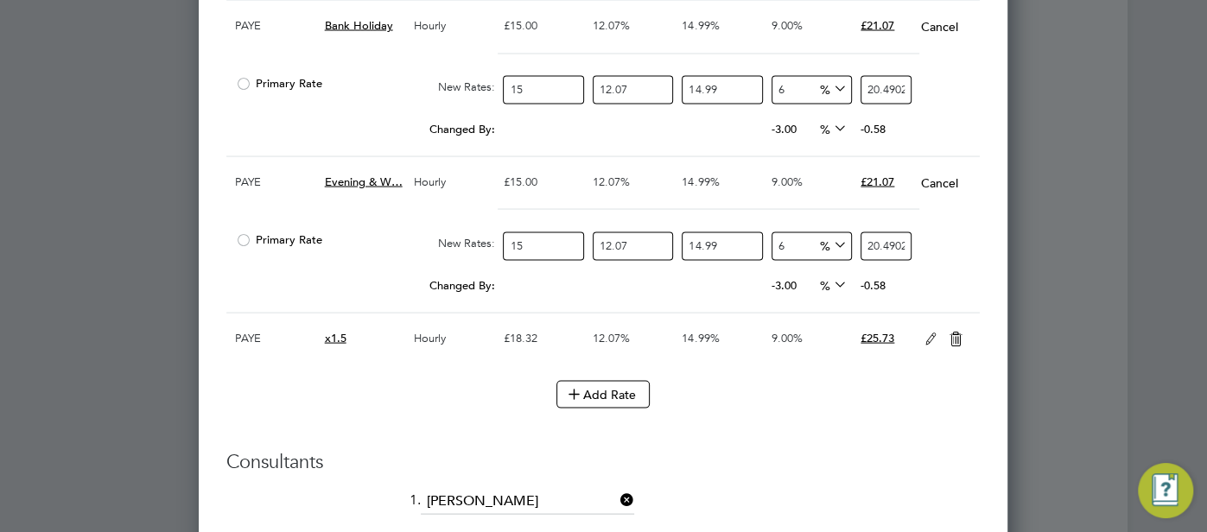
type input "6"
click at [935, 333] on icon at bounding box center [931, 340] width 22 height 14
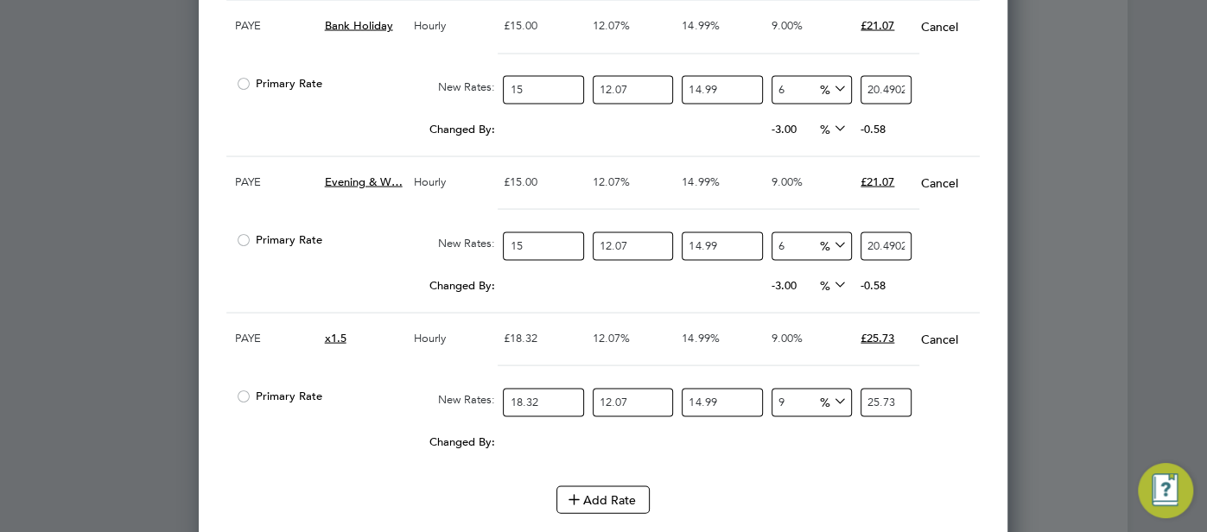
drag, startPoint x: 797, startPoint y: 396, endPoint x: 771, endPoint y: 396, distance: 25.9
click at [770, 396] on div "9 0 %" at bounding box center [811, 403] width 89 height 46
type input "6"
type input "25.025385746256"
type input "6"
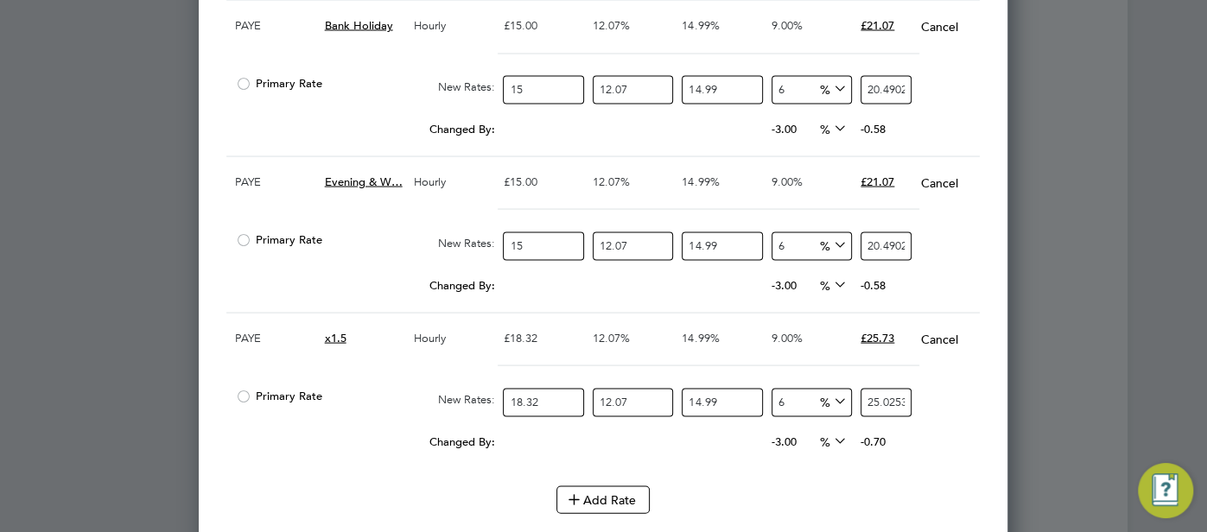
click at [932, 415] on div "Primary Rate New Rates: 18.32 12.07 n/a 14.99 n/a 6 1.416531268656 % 25.0253857…" at bounding box center [602, 403] width 753 height 46
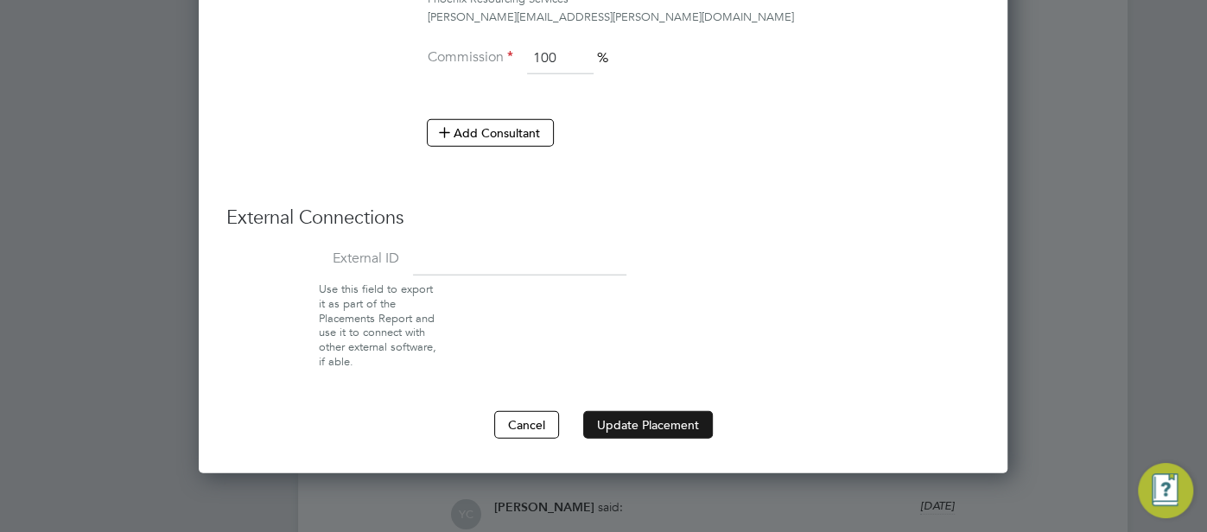
click at [621, 416] on button "Update Placement" at bounding box center [648, 425] width 130 height 28
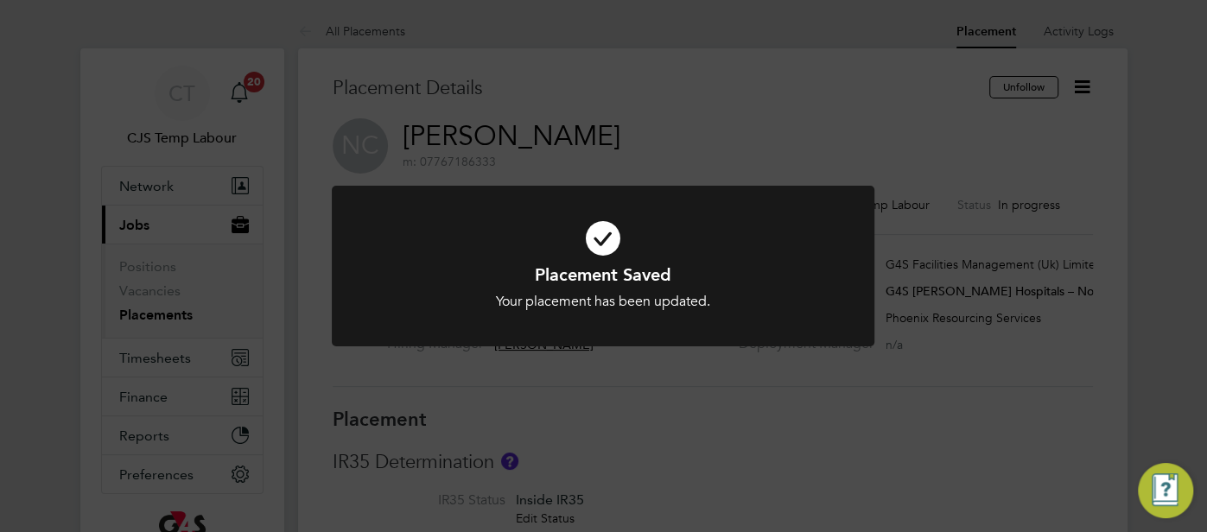
click at [603, 242] on icon at bounding box center [602, 238] width 449 height 67
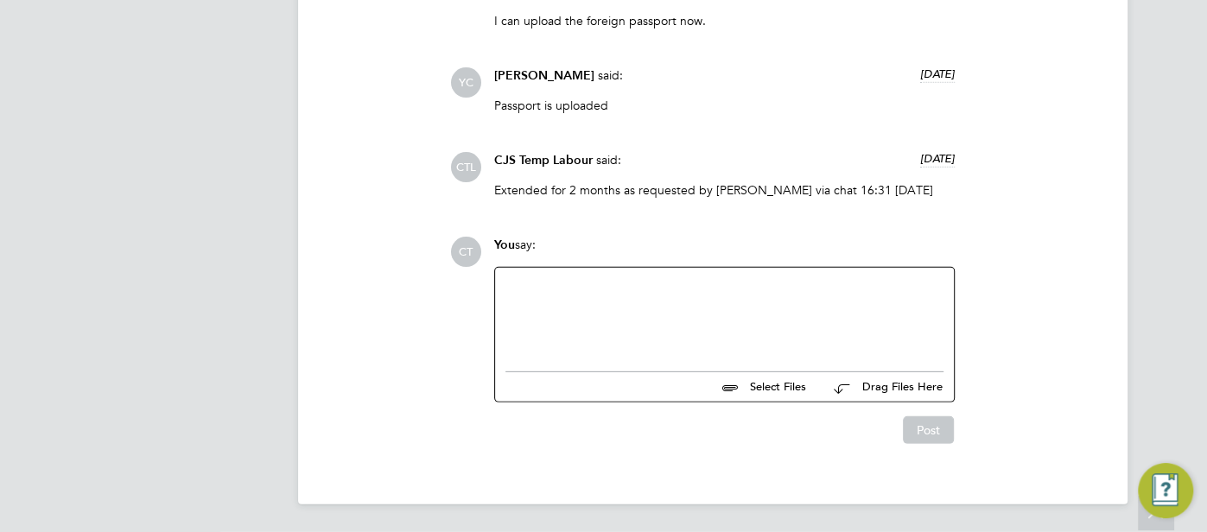
click at [691, 294] on div at bounding box center [724, 315] width 438 height 74
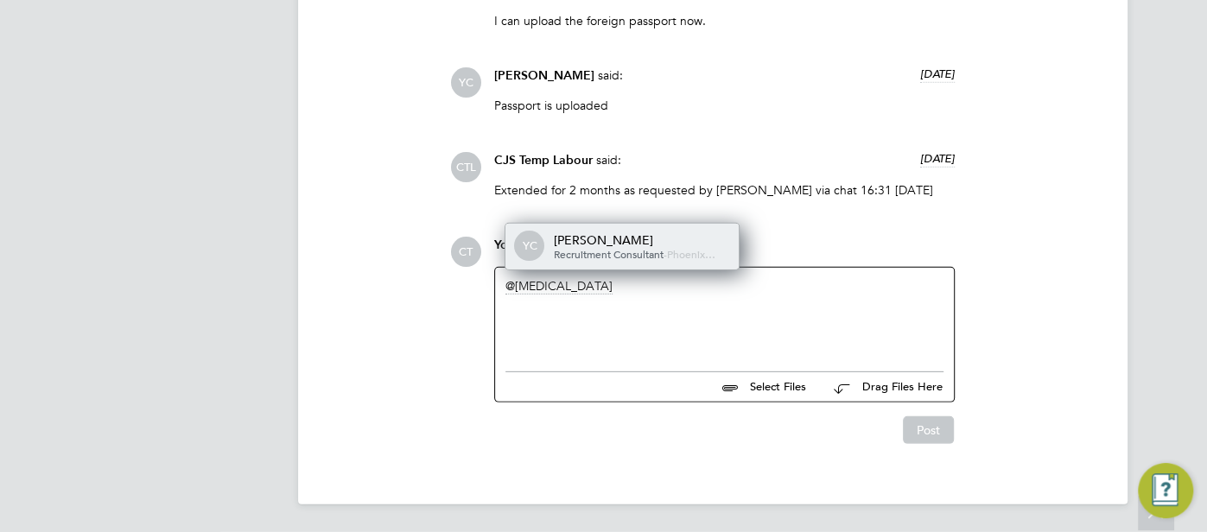
click at [681, 242] on div "Yazmin Cole" at bounding box center [640, 240] width 173 height 16
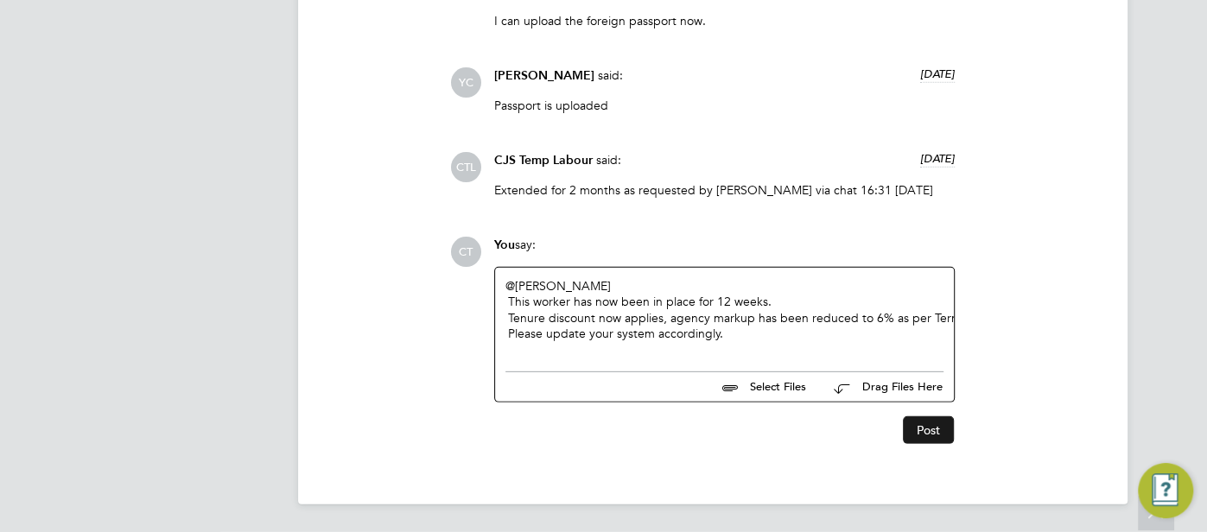
click at [920, 430] on button "Post" at bounding box center [928, 430] width 51 height 28
